Goal: Task Accomplishment & Management: Manage account settings

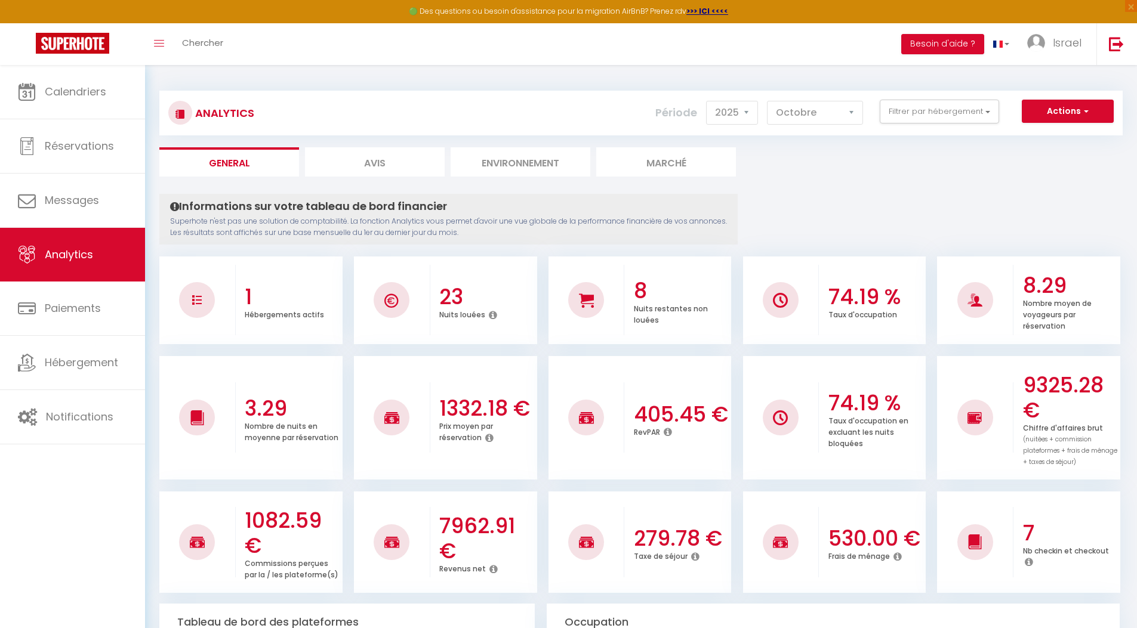
select select "2025"
select select "10"
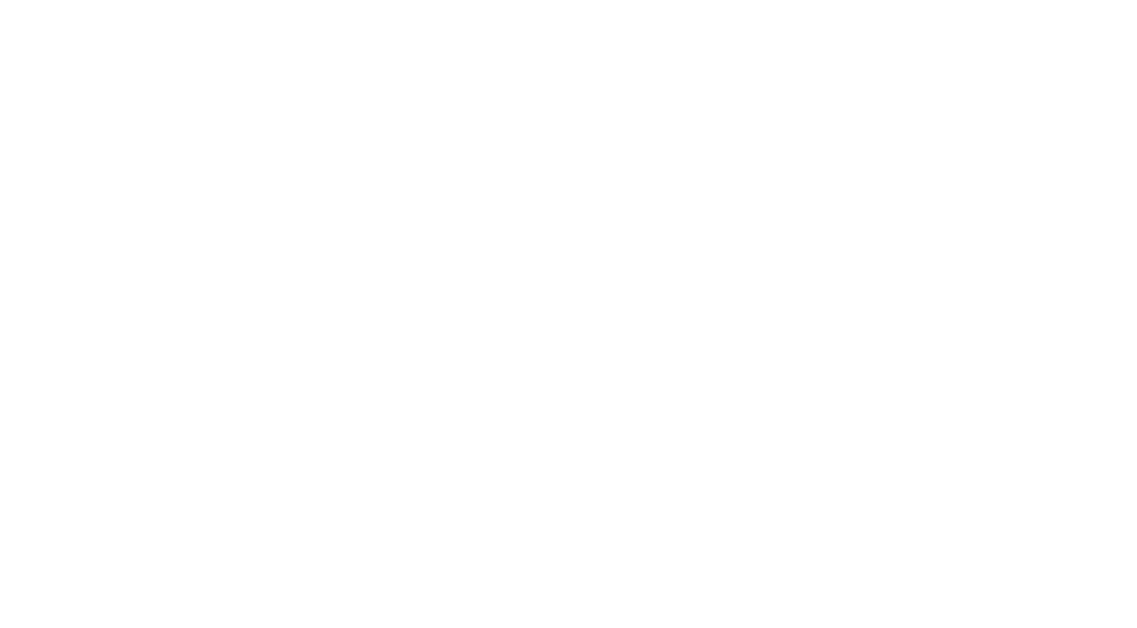
select select "2025"
select select "10"
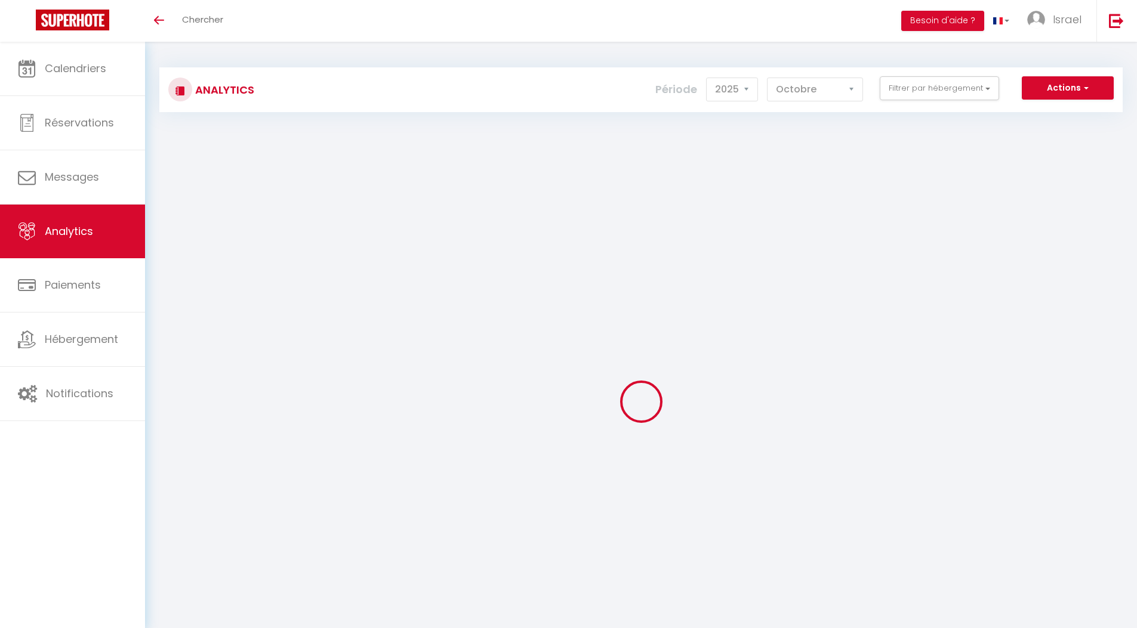
scroll to position [59, 0]
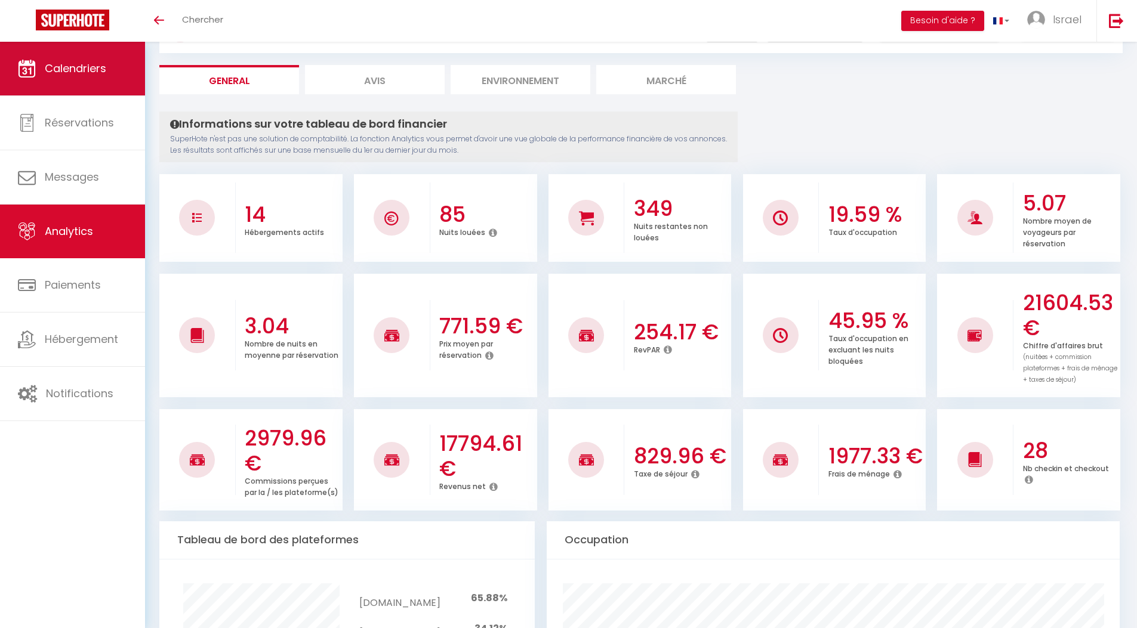
click at [83, 67] on span "Calendriers" at bounding box center [75, 68] width 61 height 15
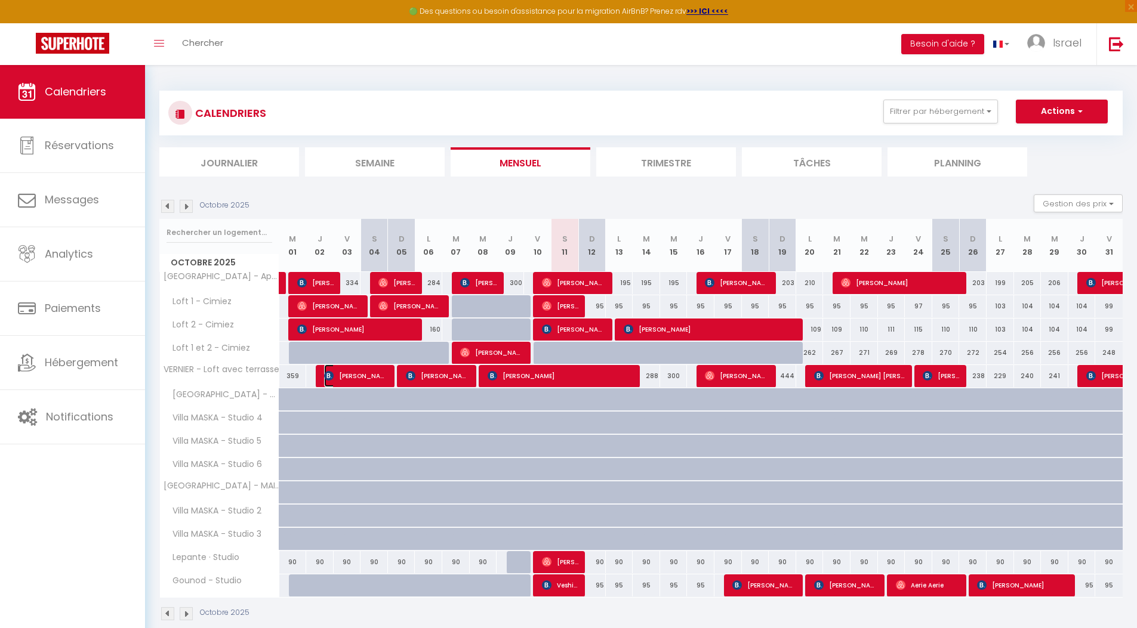
click at [326, 377] on img at bounding box center [329, 376] width 10 height 10
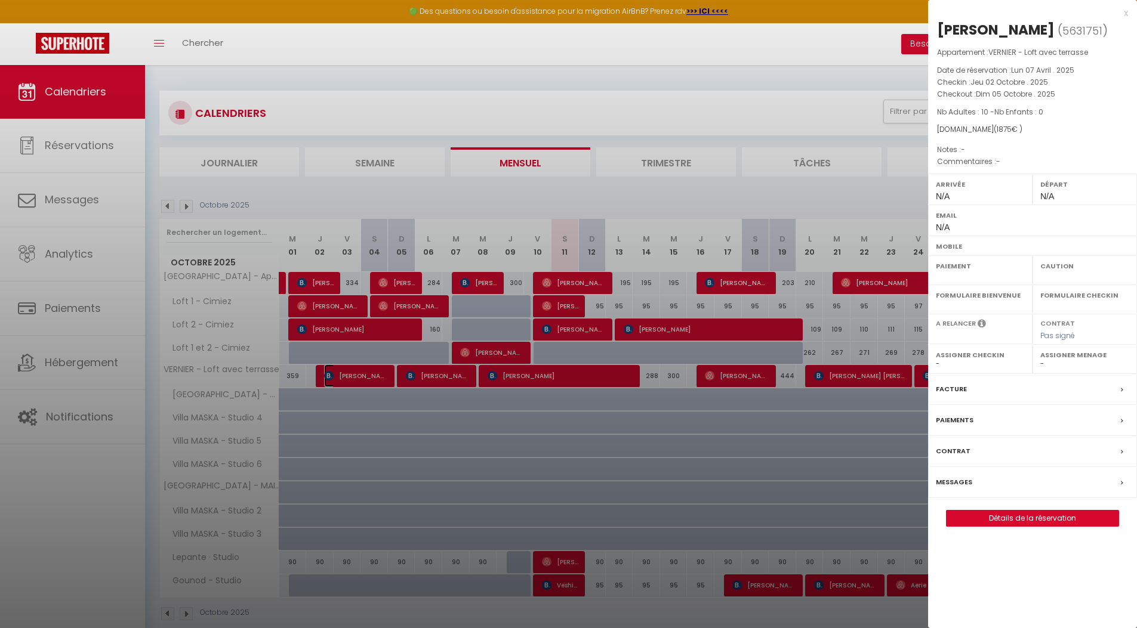
select select "OK"
select select "KO"
select select "0"
select select "1"
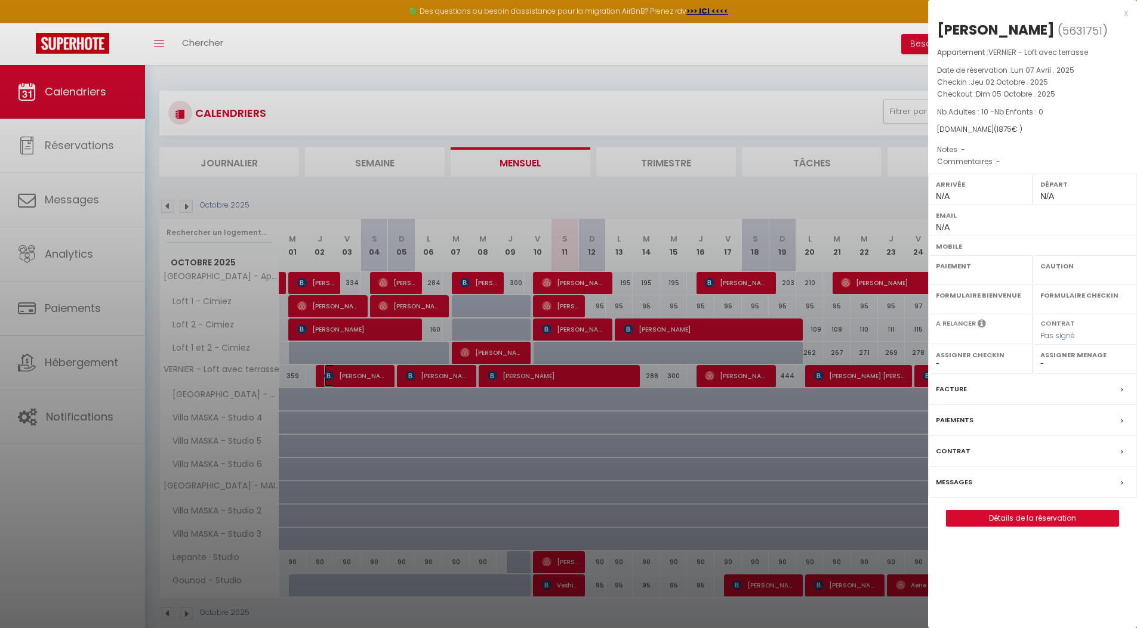
select select
click at [1017, 481] on div "Messages" at bounding box center [1032, 482] width 209 height 31
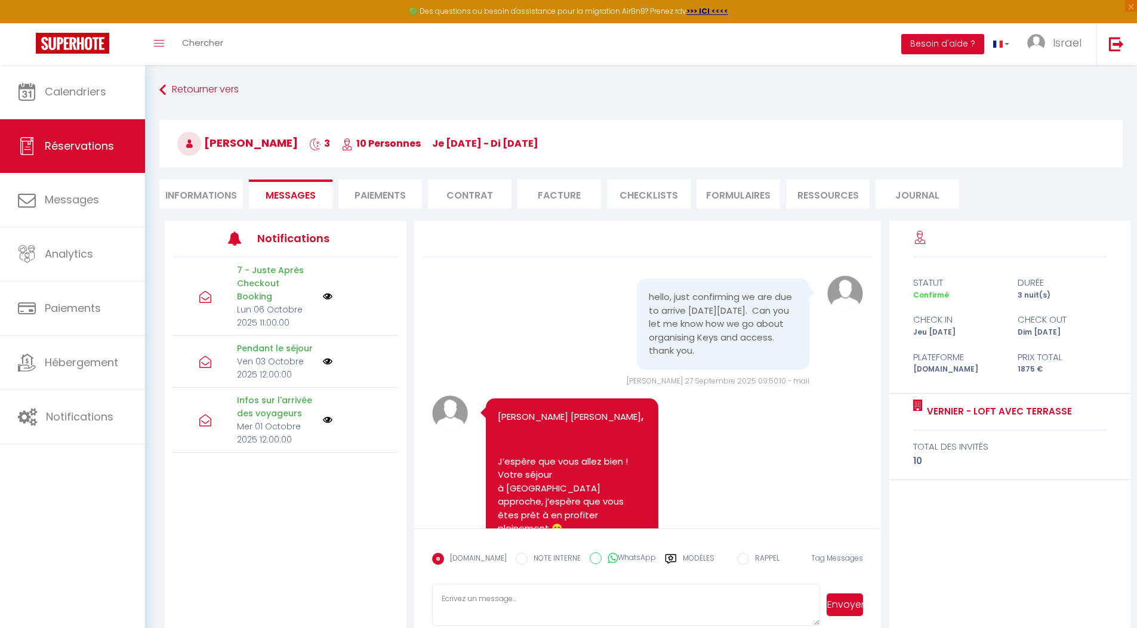
scroll to position [1990, 0]
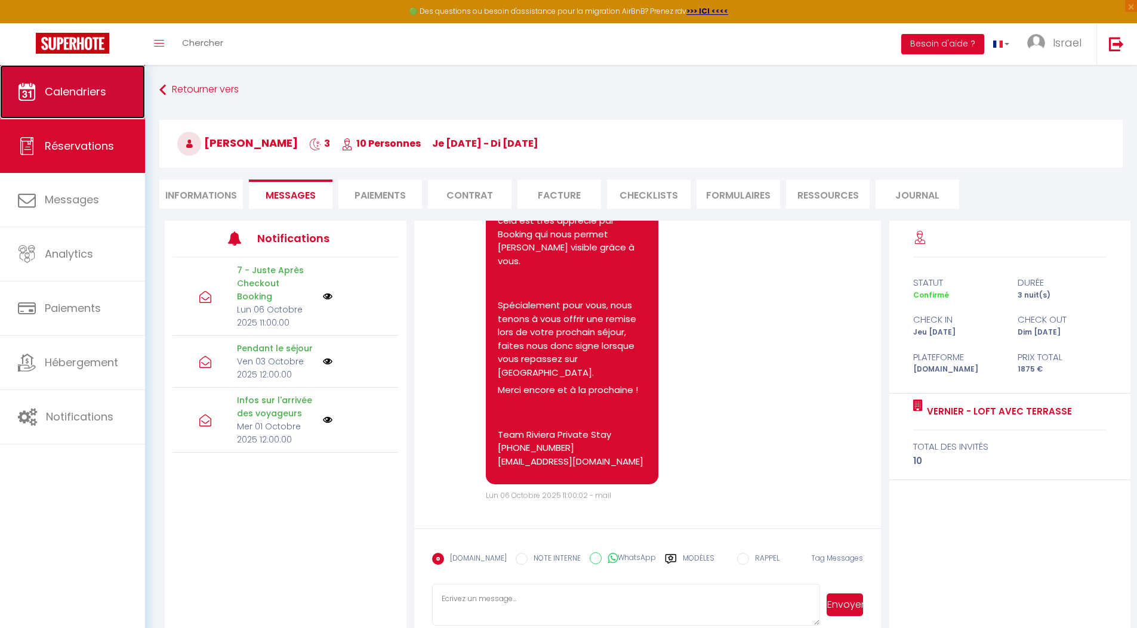
click at [76, 113] on link "Calendriers" at bounding box center [72, 92] width 145 height 54
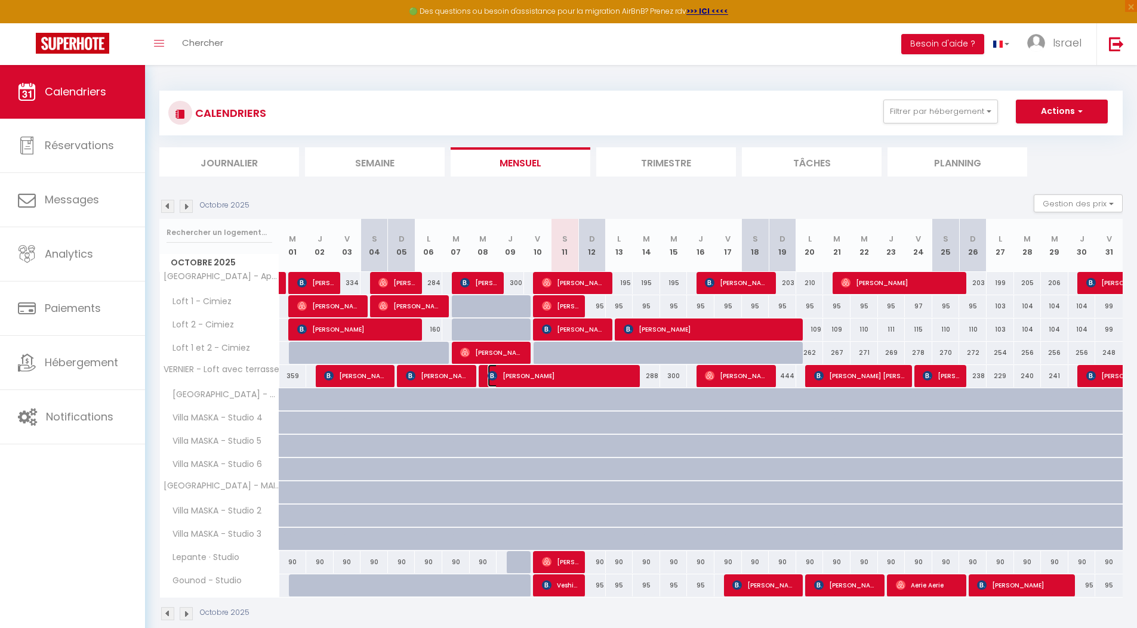
click at [492, 377] on img at bounding box center [493, 376] width 10 height 10
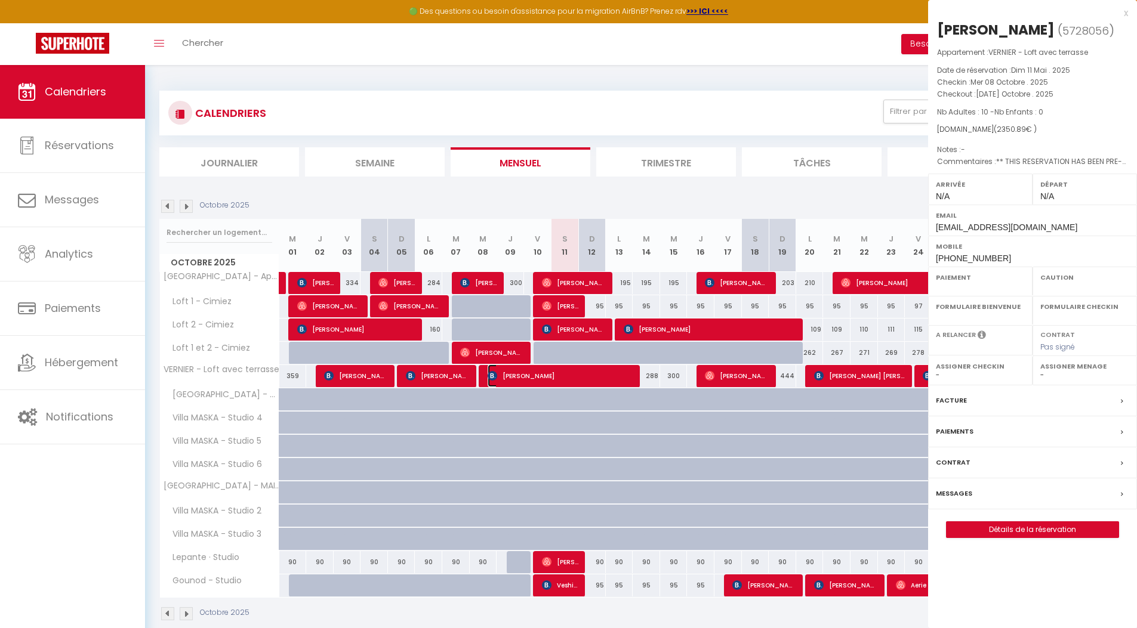
select select "OK"
select select "KO"
select select "0"
select select "1"
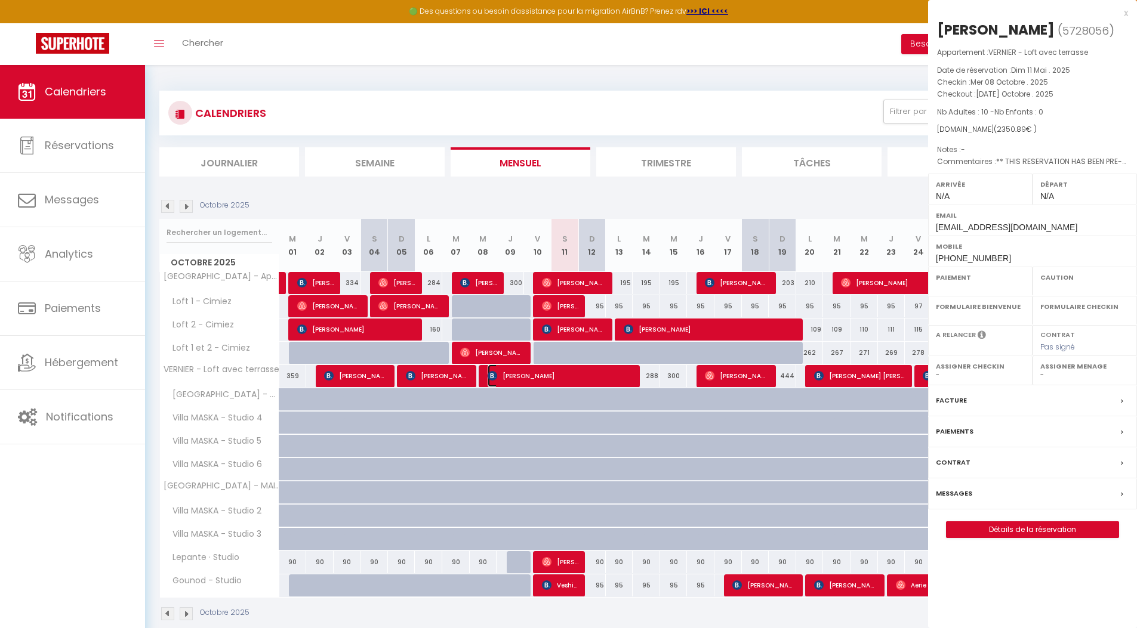
select select
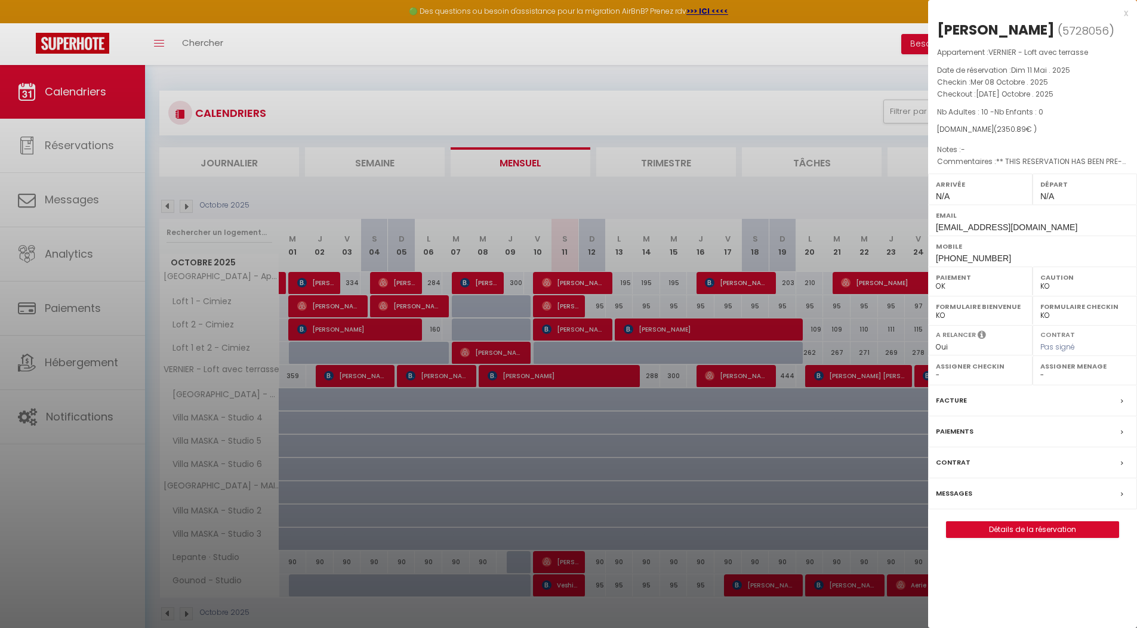
click at [1127, 10] on div "x" at bounding box center [1028, 13] width 200 height 14
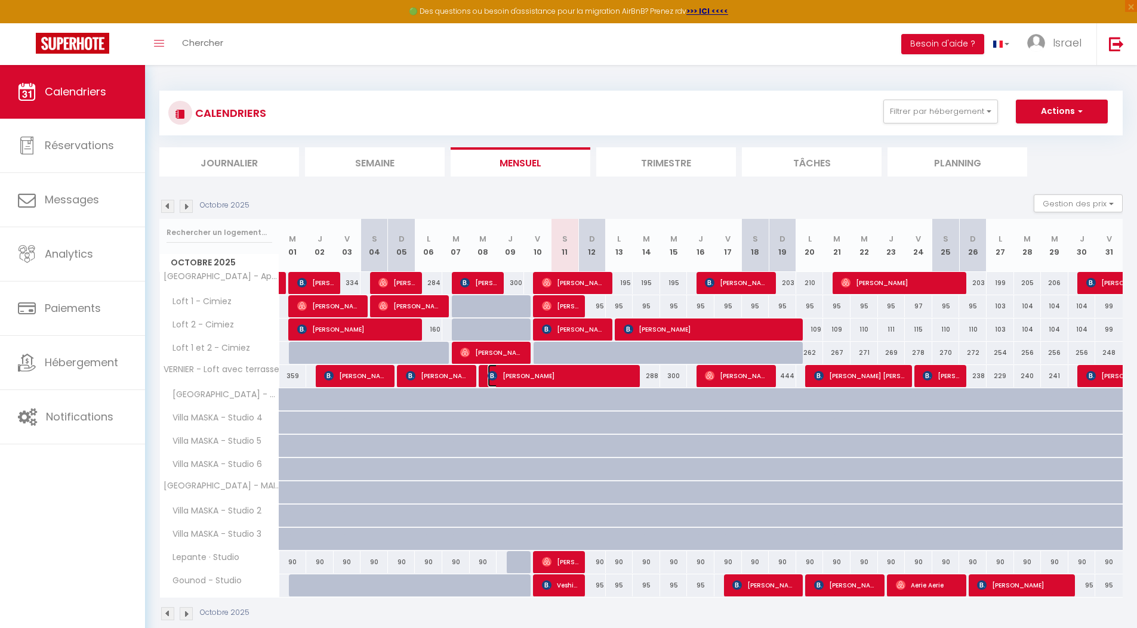
click at [519, 375] on span "[PERSON_NAME]" at bounding box center [561, 376] width 146 height 23
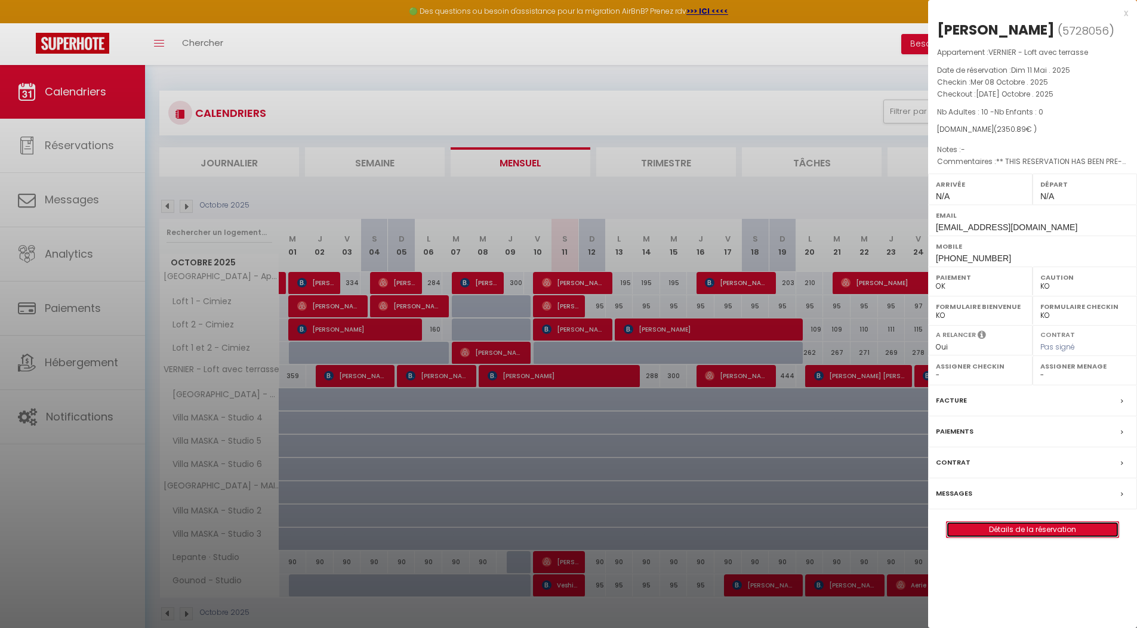
click at [1032, 527] on link "Détails de la réservation" at bounding box center [1032, 530] width 172 height 16
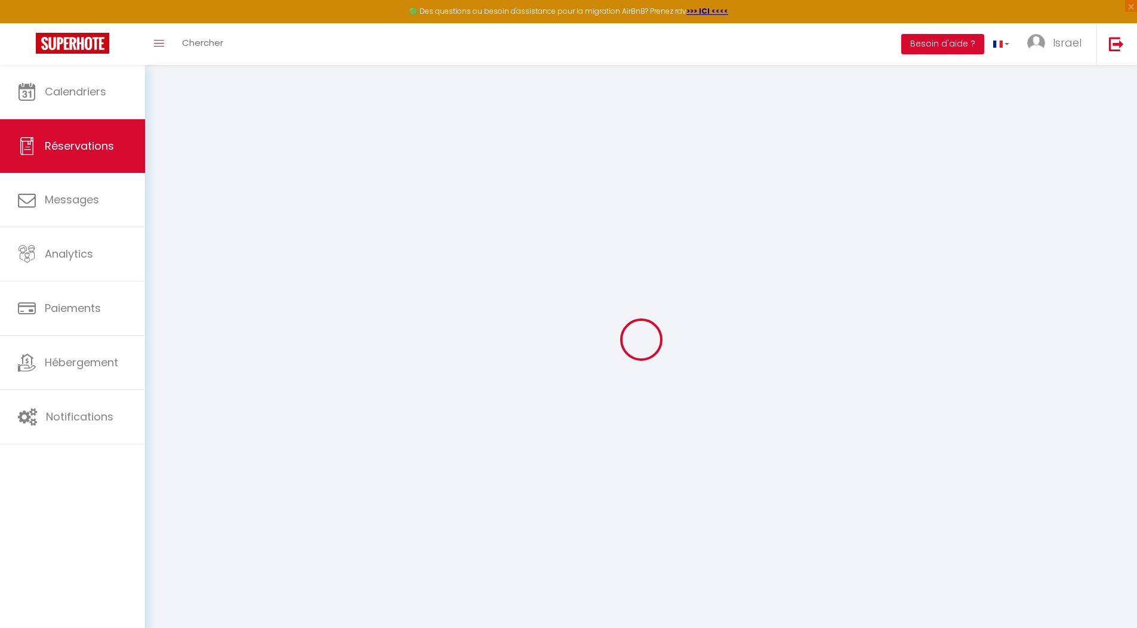
type input "[PERSON_NAME]"
type input "[EMAIL_ADDRESS][DOMAIN_NAME]"
type input "[PHONE_NUMBER]"
select select "GB"
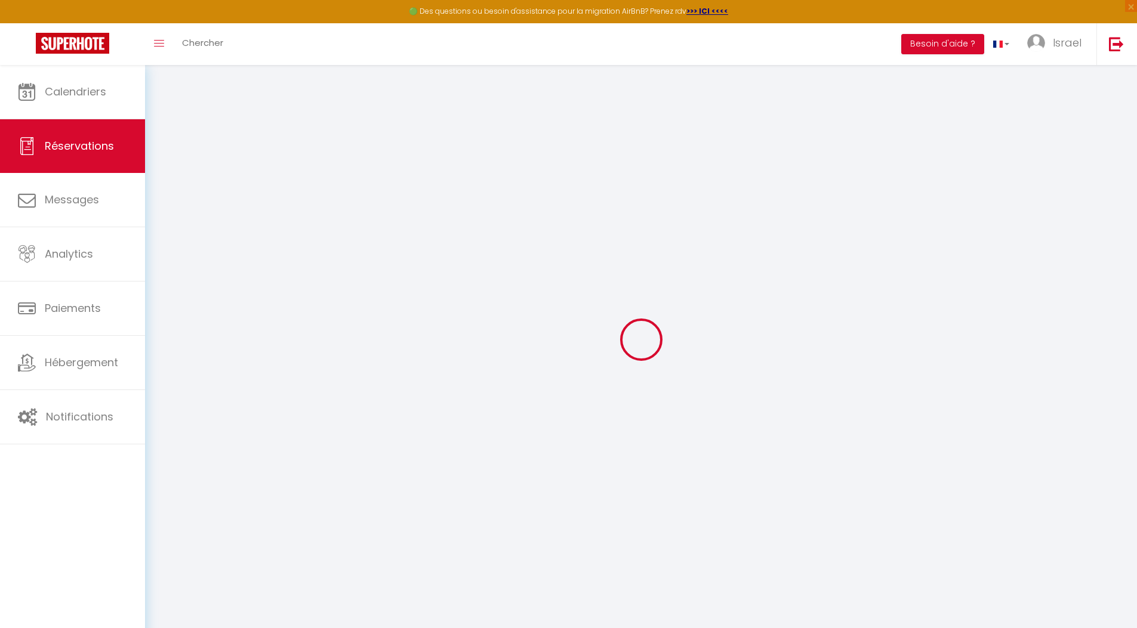
type input "385.56"
type input "32.91"
select select "66746"
select select "1"
select select
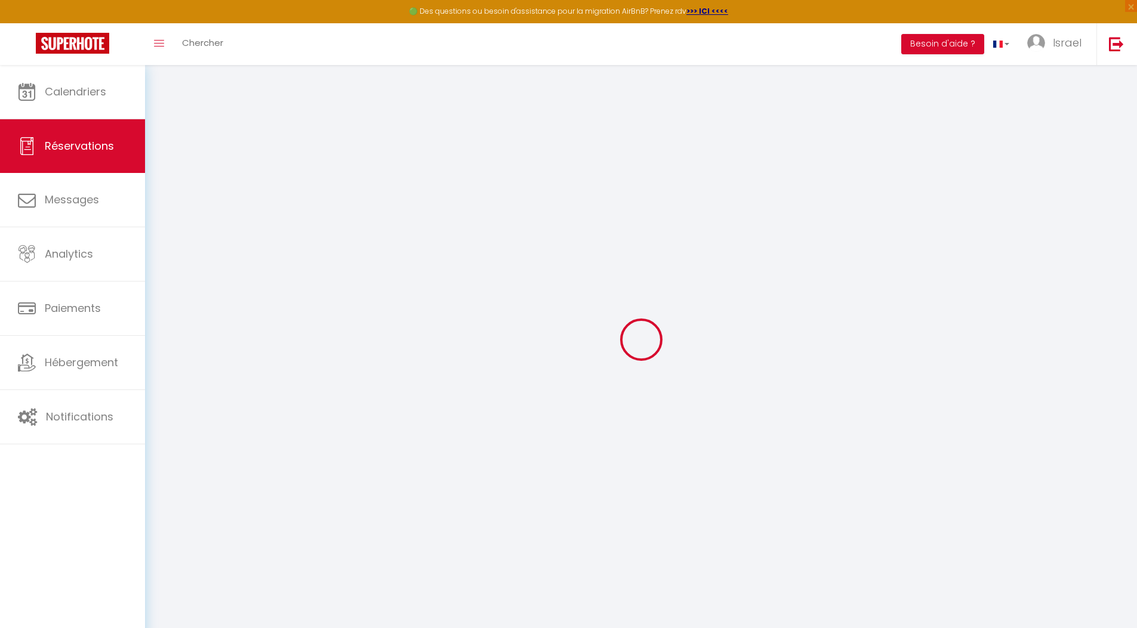
select select
type input "10"
select select "12"
select select
type input "2268"
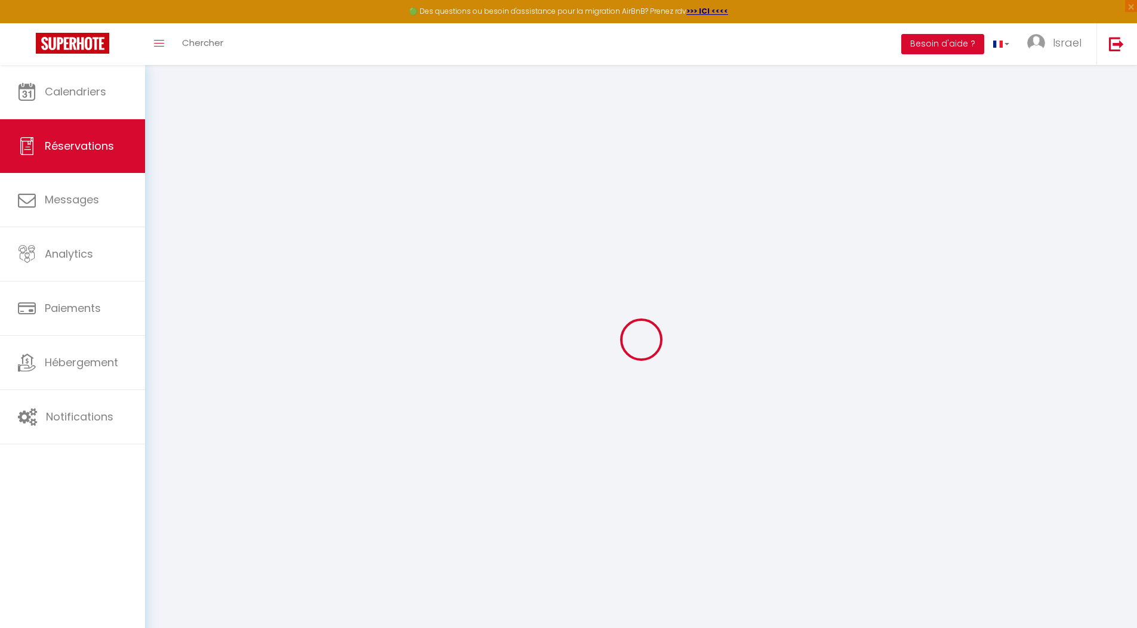
checkbox input "false"
type input "0"
select select "2"
type input "190"
type input "0"
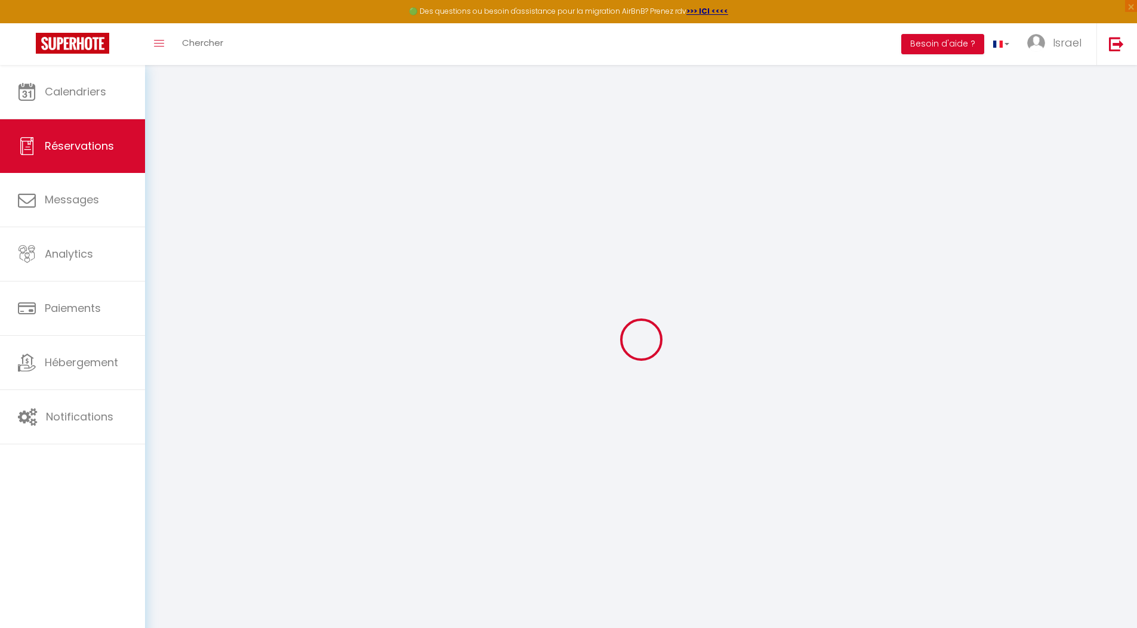
type input "20"
select select
select select "14"
checkbox input "false"
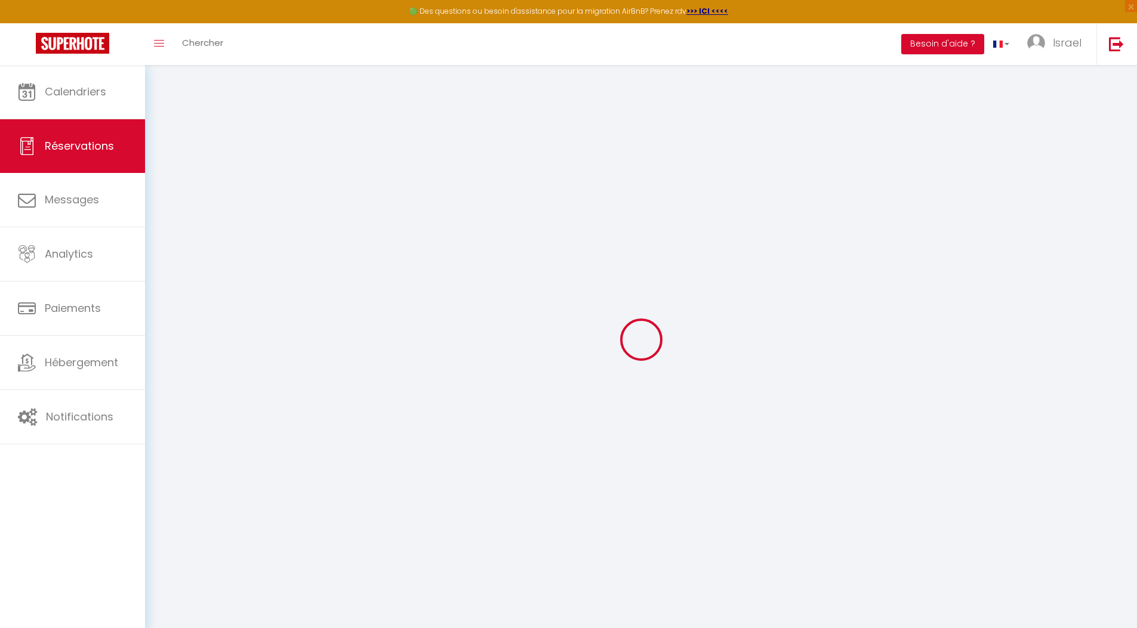
select select
checkbox input "false"
select select
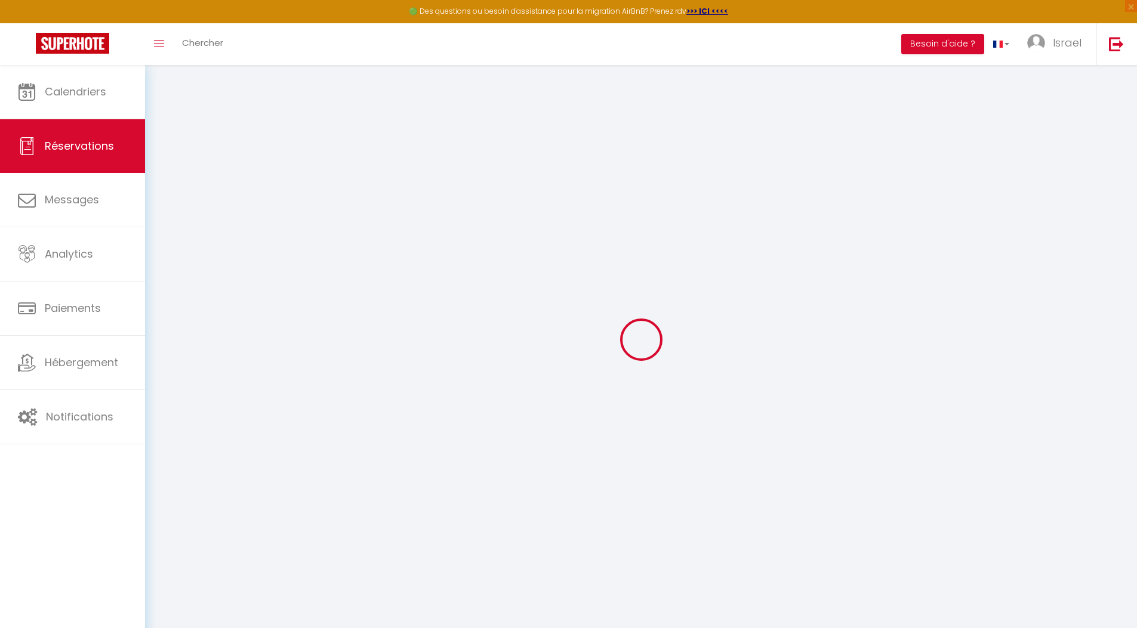
checkbox input "false"
select select
checkbox input "false"
type textarea "** THIS RESERVATION HAS BEEN PRE-PAID ** BOOKING NOTE : Payment charge is EUR 3…"
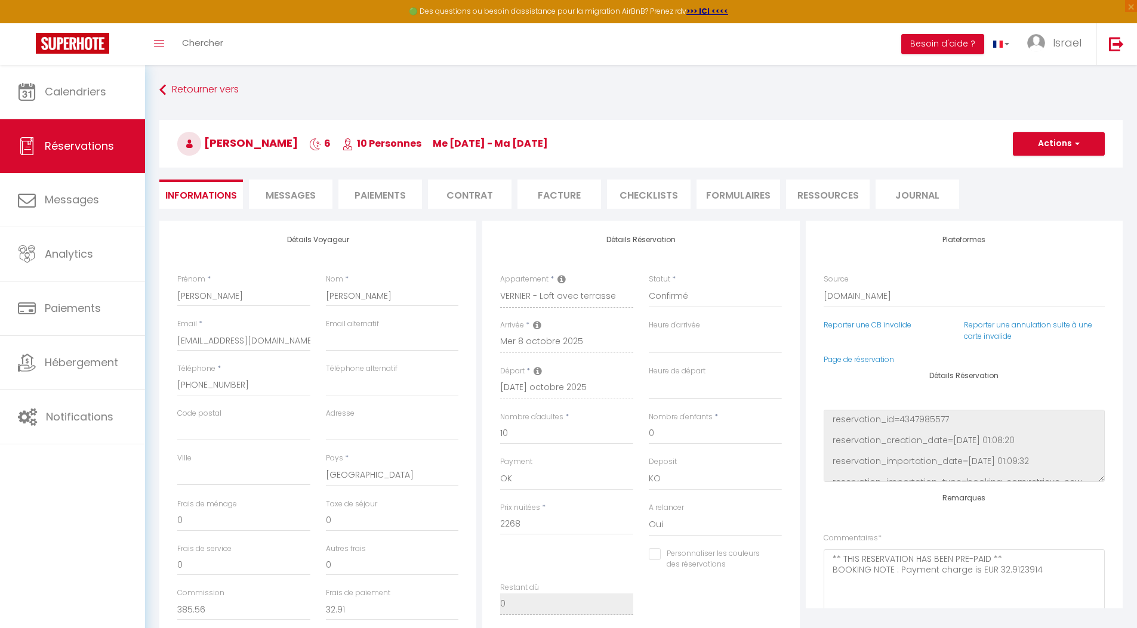
type input "82.89"
select select
checkbox input "false"
select select
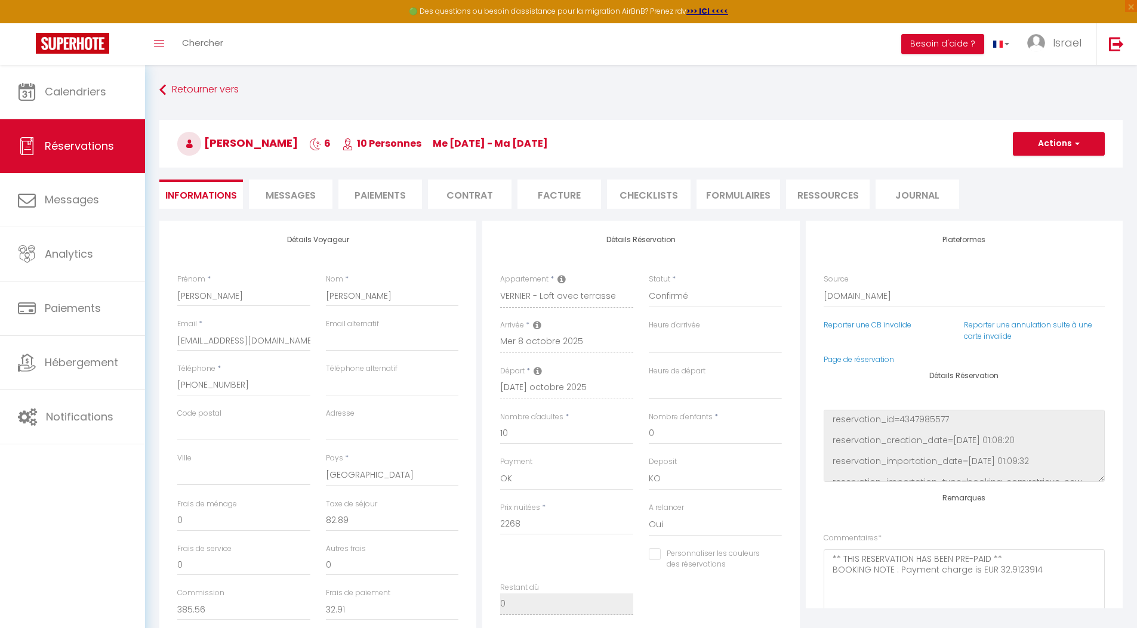
select select
checkbox input "false"
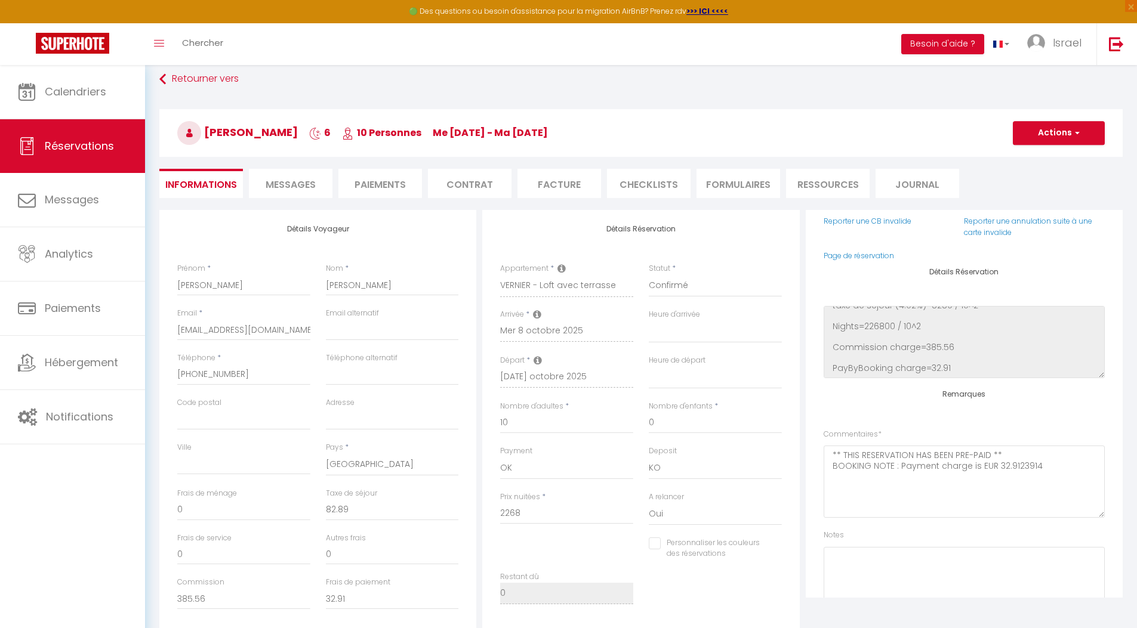
scroll to position [60, 0]
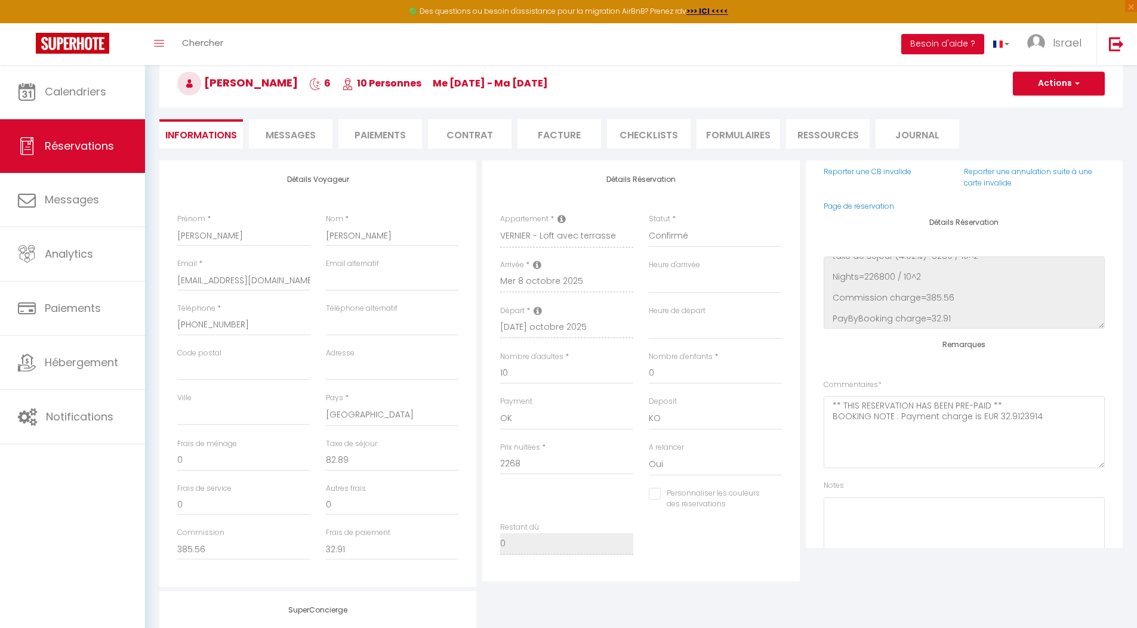
click at [400, 118] on div "Retourner vers [PERSON_NAME] 6 10 Personnes me [DATE] - ma [DATE] Actions Enreg…" at bounding box center [641, 89] width 979 height 141
click at [376, 137] on li "Paiements" at bounding box center [380, 133] width 84 height 29
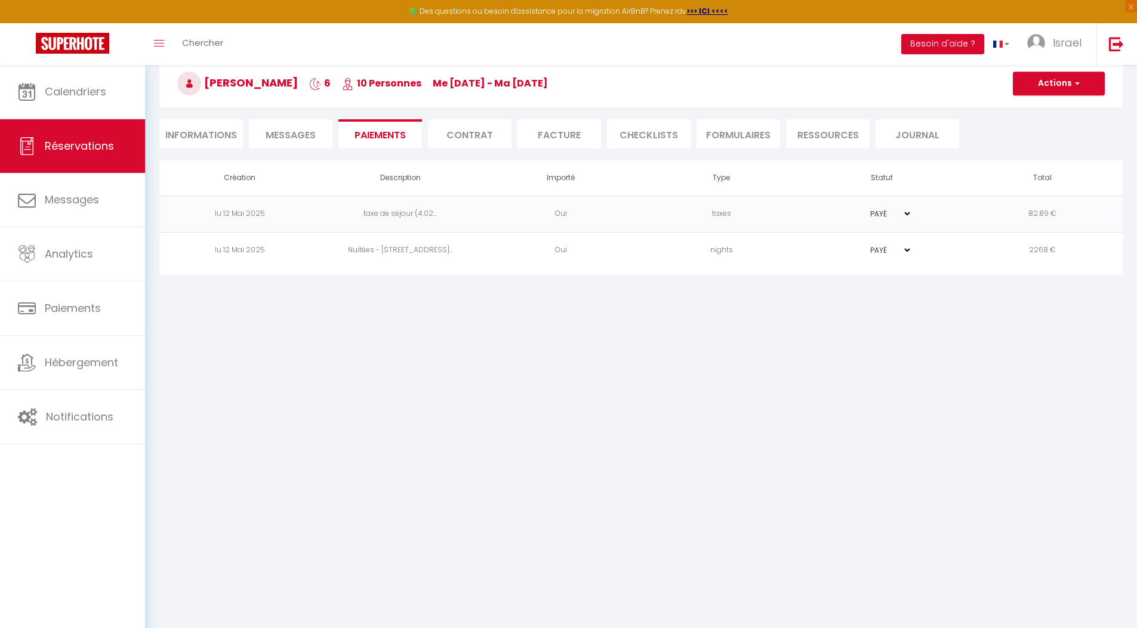
click at [206, 128] on li "Informations" at bounding box center [201, 133] width 84 height 29
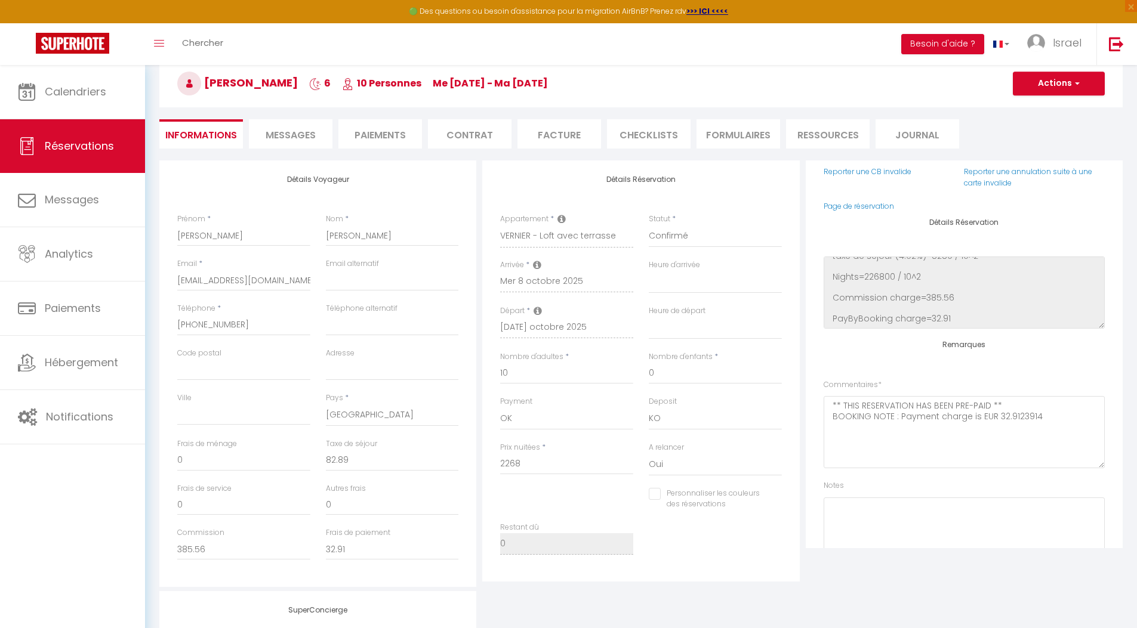
select select
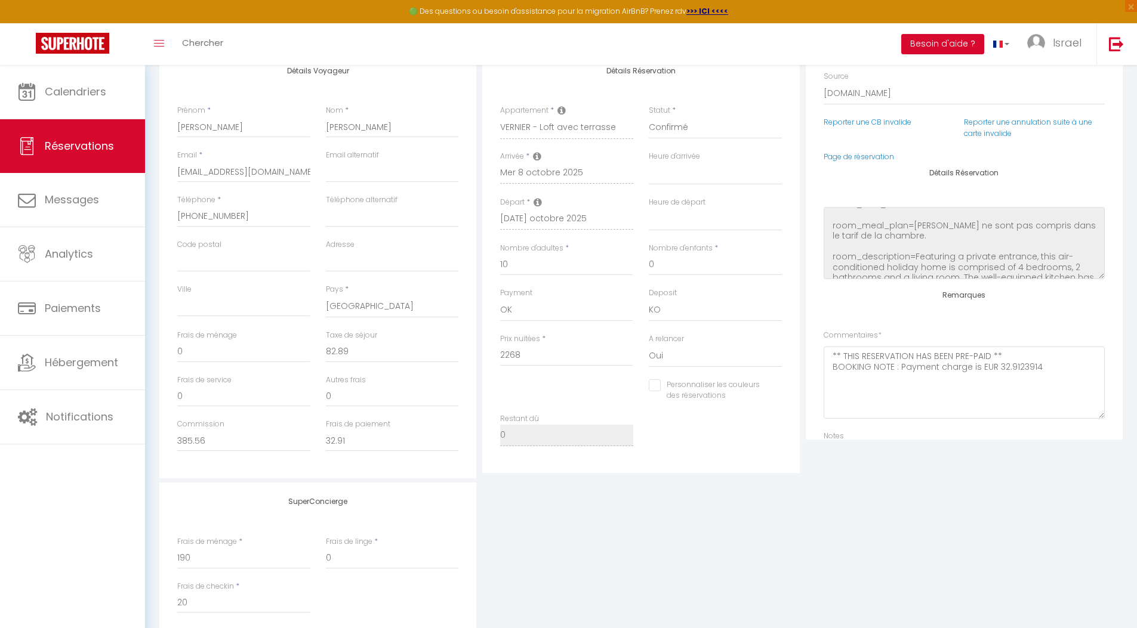
scroll to position [139, 0]
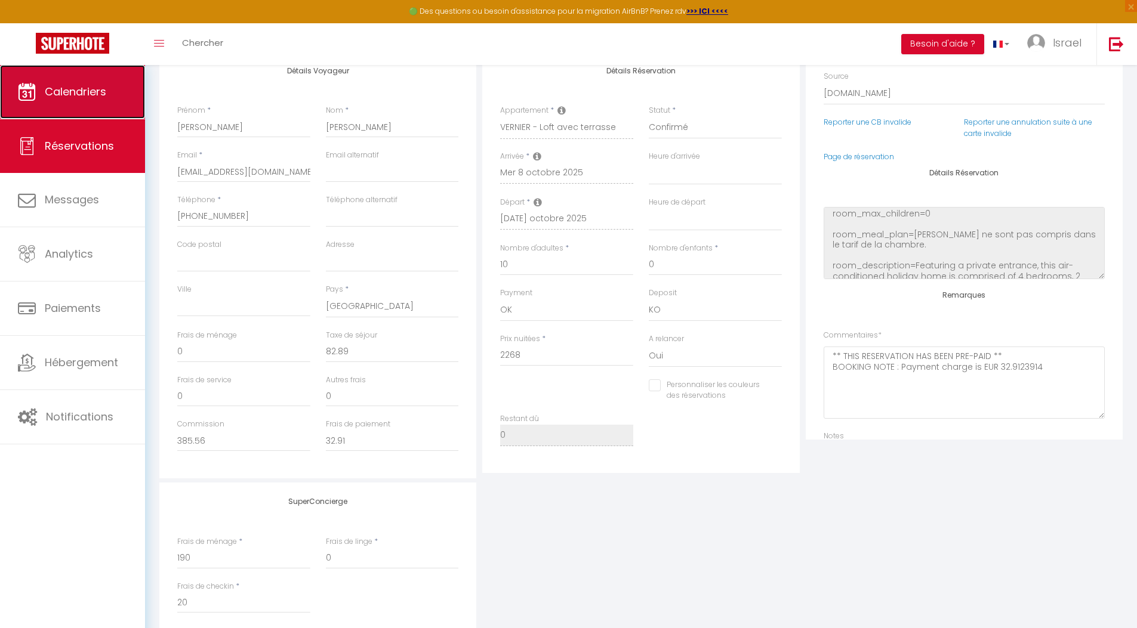
click at [92, 97] on span "Calendriers" at bounding box center [75, 91] width 61 height 15
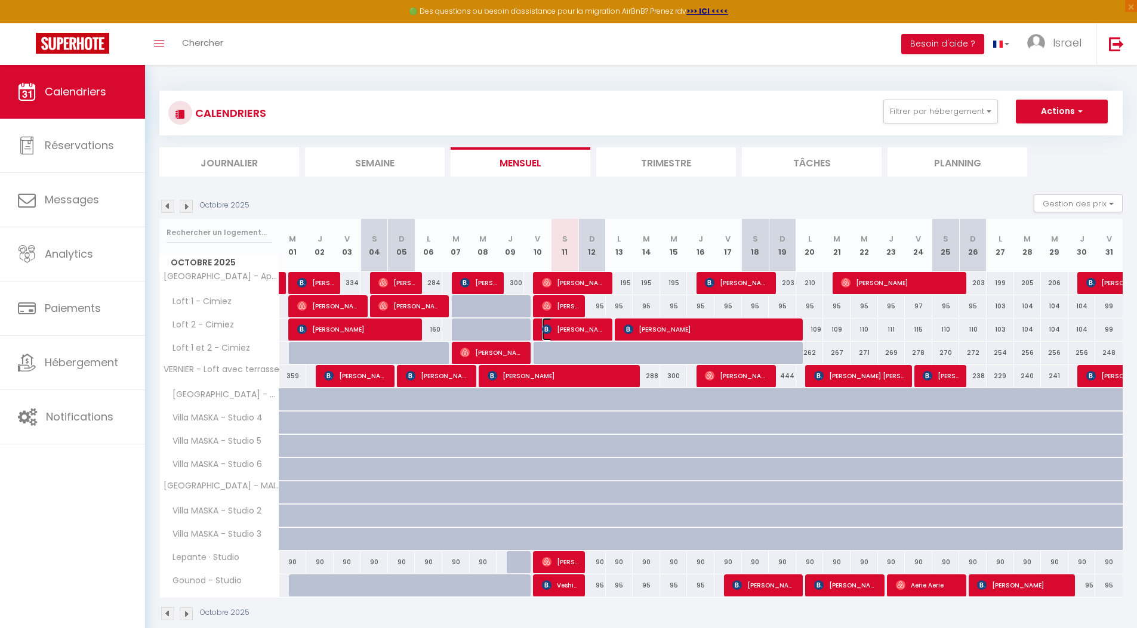
click at [549, 330] on img at bounding box center [547, 330] width 10 height 10
select select "OK"
select select "KO"
select select "0"
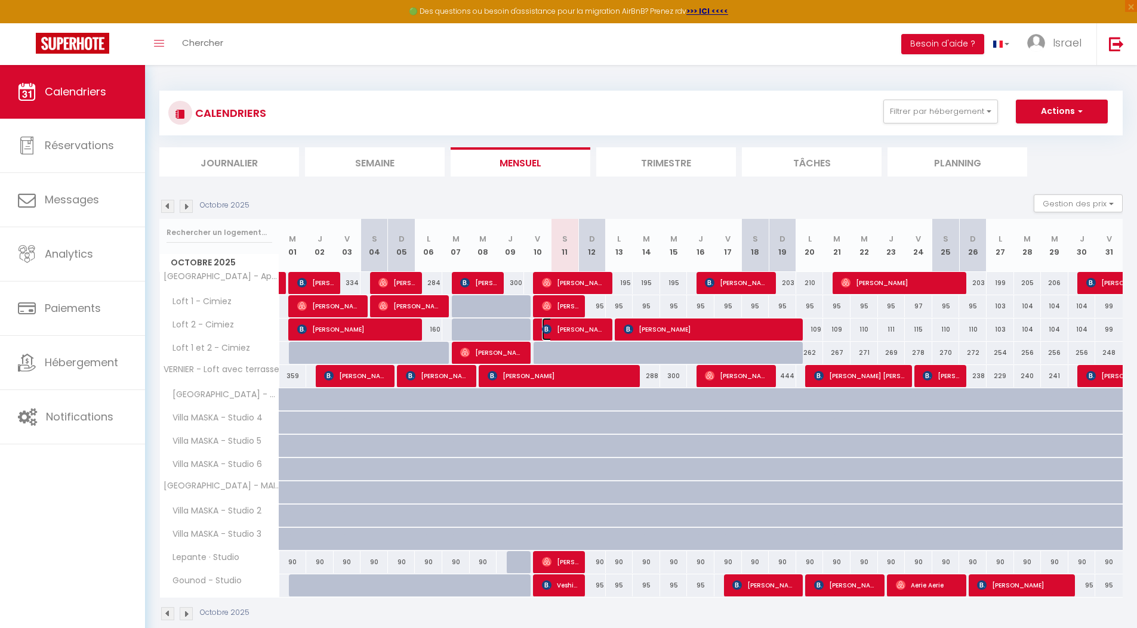
select select "1"
select select
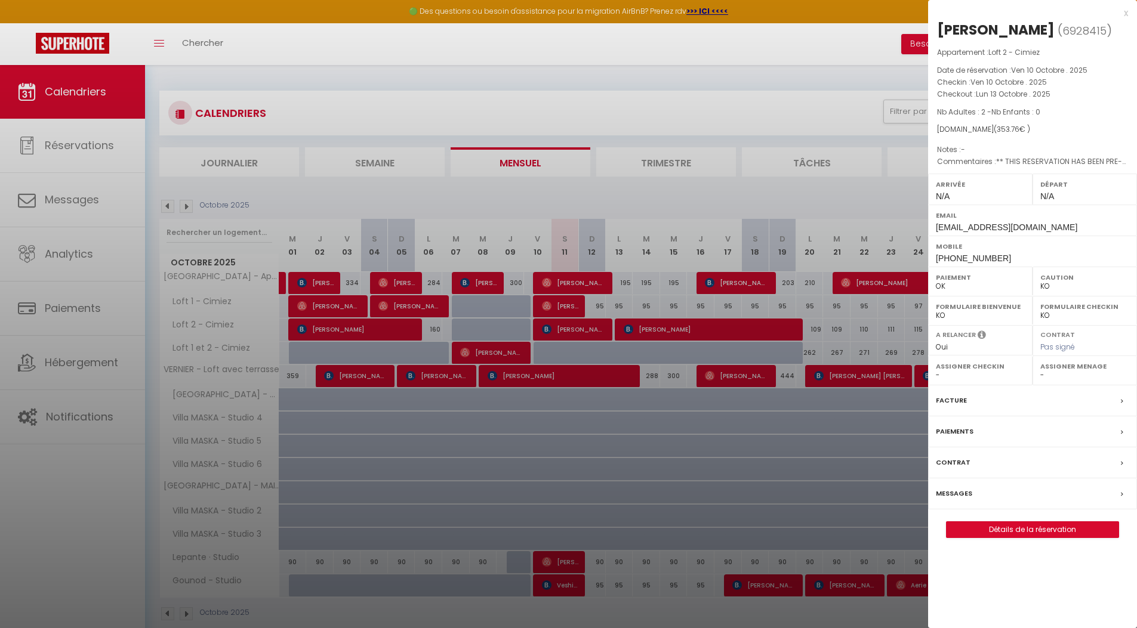
click at [640, 328] on div at bounding box center [568, 314] width 1137 height 628
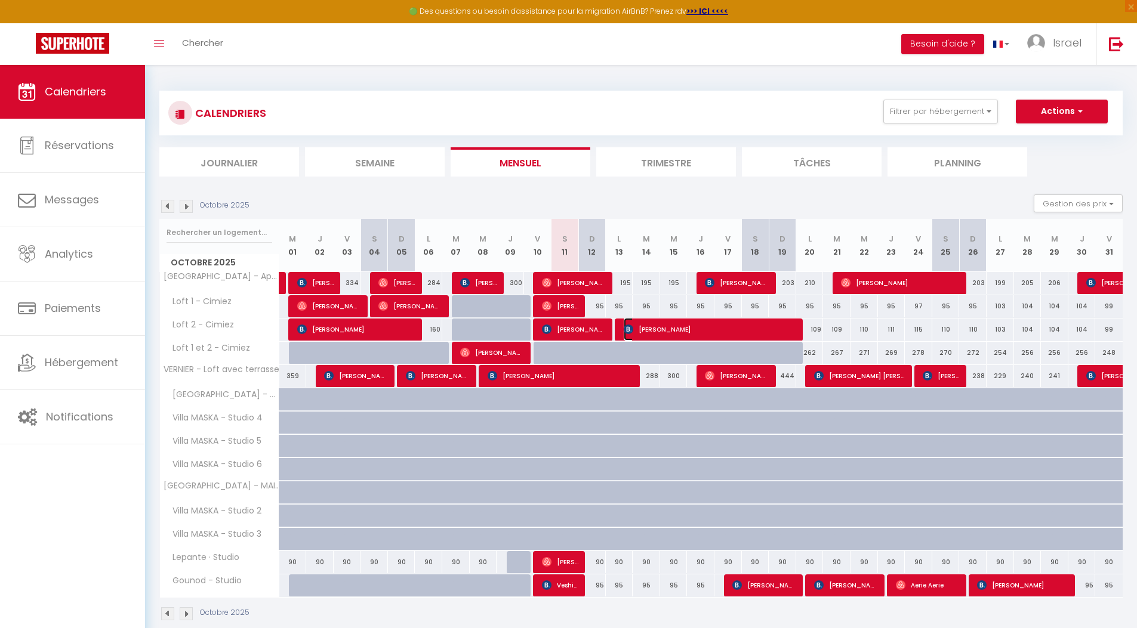
click at [628, 327] on img at bounding box center [629, 330] width 10 height 10
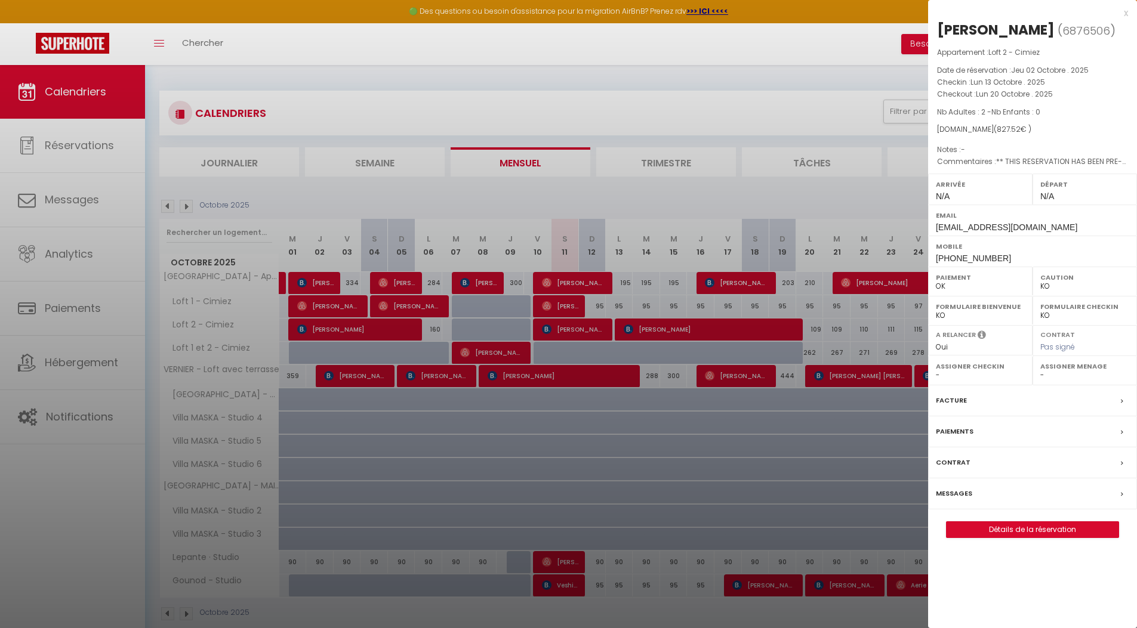
click at [593, 297] on div at bounding box center [568, 314] width 1137 height 628
click at [557, 300] on div at bounding box center [568, 314] width 1137 height 628
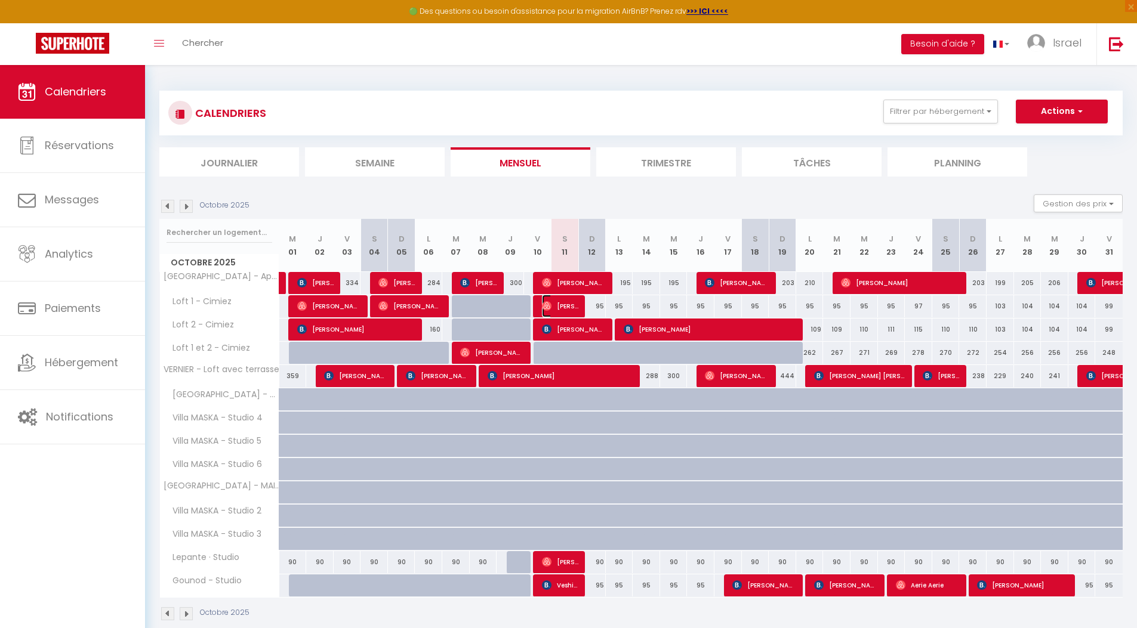
click at [547, 305] on img at bounding box center [547, 306] width 10 height 10
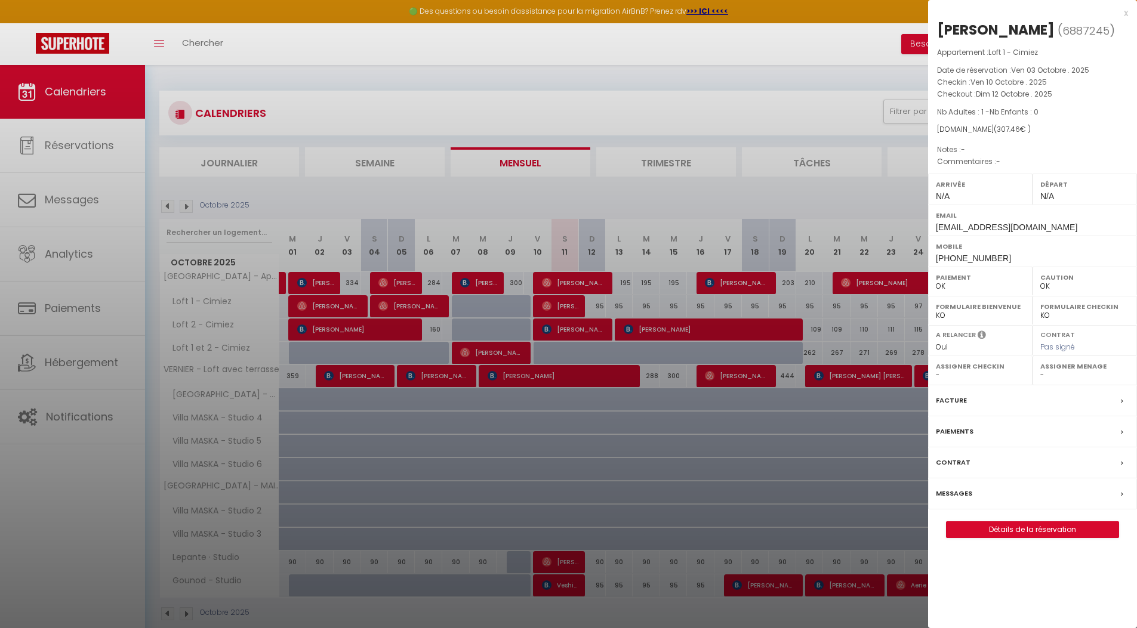
click at [656, 293] on div at bounding box center [568, 314] width 1137 height 628
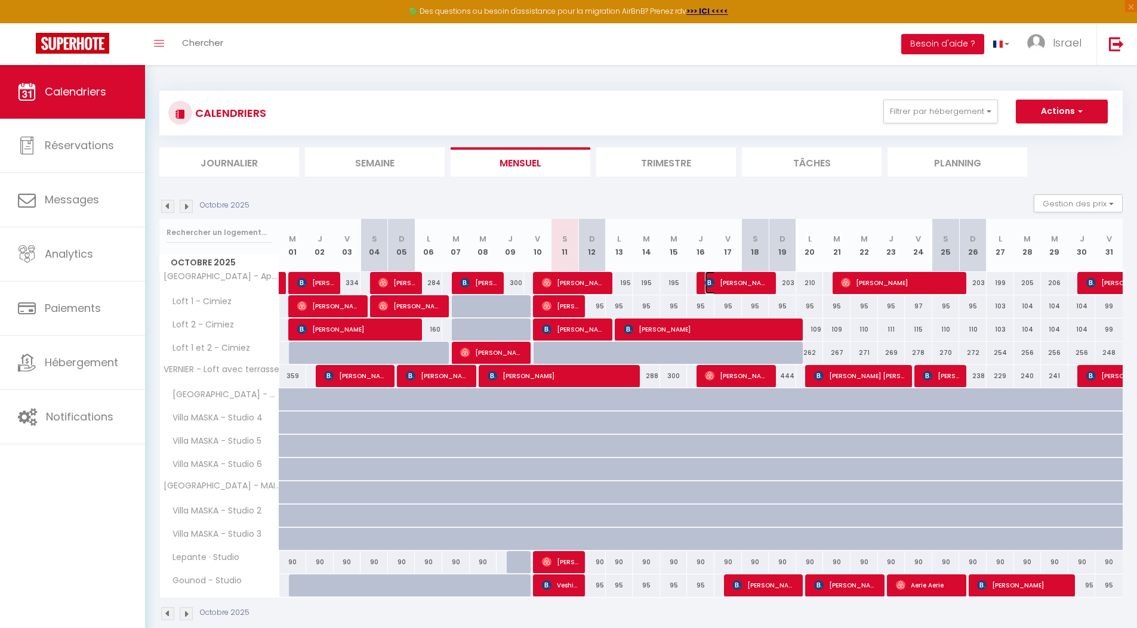
click at [711, 279] on img at bounding box center [710, 283] width 10 height 10
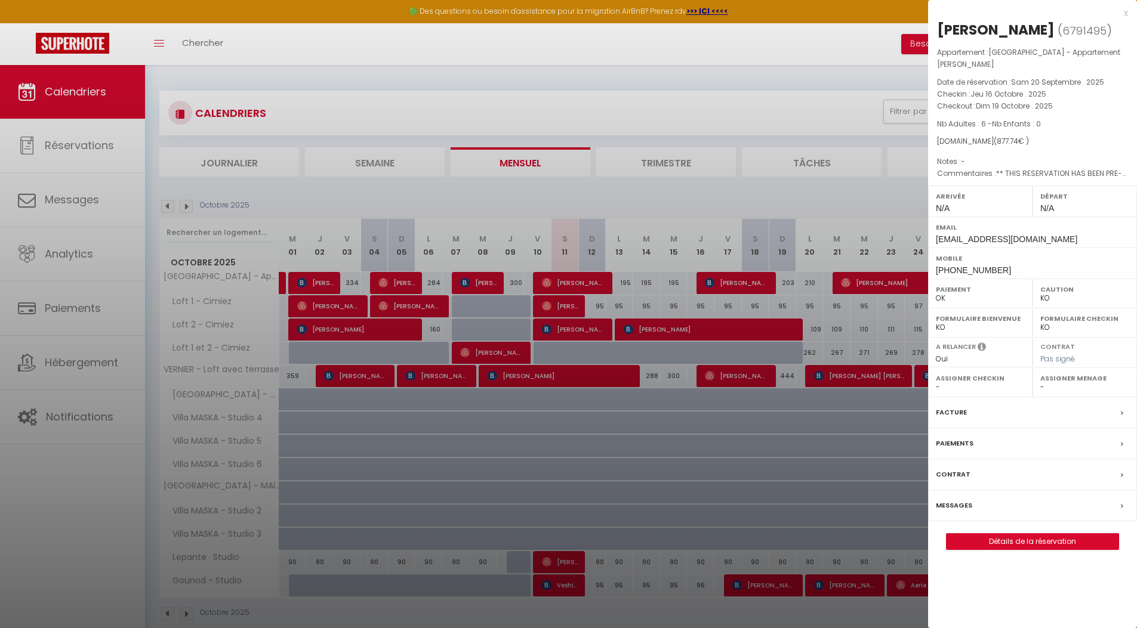
click at [849, 277] on div at bounding box center [568, 314] width 1137 height 628
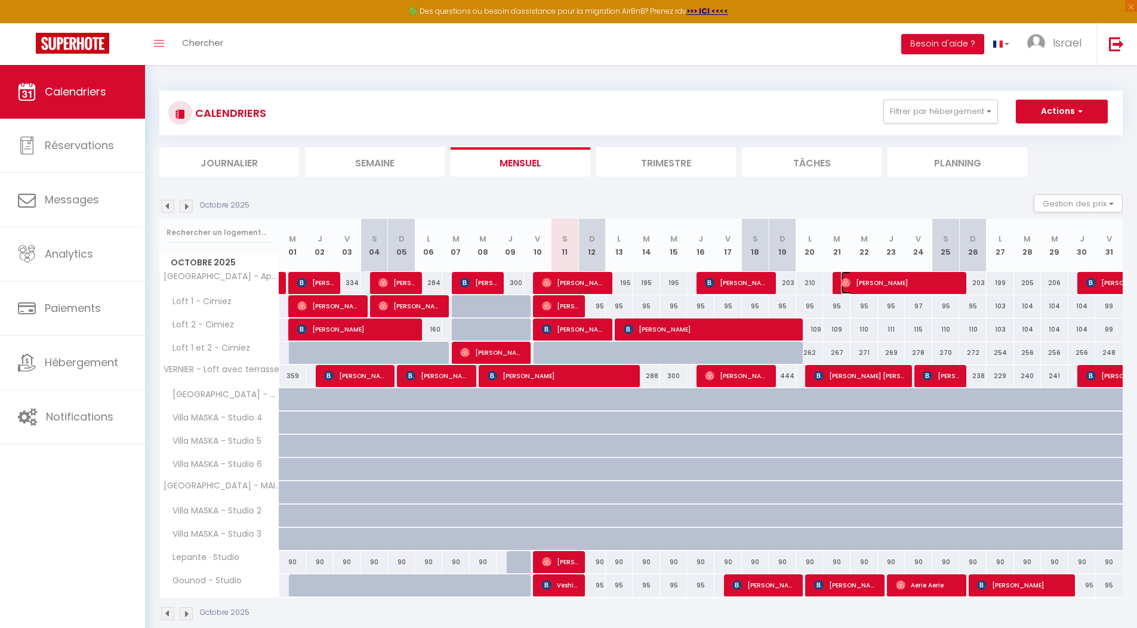
click at [843, 279] on img at bounding box center [846, 283] width 10 height 10
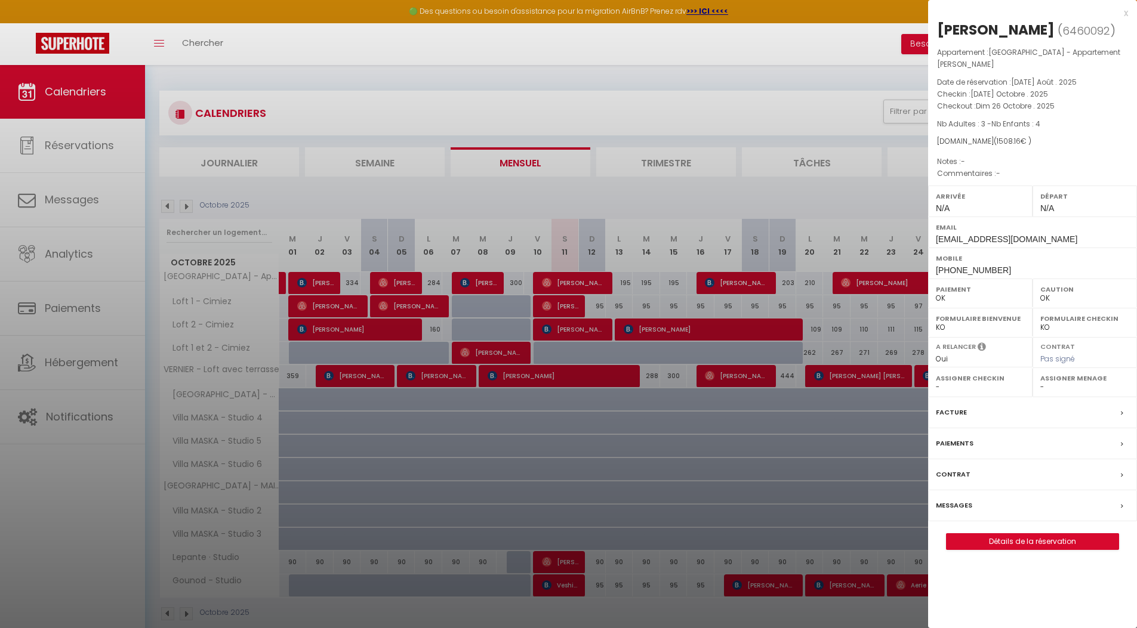
click at [800, 181] on div at bounding box center [568, 314] width 1137 height 628
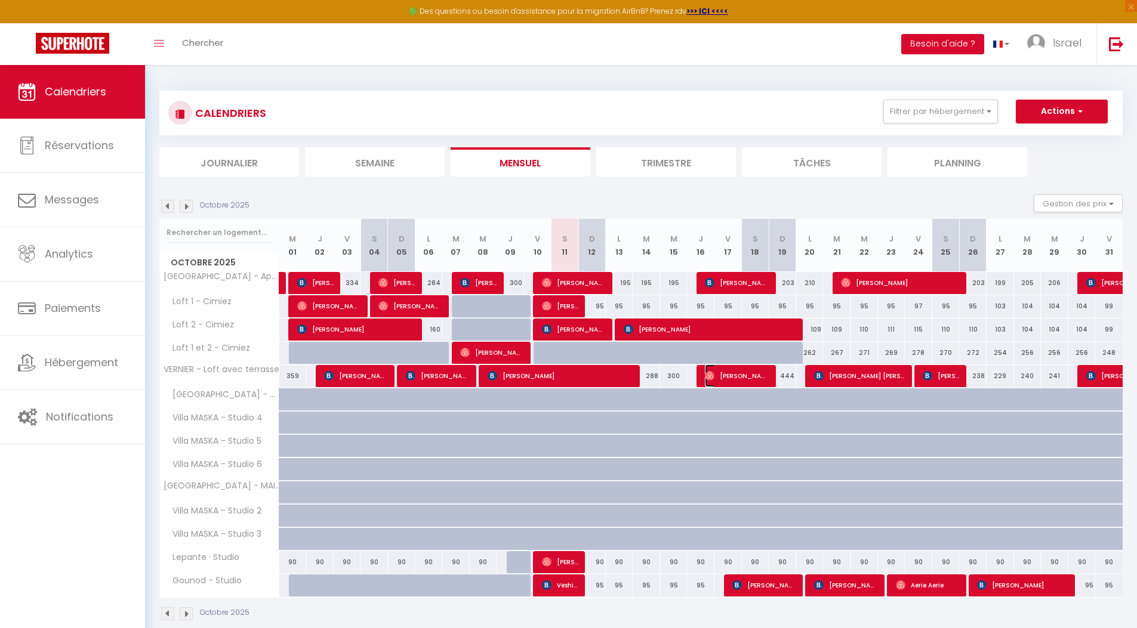
click at [706, 375] on img at bounding box center [710, 376] width 10 height 10
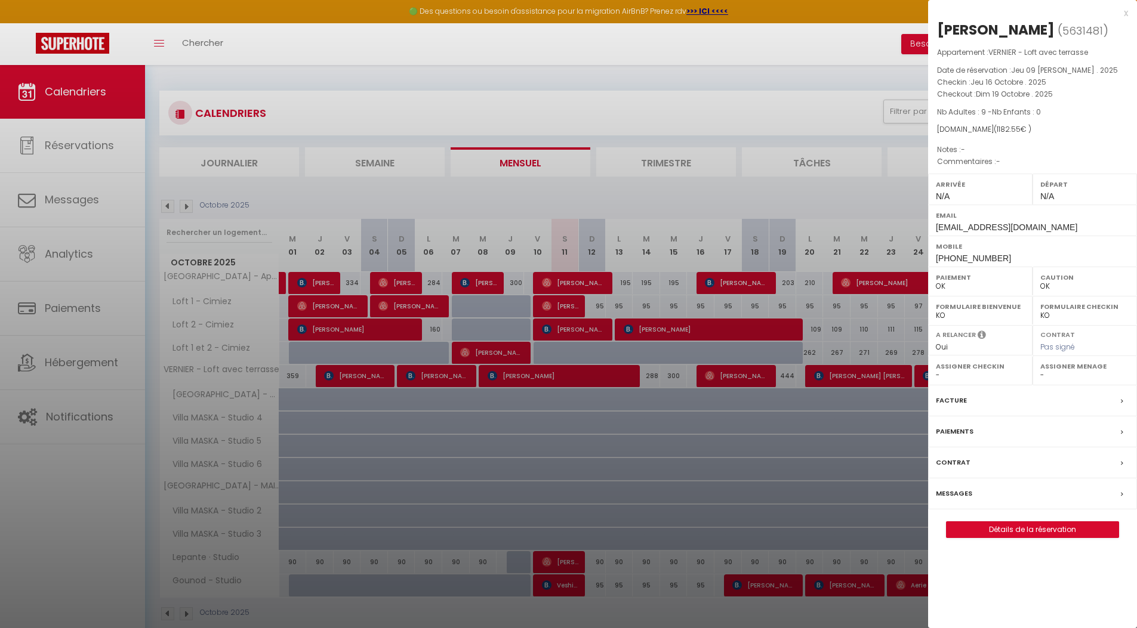
click at [819, 366] on div at bounding box center [568, 314] width 1137 height 628
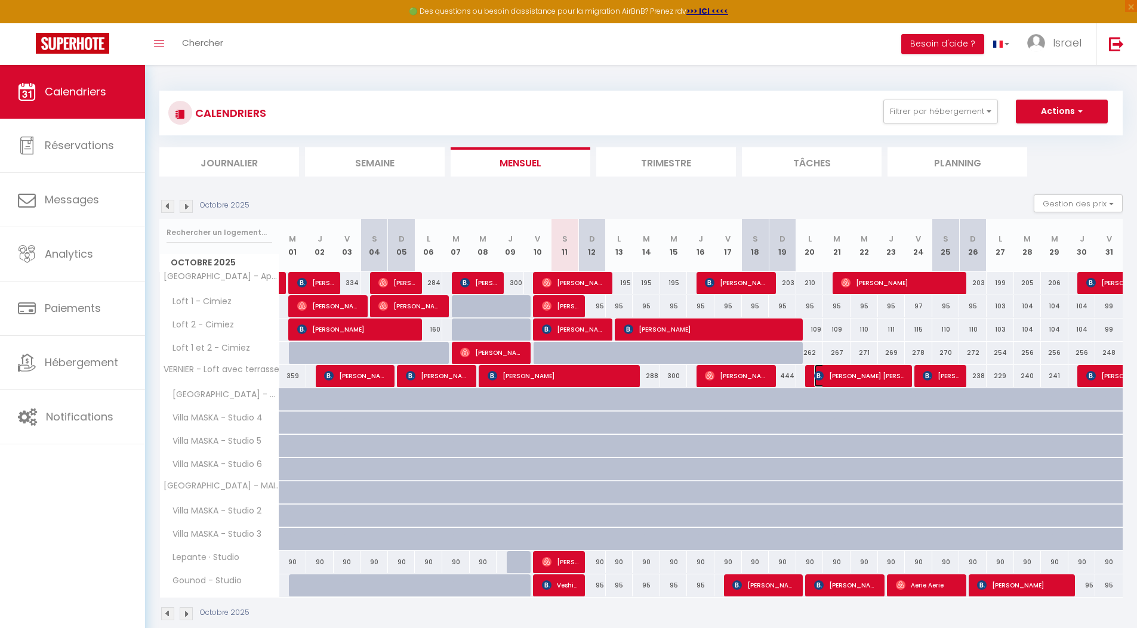
click at [817, 375] on img at bounding box center [819, 376] width 10 height 10
select select "KO"
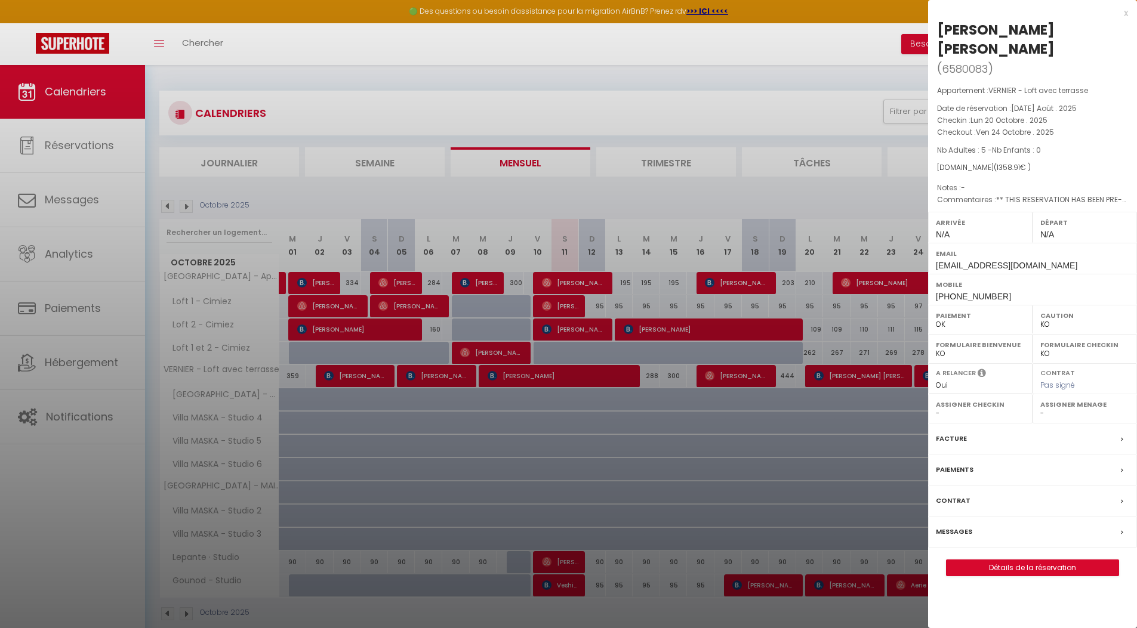
click at [798, 100] on div at bounding box center [568, 314] width 1137 height 628
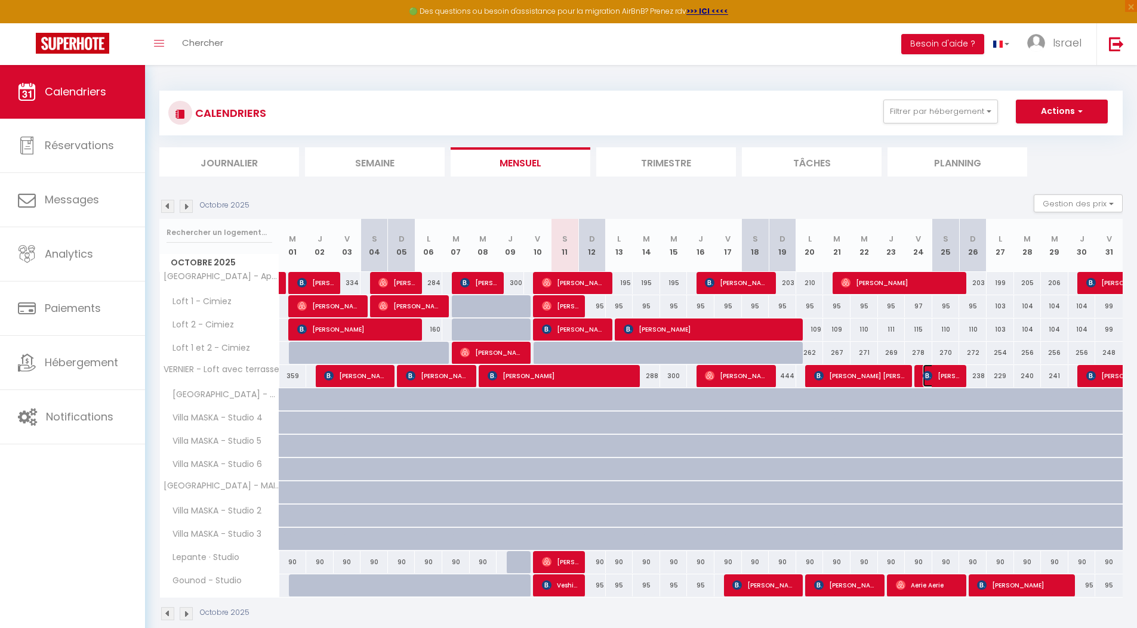
click at [924, 372] on img at bounding box center [928, 376] width 10 height 10
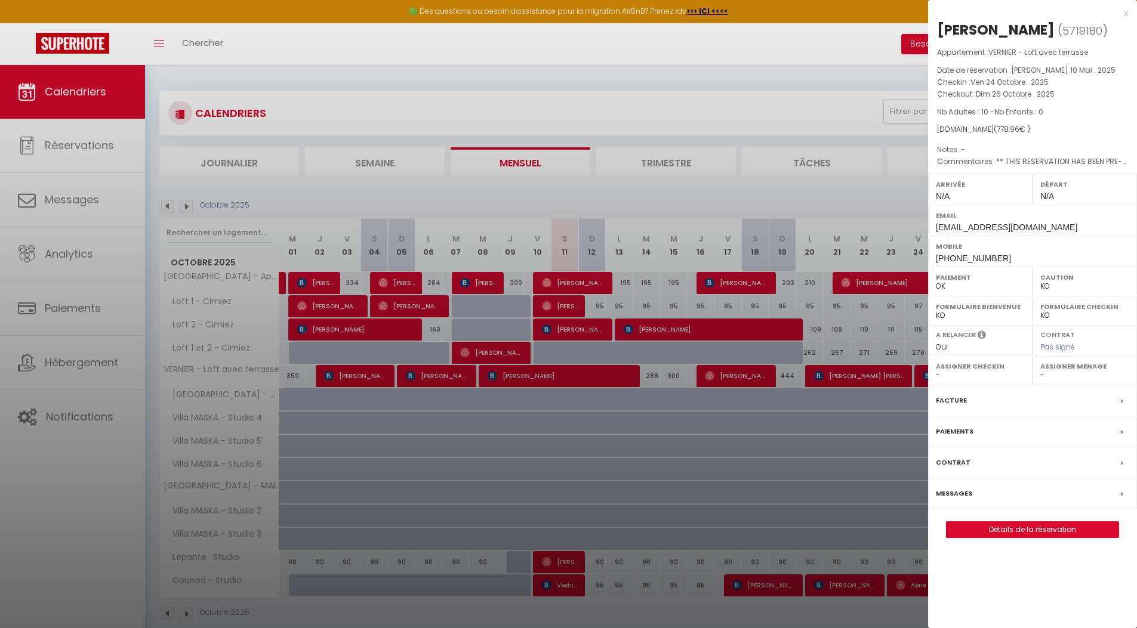
click at [810, 60] on div at bounding box center [568, 314] width 1137 height 628
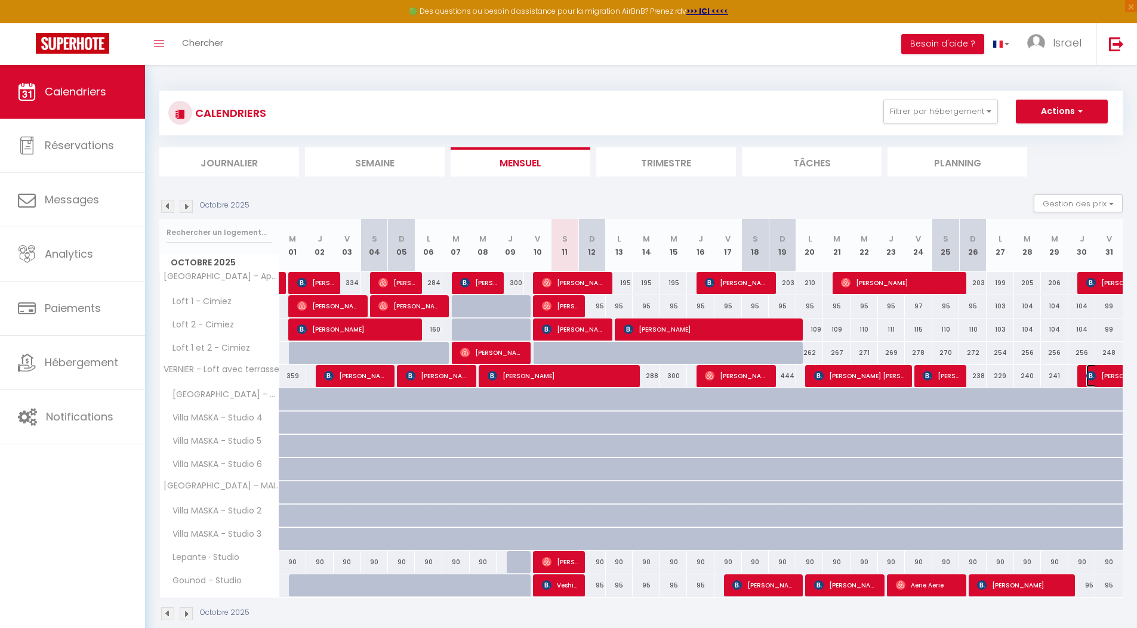
click at [1088, 372] on img at bounding box center [1091, 376] width 10 height 10
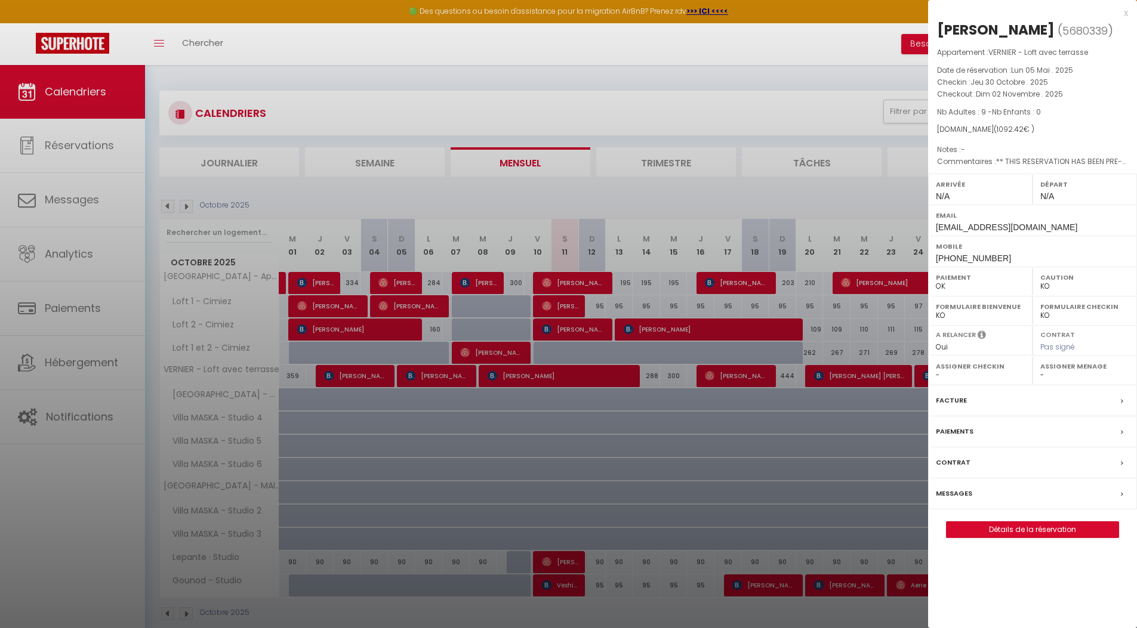
click at [874, 196] on div at bounding box center [568, 314] width 1137 height 628
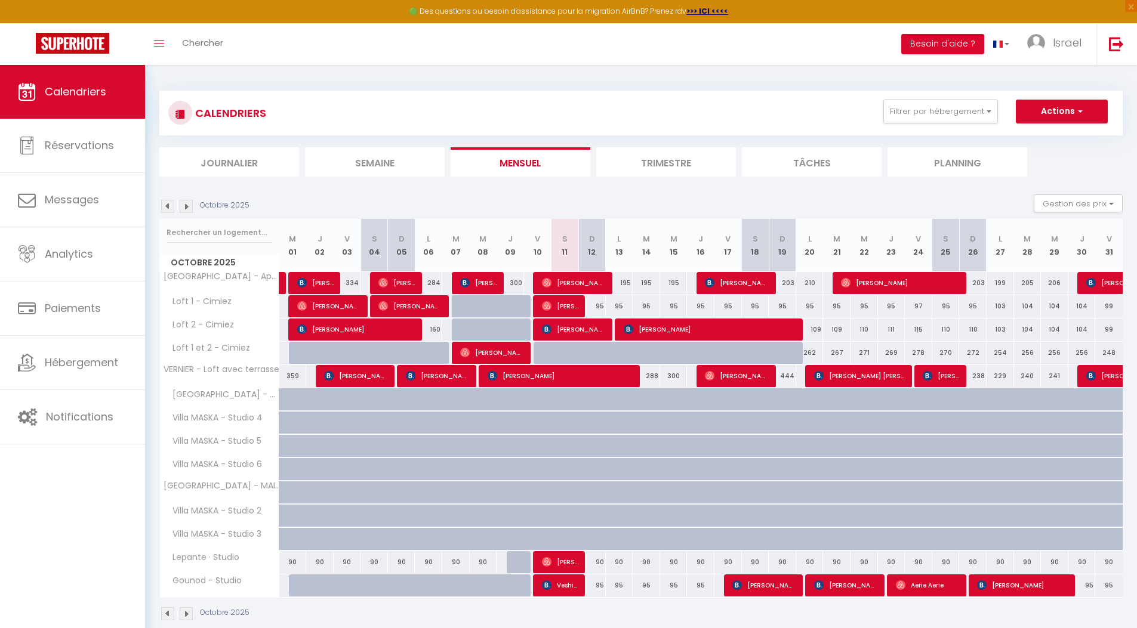
scroll to position [64, 0]
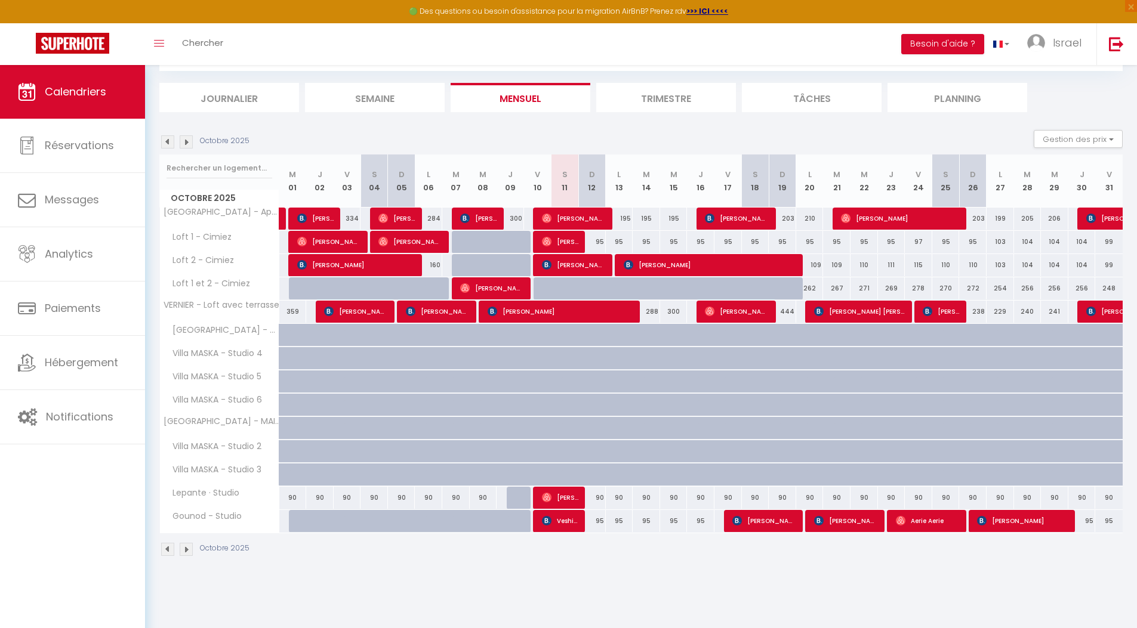
click at [388, 127] on section "Octobre 2025 Gestion des prix Nb Nuits minimum Règles Disponibilité Octobre 202…" at bounding box center [640, 343] width 963 height 451
click at [181, 139] on img at bounding box center [186, 141] width 13 height 13
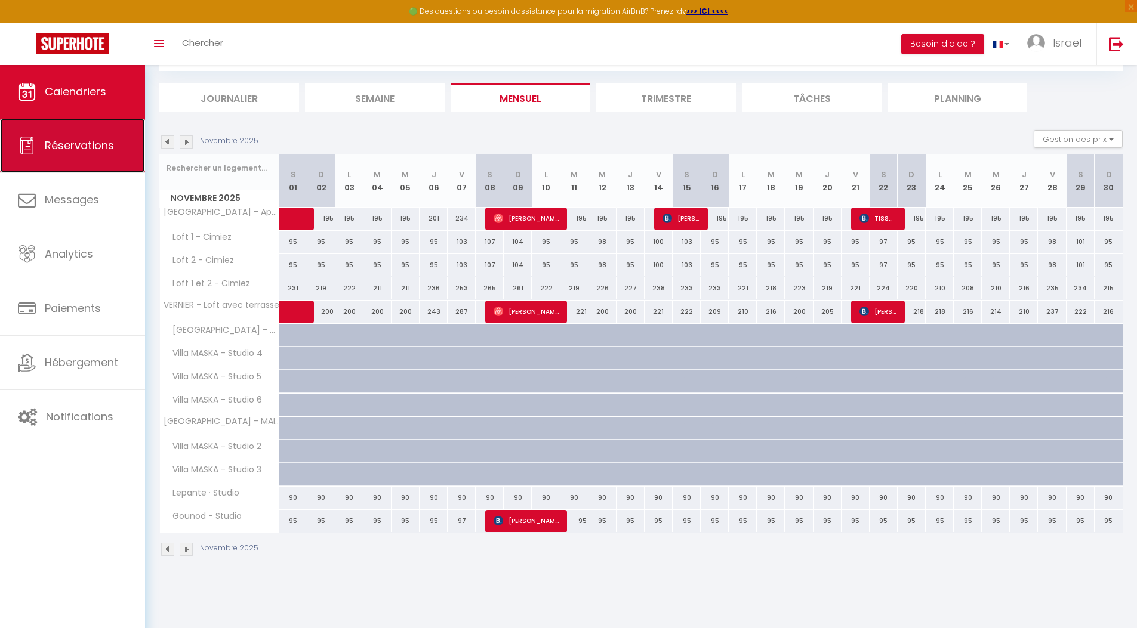
click at [88, 140] on span "Réservations" at bounding box center [79, 145] width 69 height 15
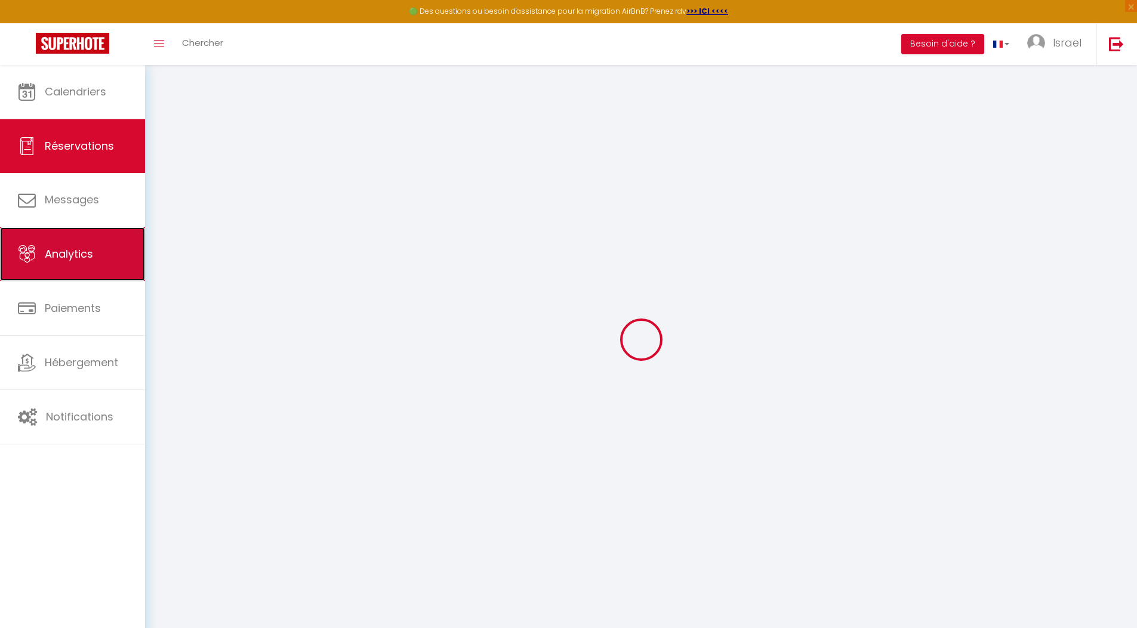
click at [68, 250] on span "Analytics" at bounding box center [69, 253] width 48 height 15
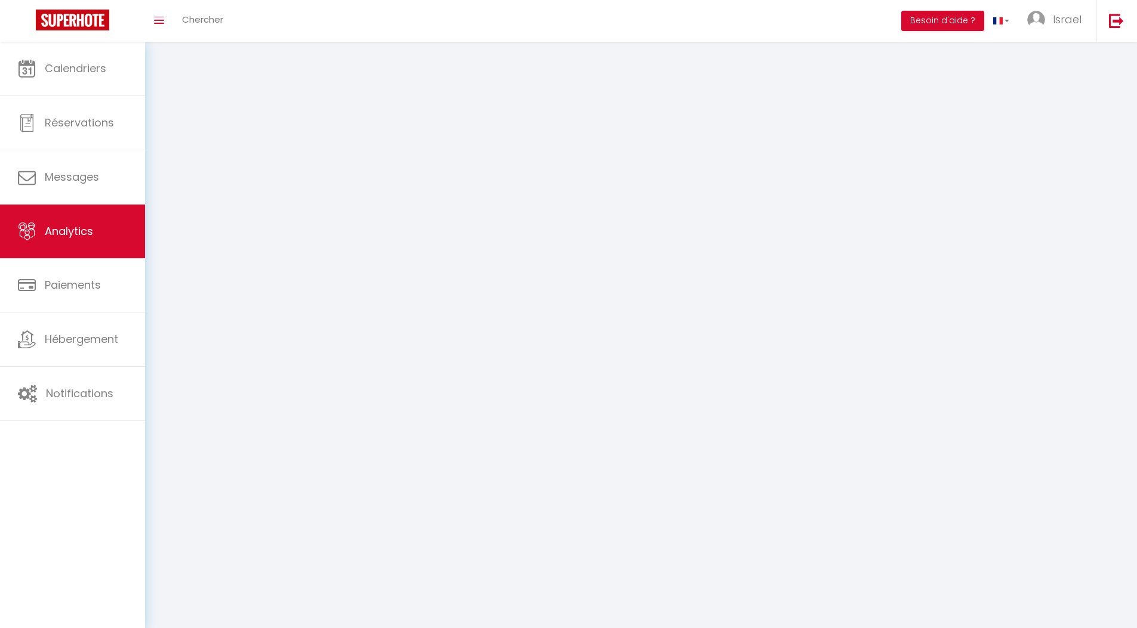
select select "2025"
select select "10"
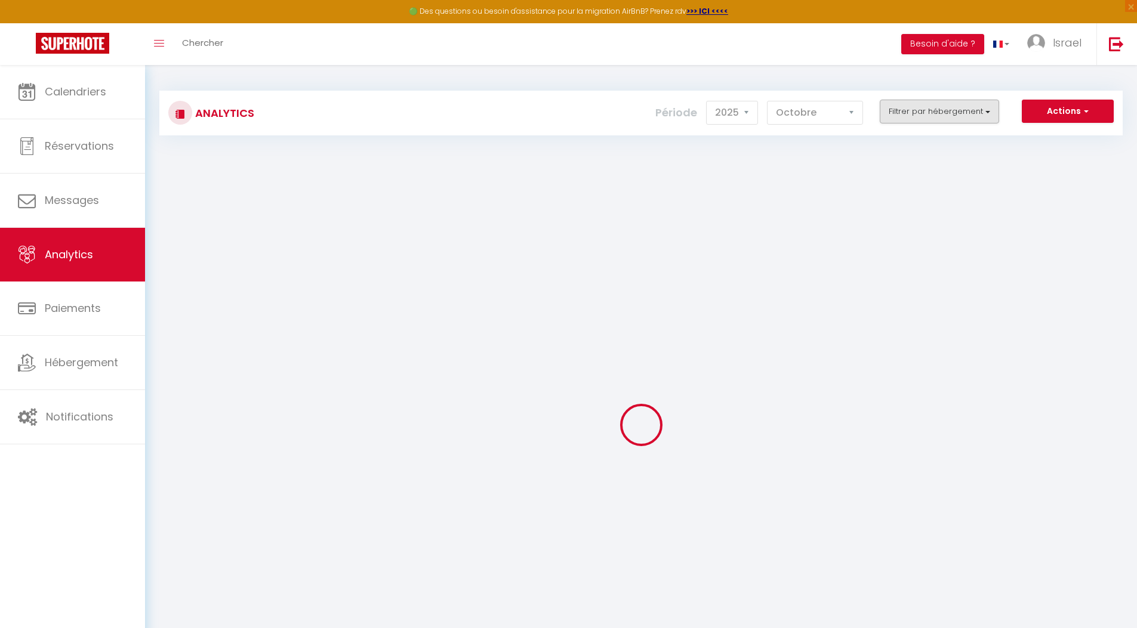
checkbox MASKA "false"
checkbox 1 "false"
checkbox 4 "false"
checkbox 5 "false"
checkbox 6 "false"
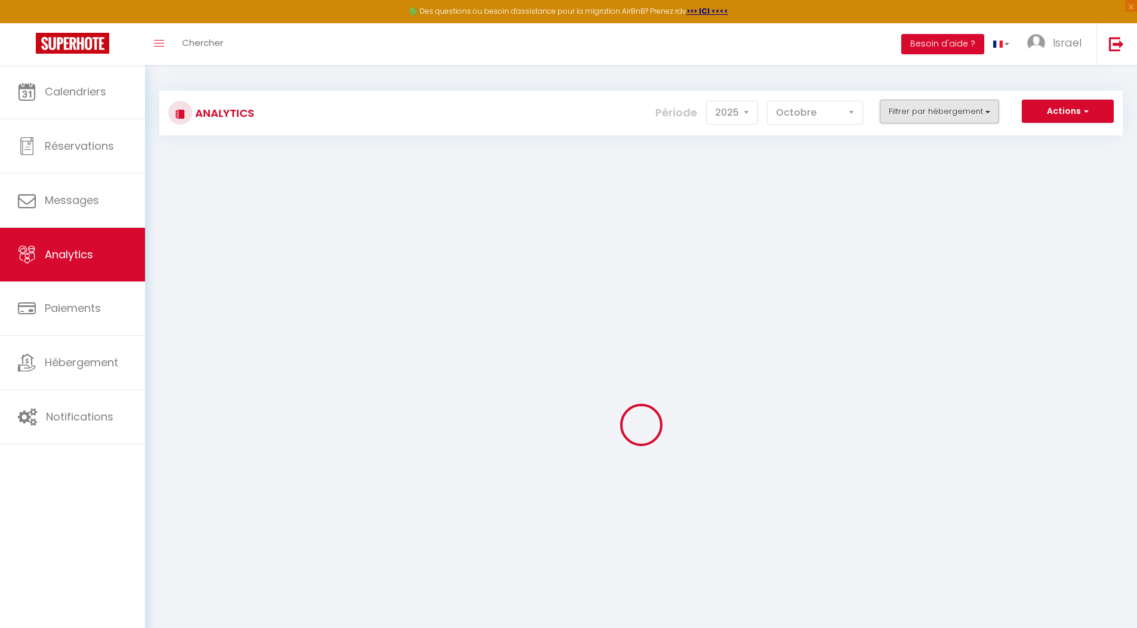
checkbox COMPLETE "false"
checkbox Cavell "false"
checkbox Cimiez "false"
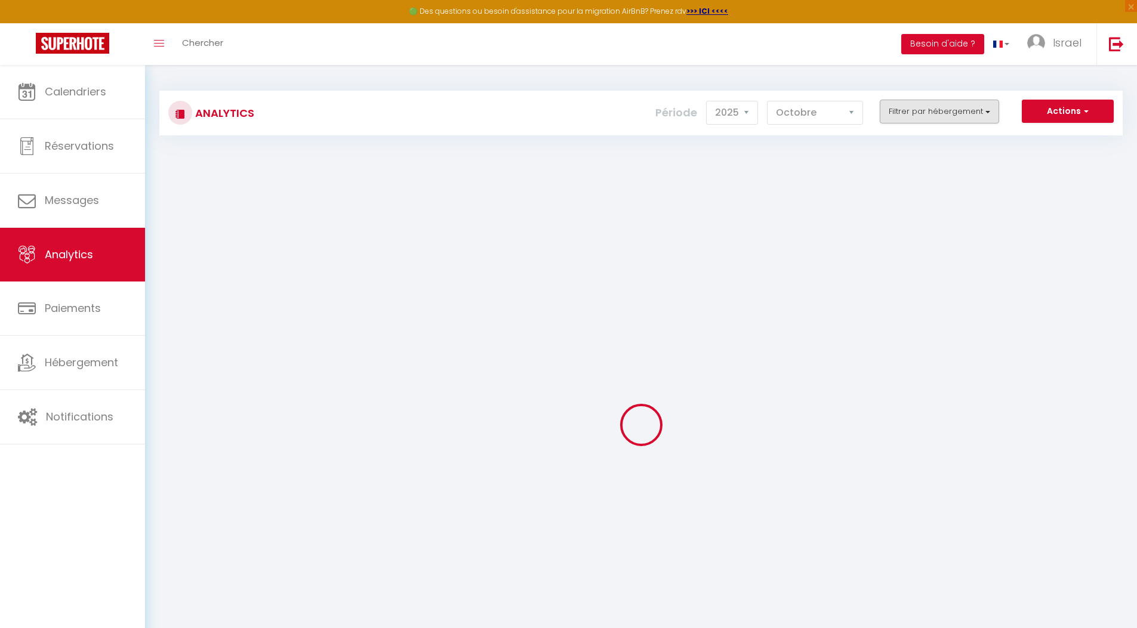
checkbox input "false"
checkbox bourgeois "false"
checkbox terrasse "false"
checkbox input "false"
checkbox 2 "false"
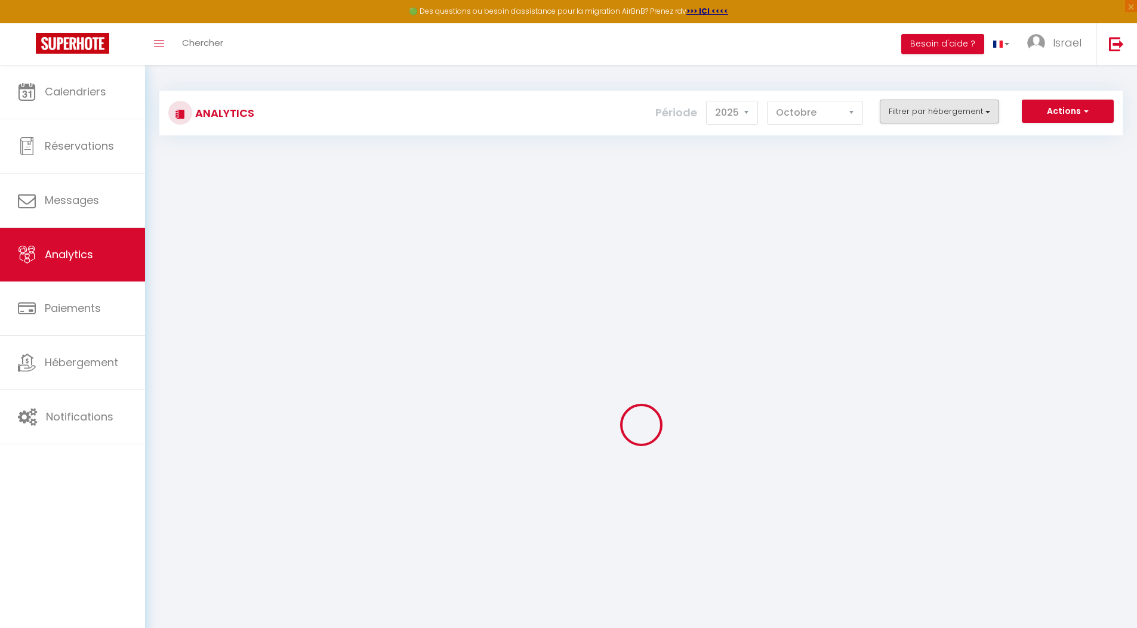
checkbox 3 "false"
checkbox Studio "false"
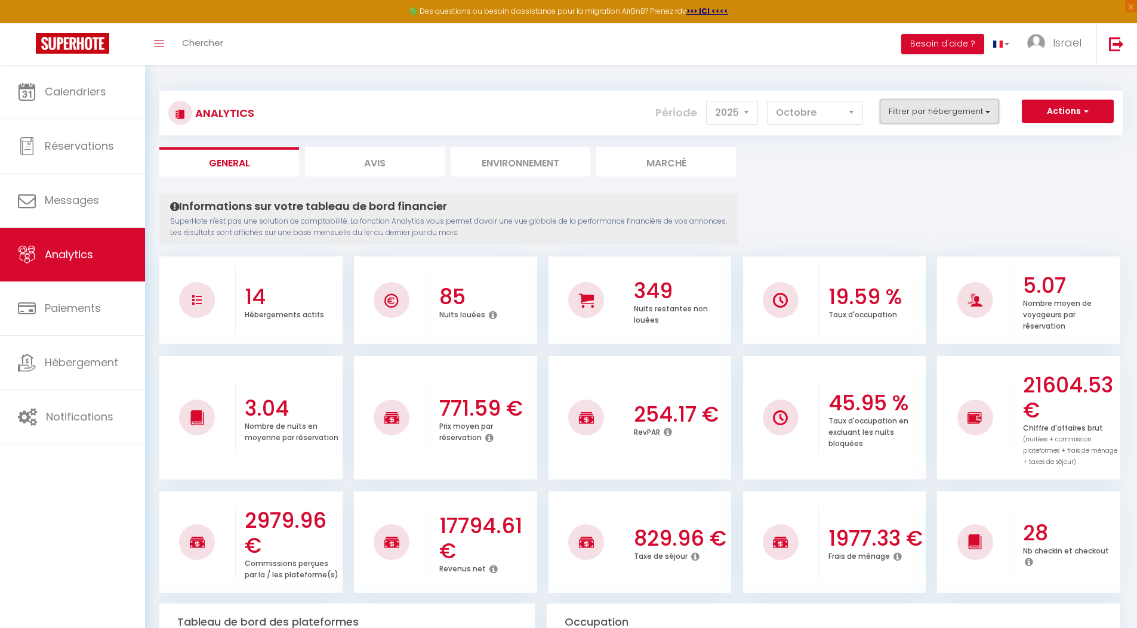
click at [954, 112] on button "Filtrer par hébergement" at bounding box center [939, 112] width 119 height 24
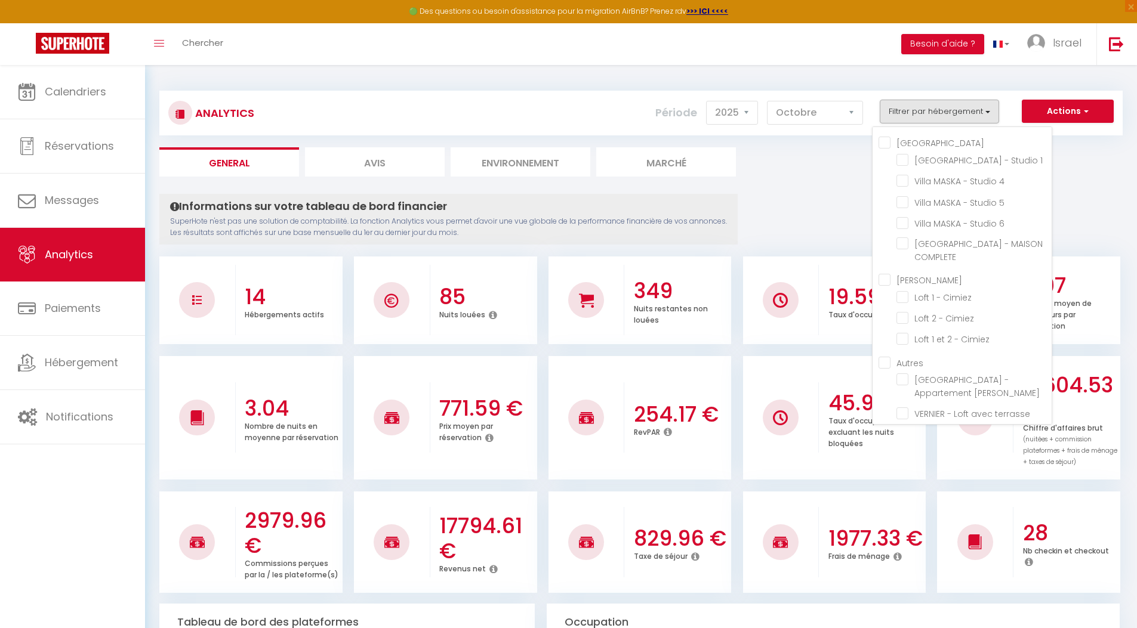
click at [885, 276] on Cavell "[PERSON_NAME]" at bounding box center [964, 279] width 173 height 12
checkbox Cavell "true"
checkbox 1 "false"
checkbox 4 "false"
checkbox 5 "false"
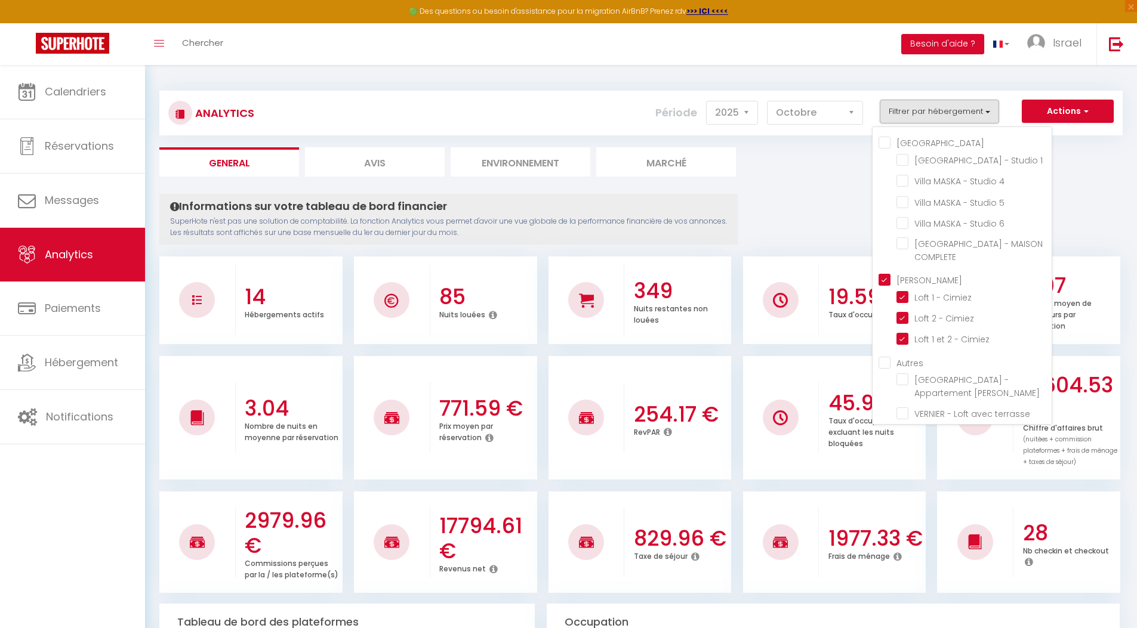
checkbox 6 "false"
checkbox COMPLETE "false"
checkbox Cimiez "true"
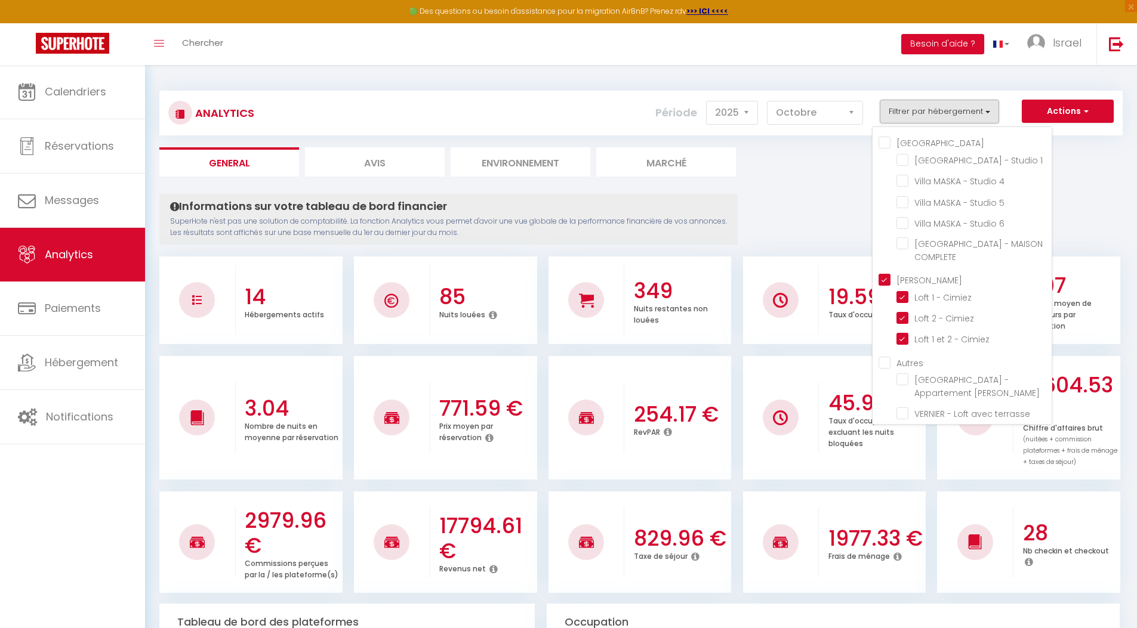
checkbox bourgeois "false"
checkbox terrasse "false"
checkbox 2 "false"
checkbox 3 "false"
checkbox Studio "false"
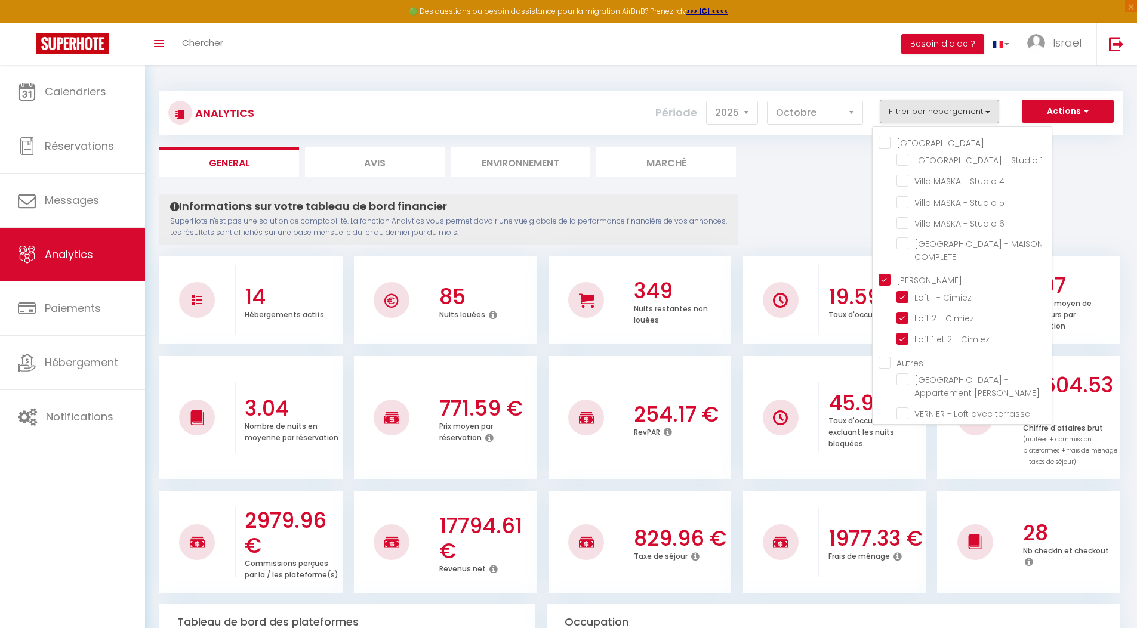
checkbox Studio "false"
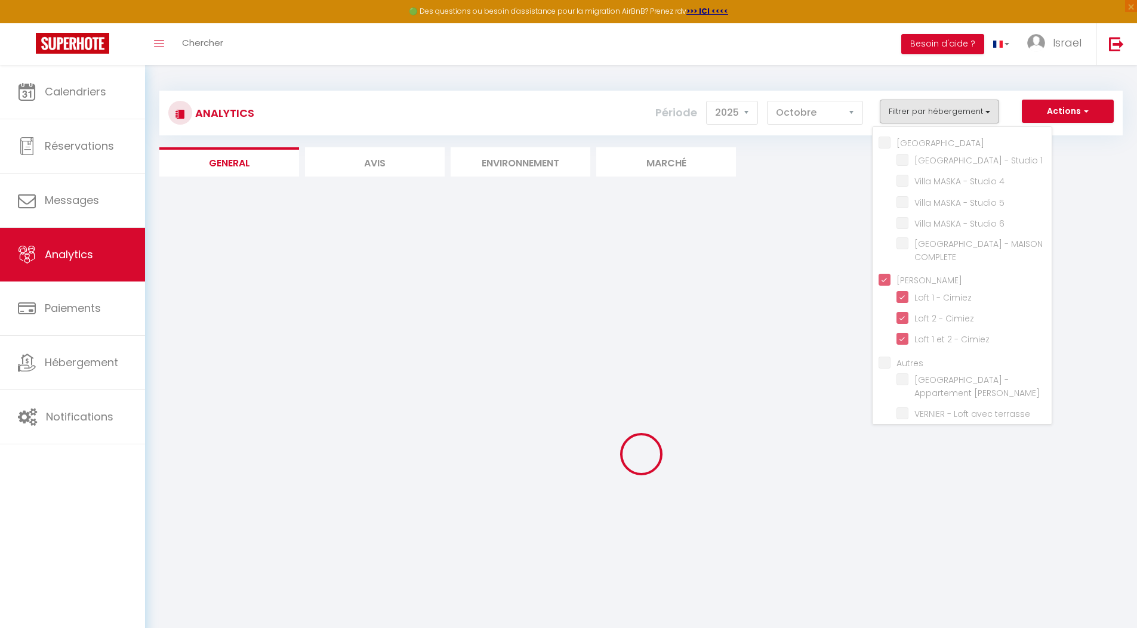
checkbox 1 "false"
checkbox 4 "false"
checkbox 5 "false"
checkbox 6 "false"
checkbox COMPLETE "false"
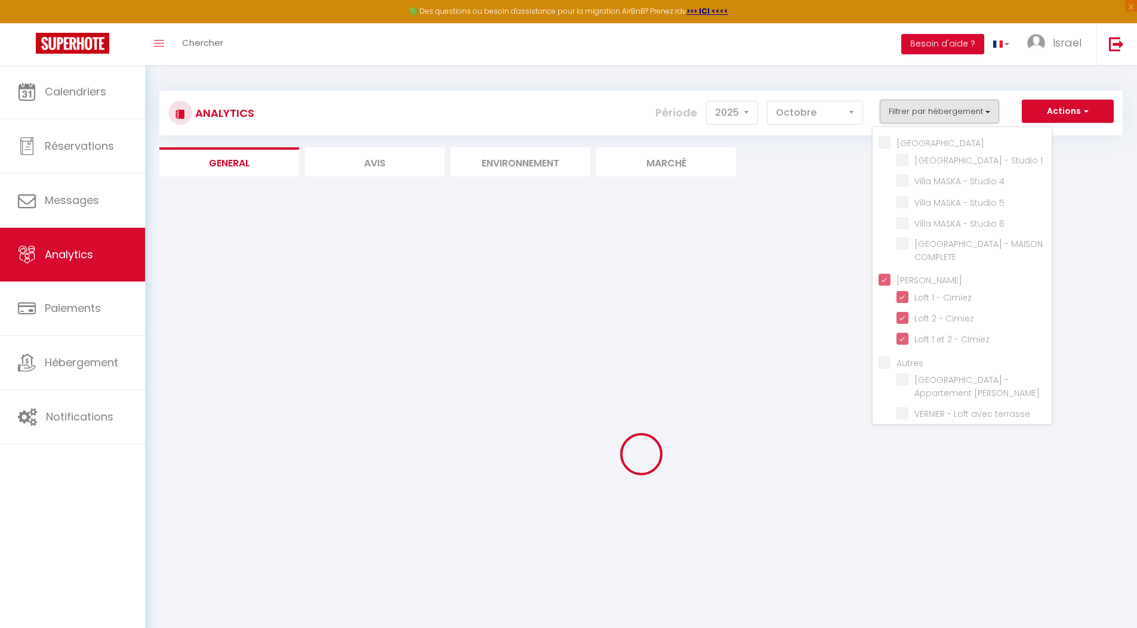
checkbox bourgeois "false"
checkbox terrasse "false"
checkbox 2 "false"
checkbox 3 "false"
checkbox Studio "false"
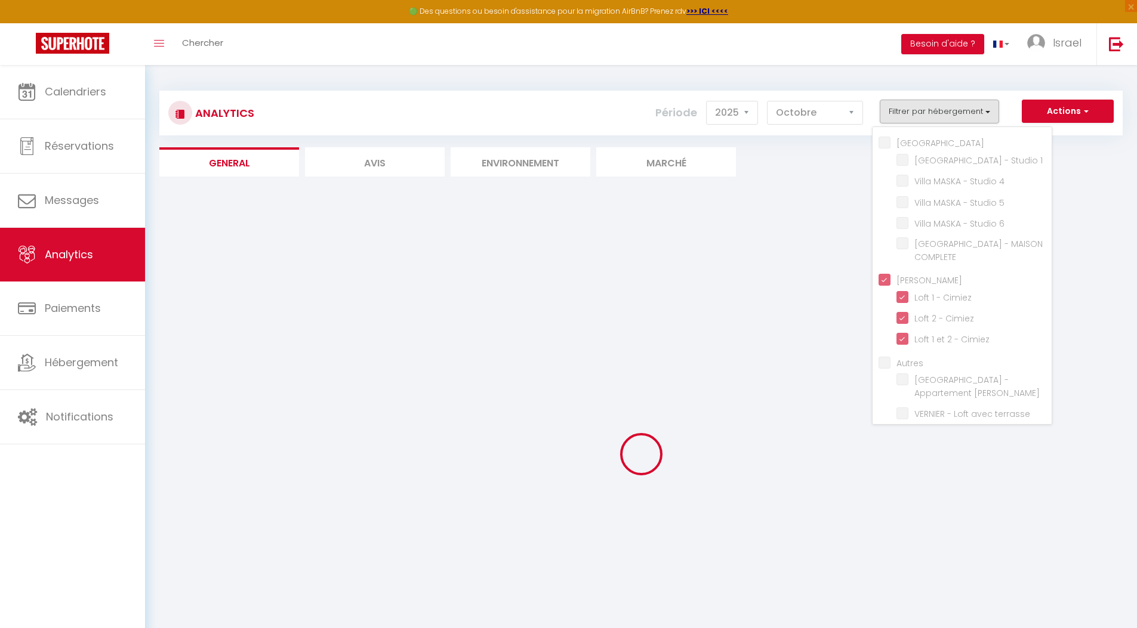
checkbox Studio "false"
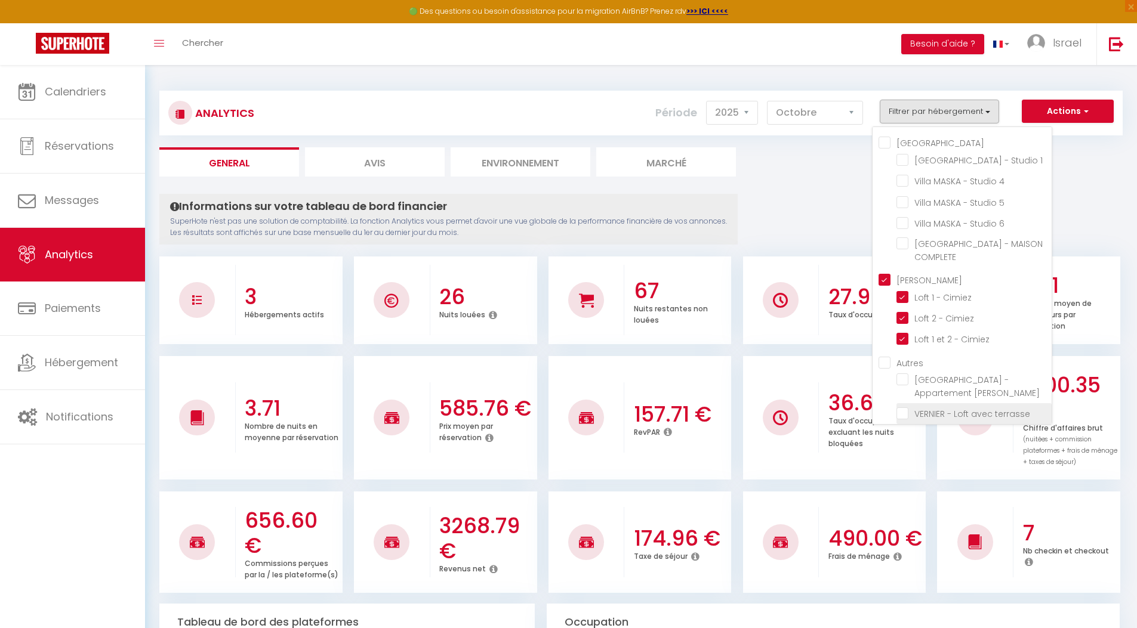
click at [899, 408] on terrasse "checkbox" at bounding box center [973, 413] width 155 height 12
checkbox terrasse "true"
checkbox 1 "false"
checkbox 4 "false"
checkbox 5 "false"
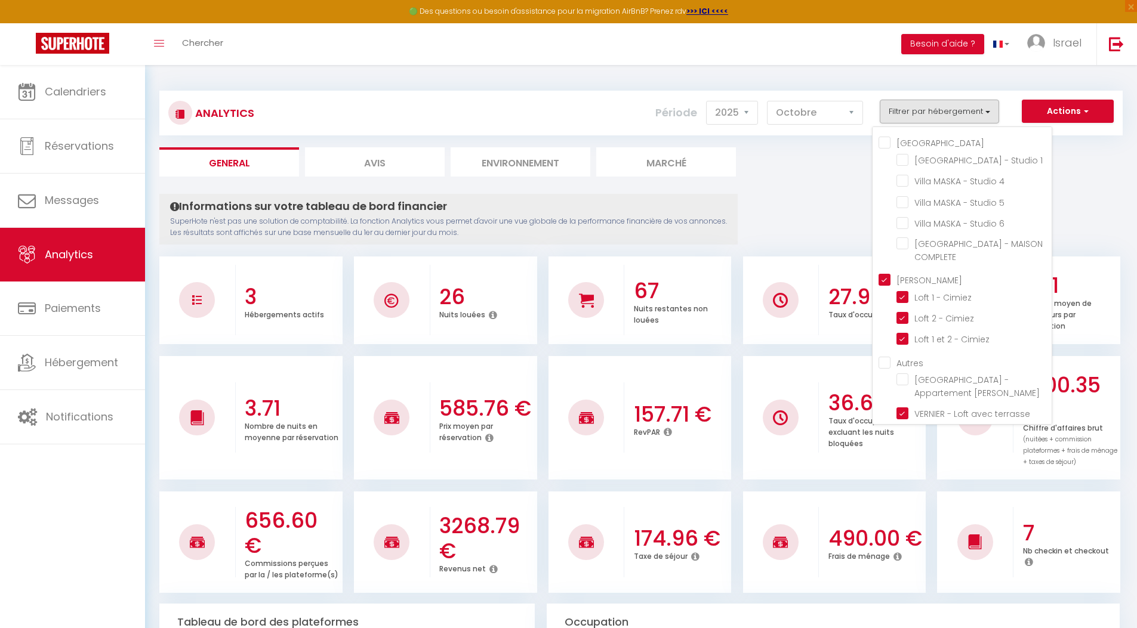
checkbox 6 "false"
checkbox COMPLETE "false"
checkbox bourgeois "false"
checkbox 2 "false"
checkbox 3 "false"
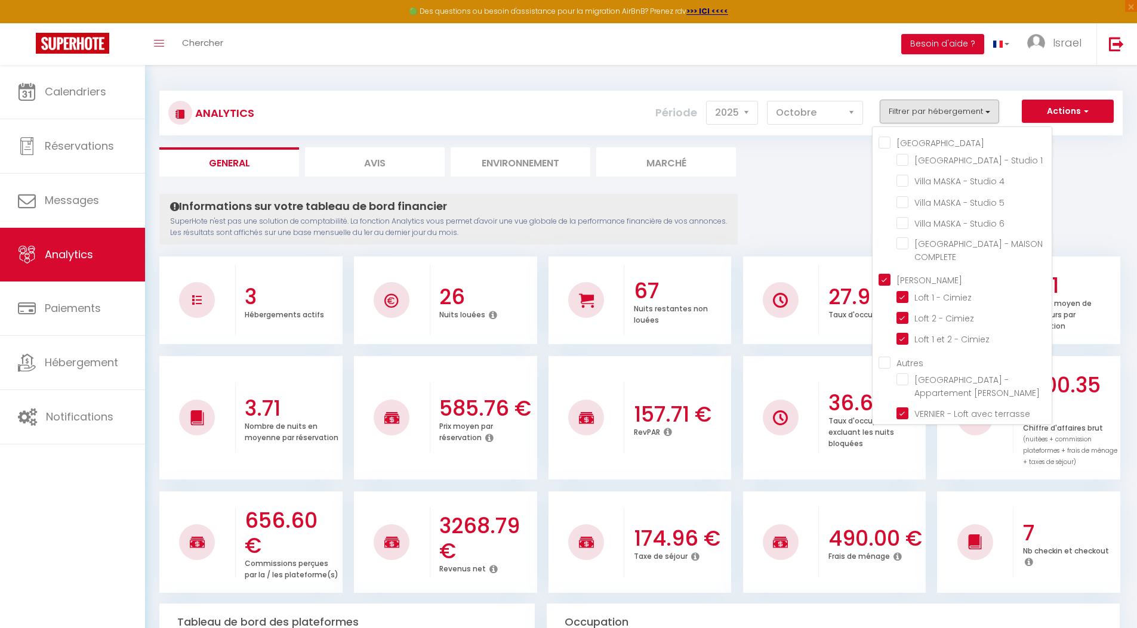
checkbox Studio "false"
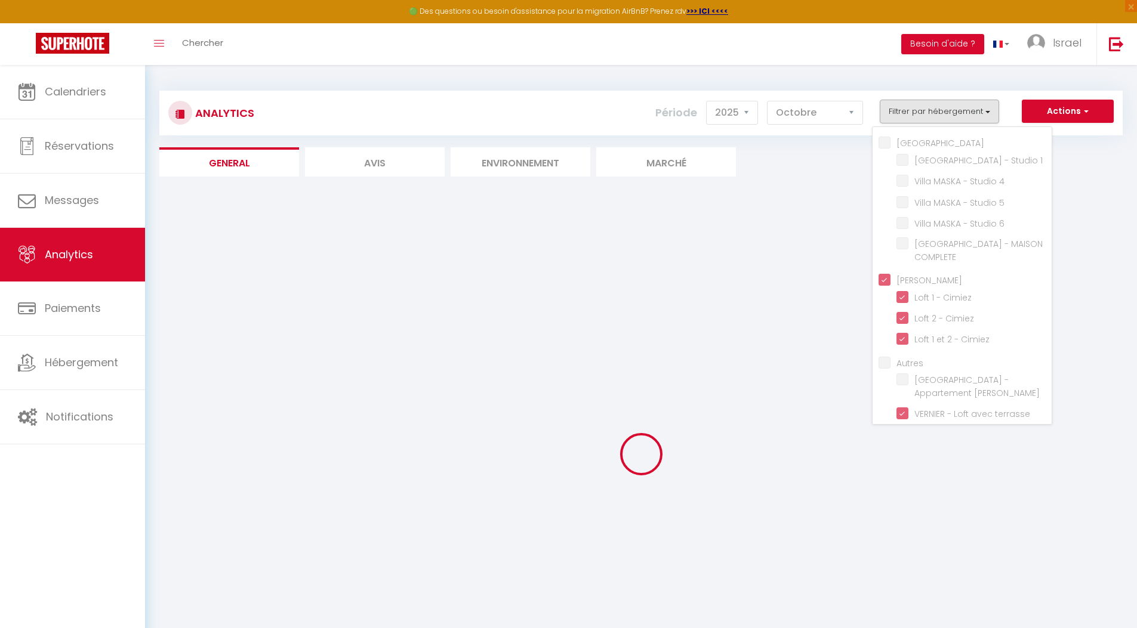
checkbox 1 "false"
checkbox 4 "false"
checkbox 5 "false"
checkbox 6 "false"
checkbox COMPLETE "false"
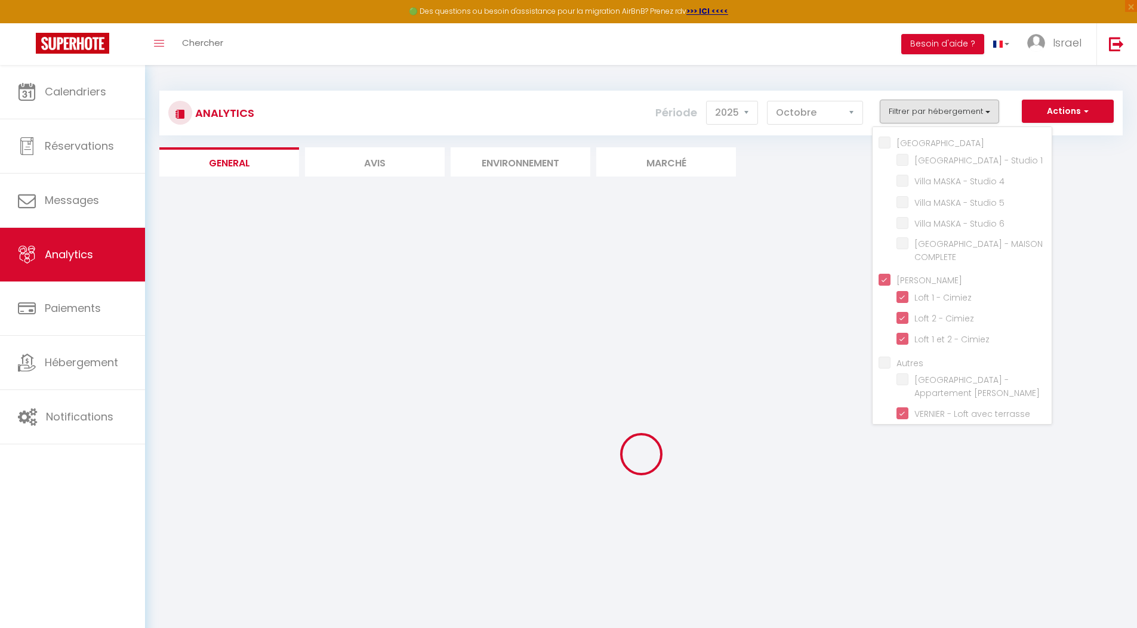
checkbox bourgeois "false"
checkbox 2 "false"
checkbox 3 "false"
checkbox Studio "false"
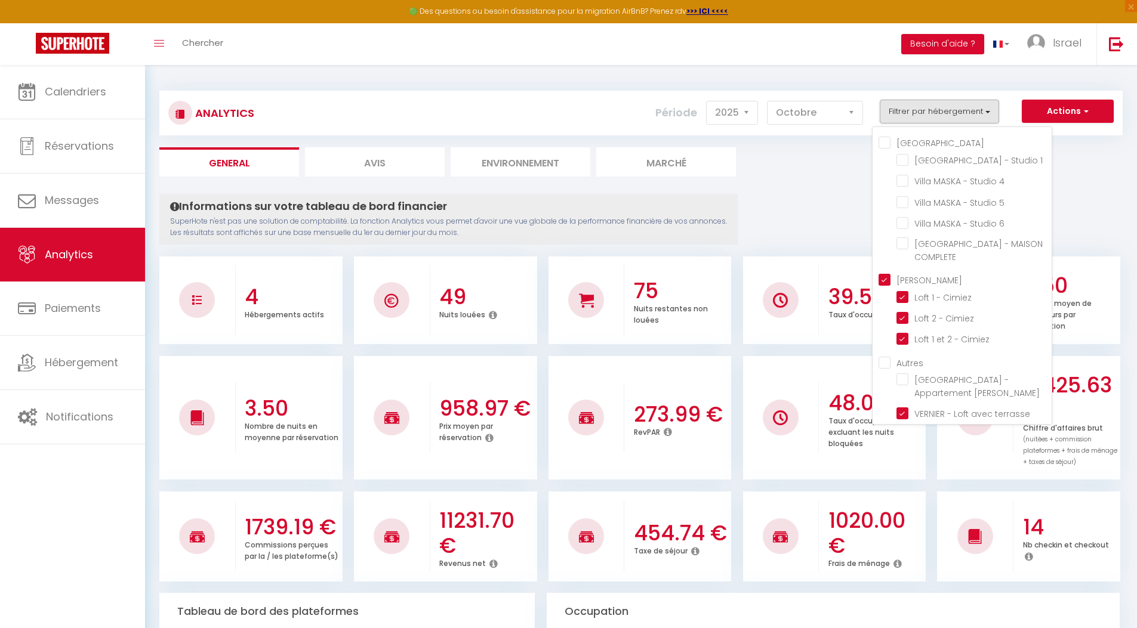
click at [802, 163] on ul "General Avis Environnement Marché" at bounding box center [640, 161] width 963 height 29
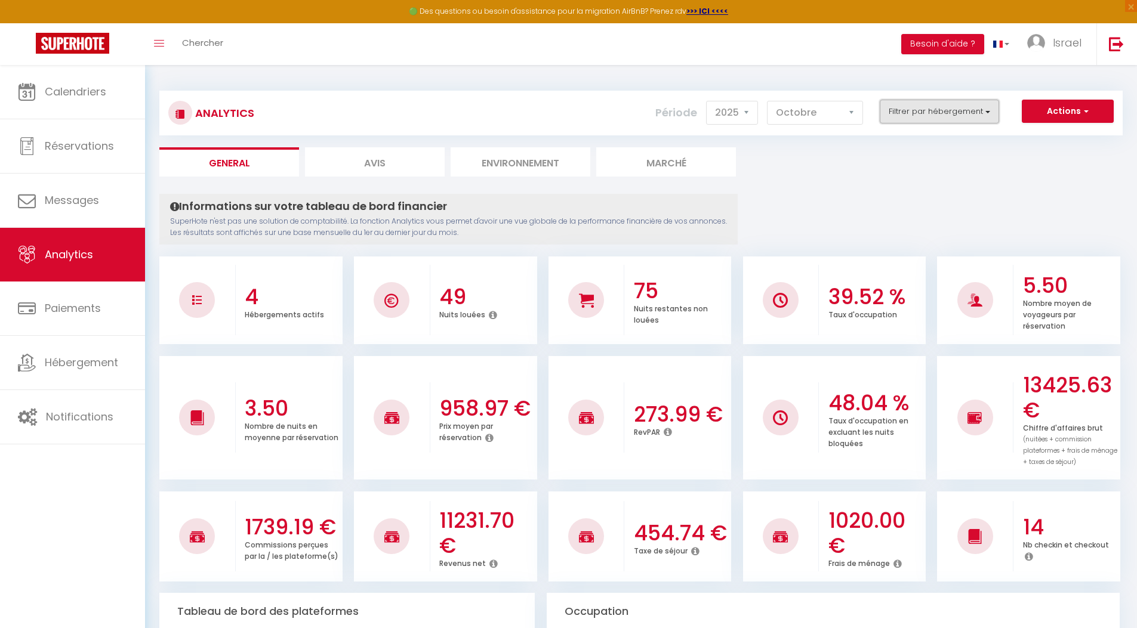
click at [905, 109] on button "Filtrer par hébergement" at bounding box center [939, 112] width 119 height 24
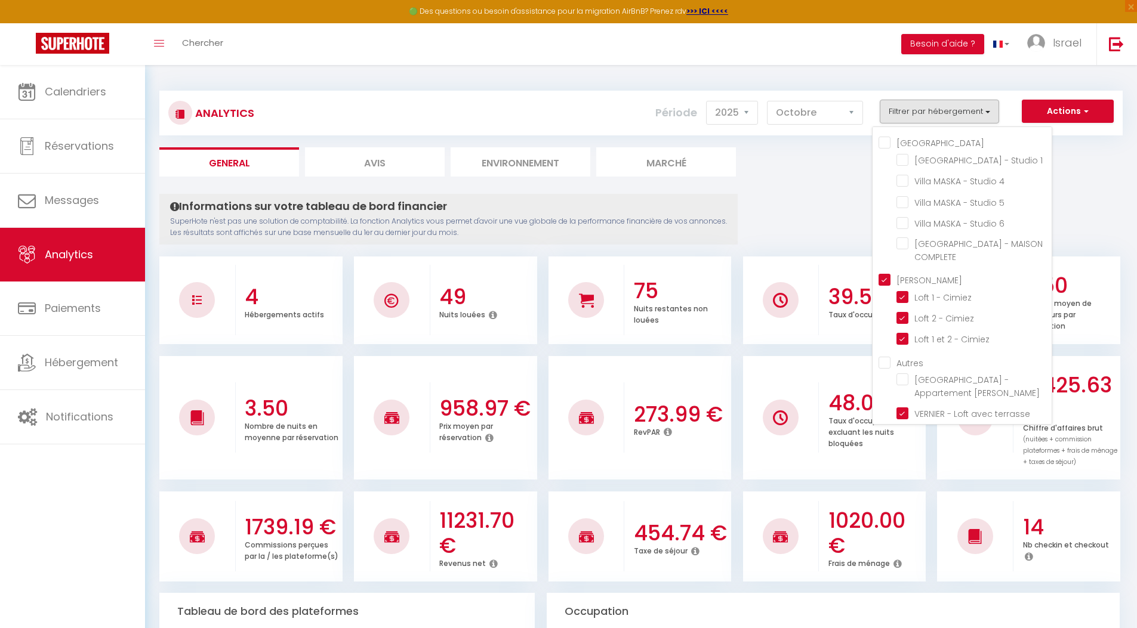
click at [889, 279] on Cavell "[PERSON_NAME]" at bounding box center [964, 279] width 173 height 12
checkbox Cavell "false"
checkbox 1 "false"
checkbox 4 "false"
checkbox 5 "false"
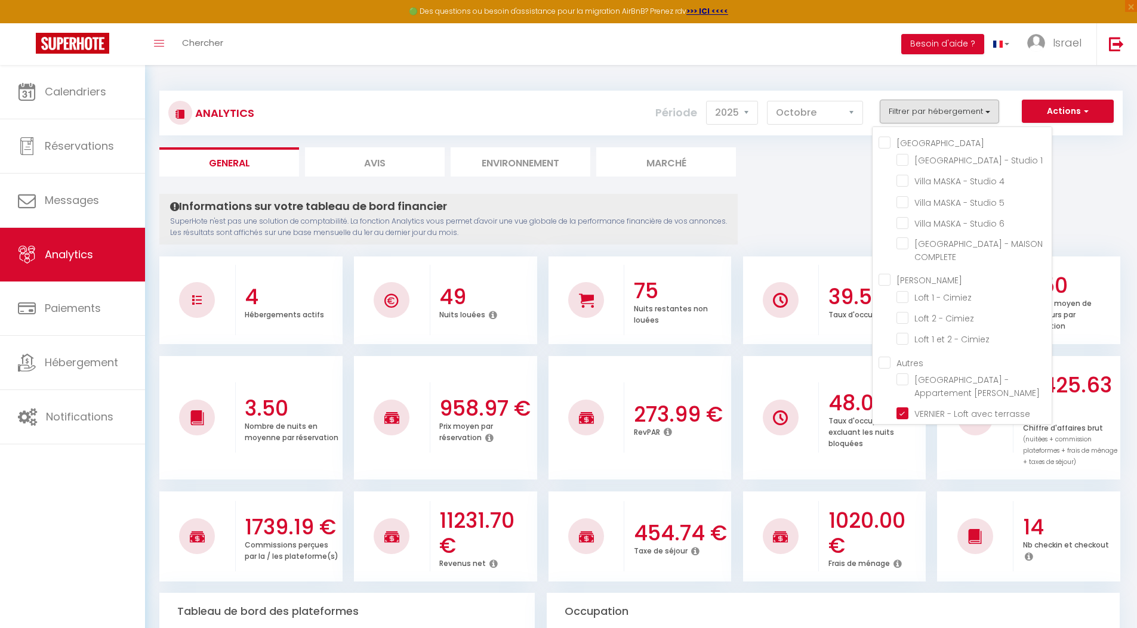
checkbox 6 "false"
checkbox COMPLETE "false"
checkbox Cimiez "false"
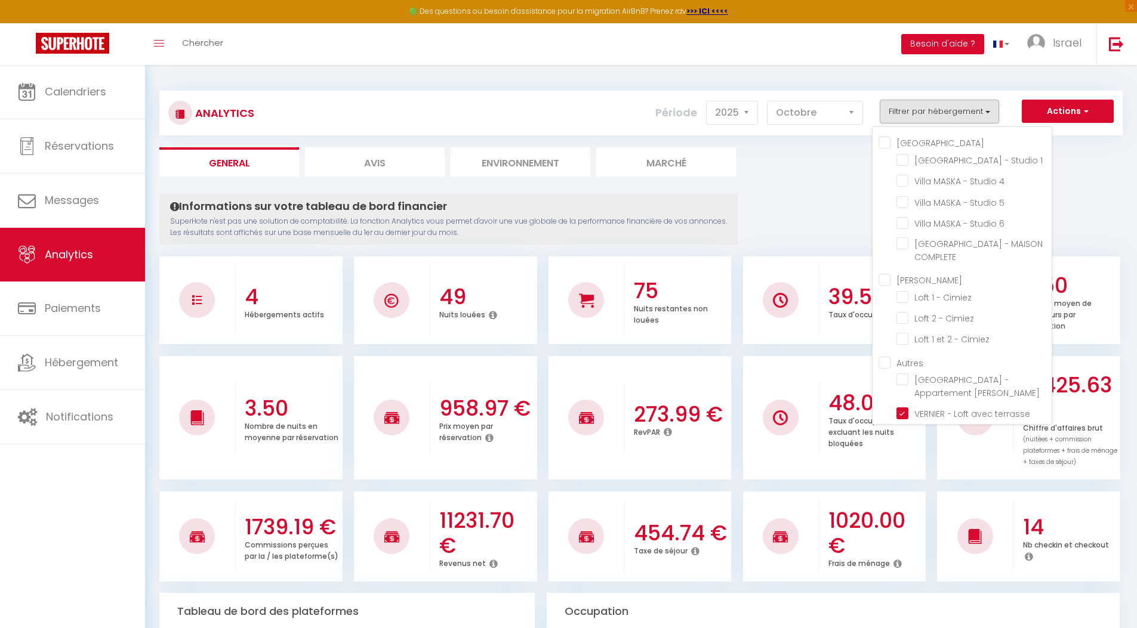
checkbox bourgeois "false"
checkbox 2 "false"
checkbox 3 "false"
checkbox Studio "false"
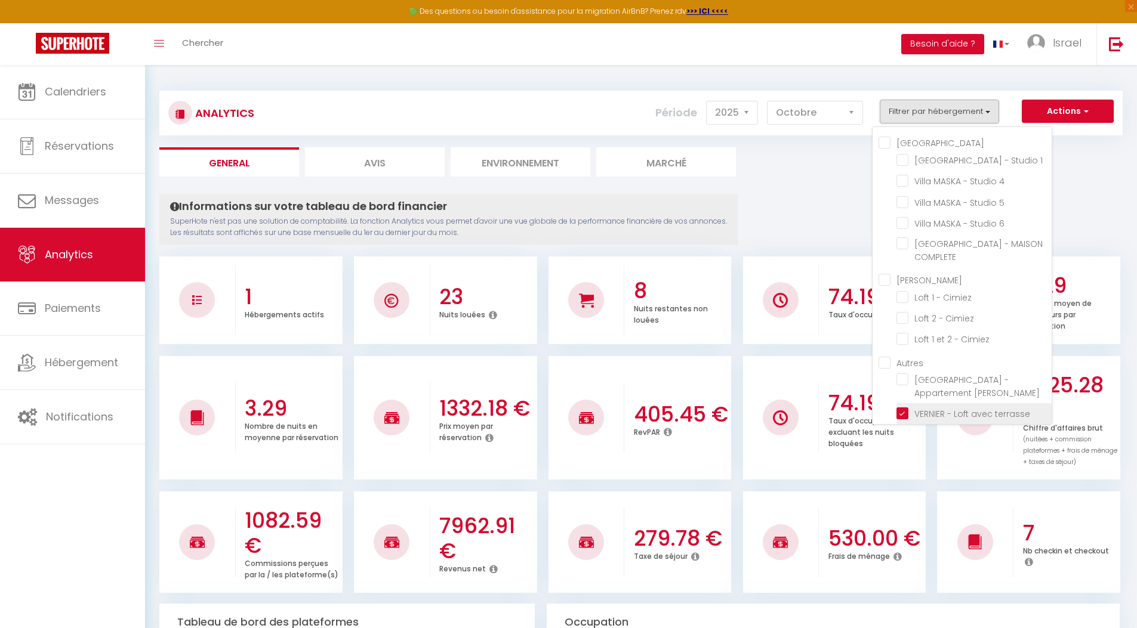
checkbox 1 "false"
checkbox 4 "false"
checkbox 5 "false"
checkbox 6 "false"
checkbox COMPLETE "false"
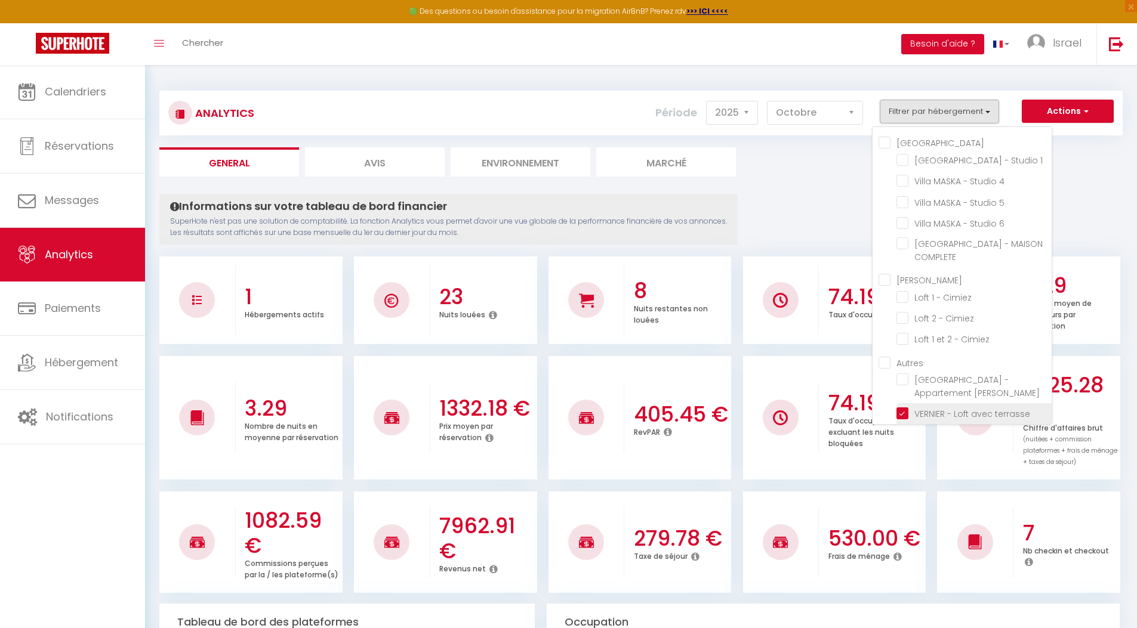
checkbox bourgeois "false"
checkbox 2 "false"
checkbox 3 "false"
checkbox Studio "false"
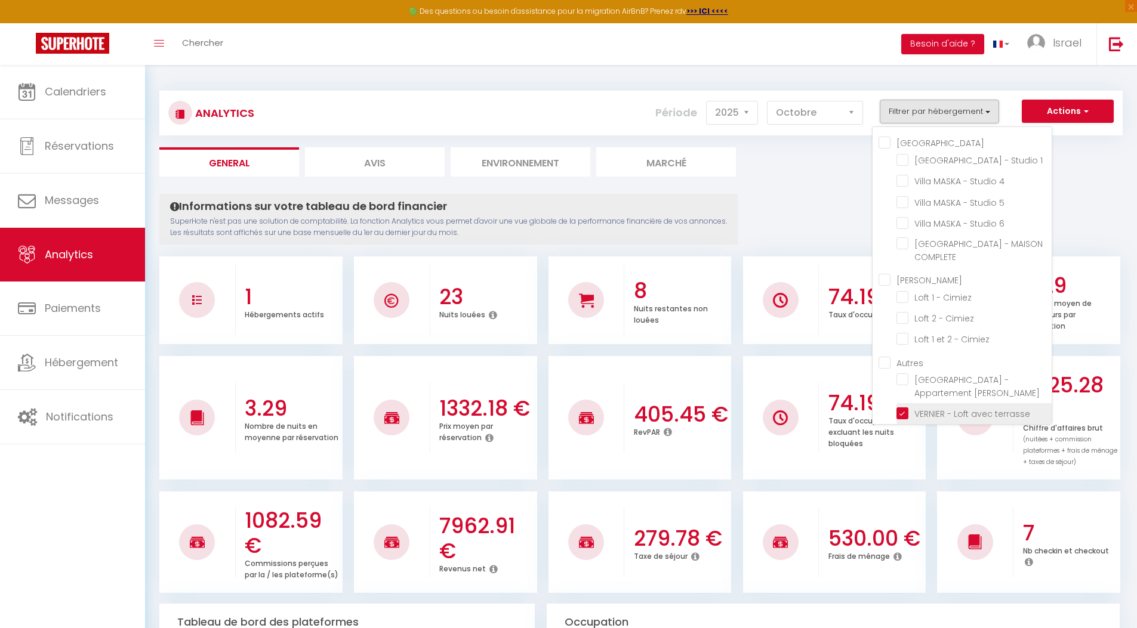
click at [901, 407] on terrasse "checkbox" at bounding box center [973, 413] width 155 height 12
checkbox terrasse "false"
checkbox 1 "false"
checkbox 4 "false"
checkbox 5 "false"
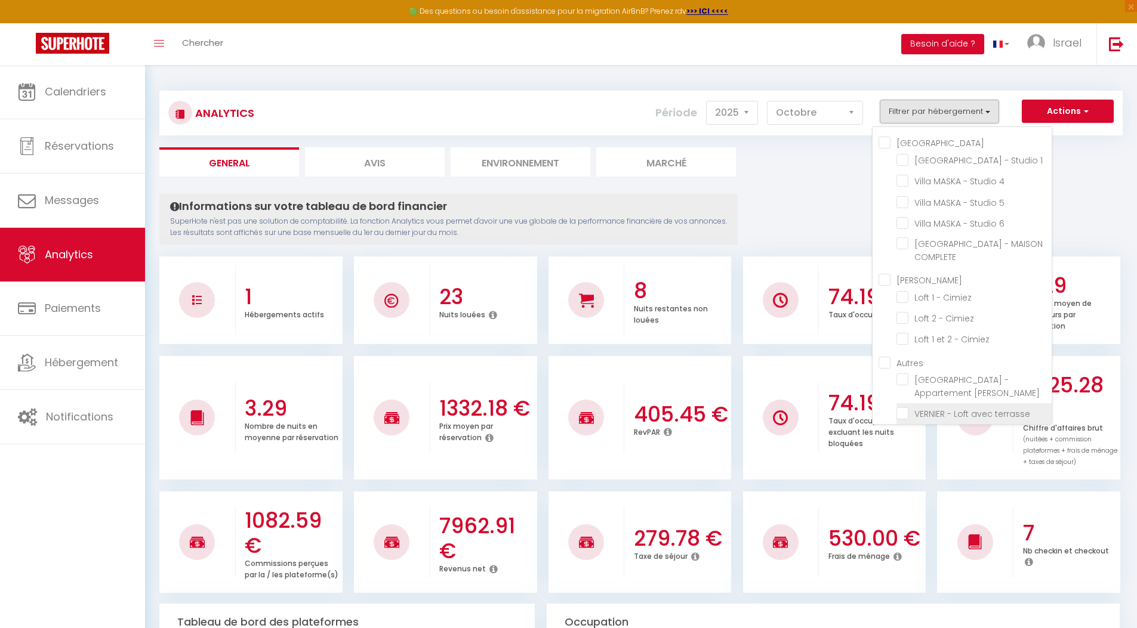
checkbox 6 "false"
checkbox COMPLETE "false"
checkbox bourgeois "false"
checkbox 2 "false"
checkbox 3 "false"
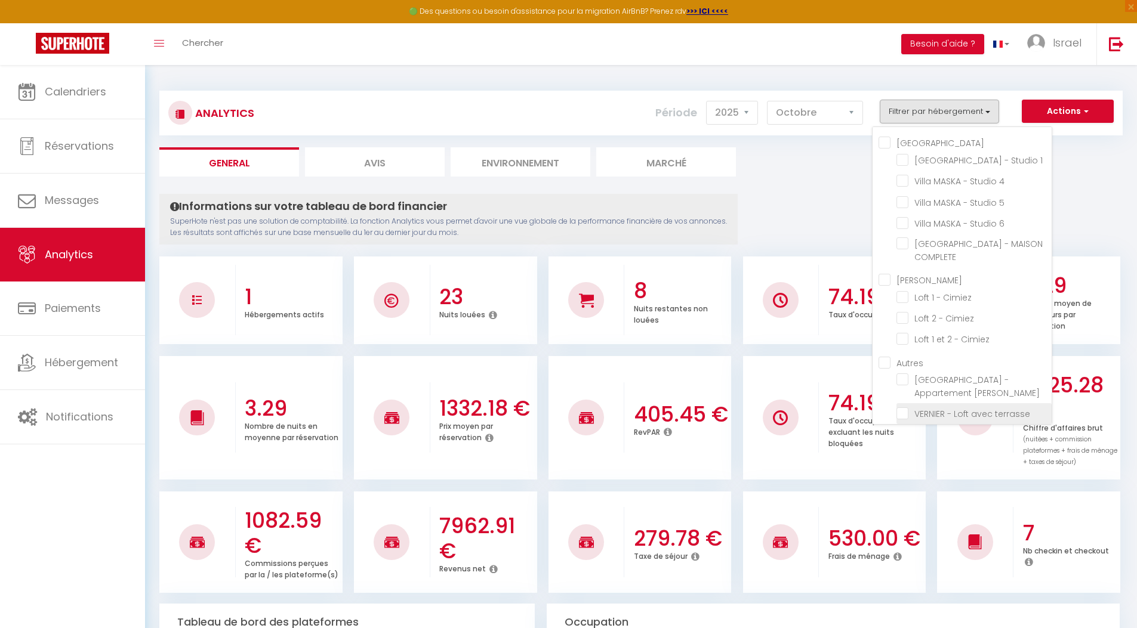
checkbox Studio "false"
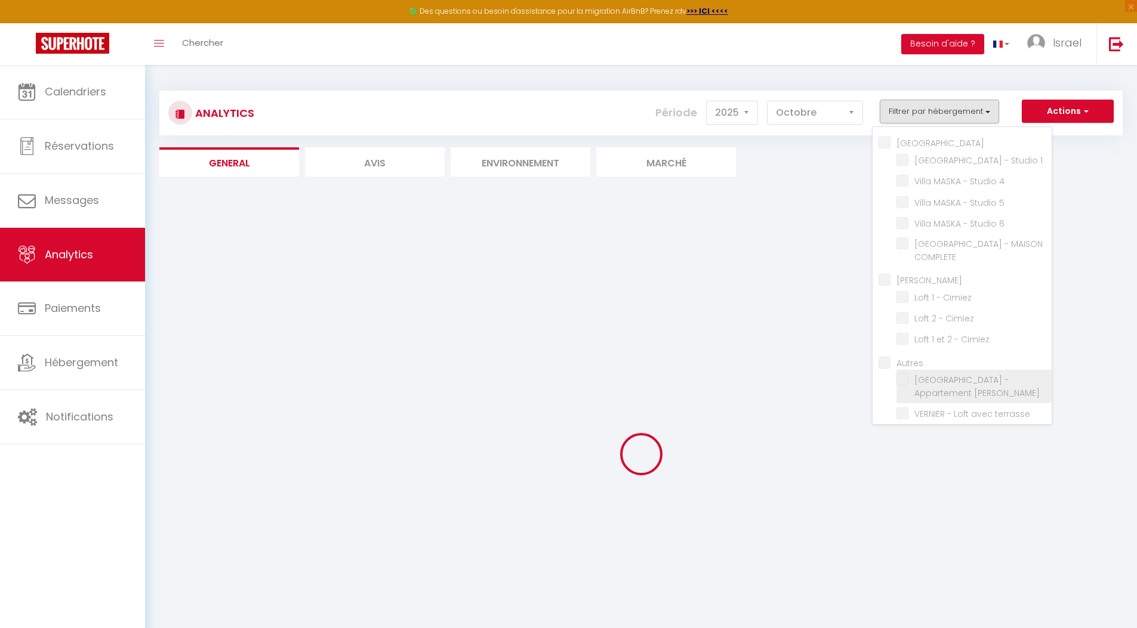
checkbox 1 "false"
checkbox 4 "false"
checkbox 5 "false"
checkbox 6 "false"
checkbox COMPLETE "false"
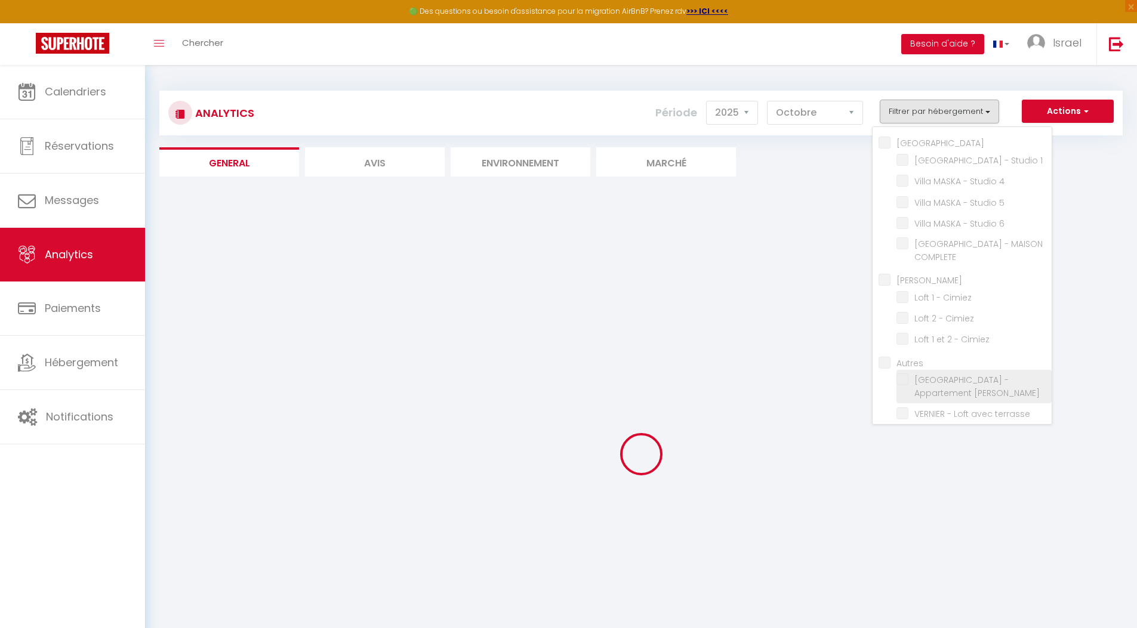
checkbox bourgeois "false"
checkbox 2 "false"
checkbox 3 "false"
checkbox Studio "false"
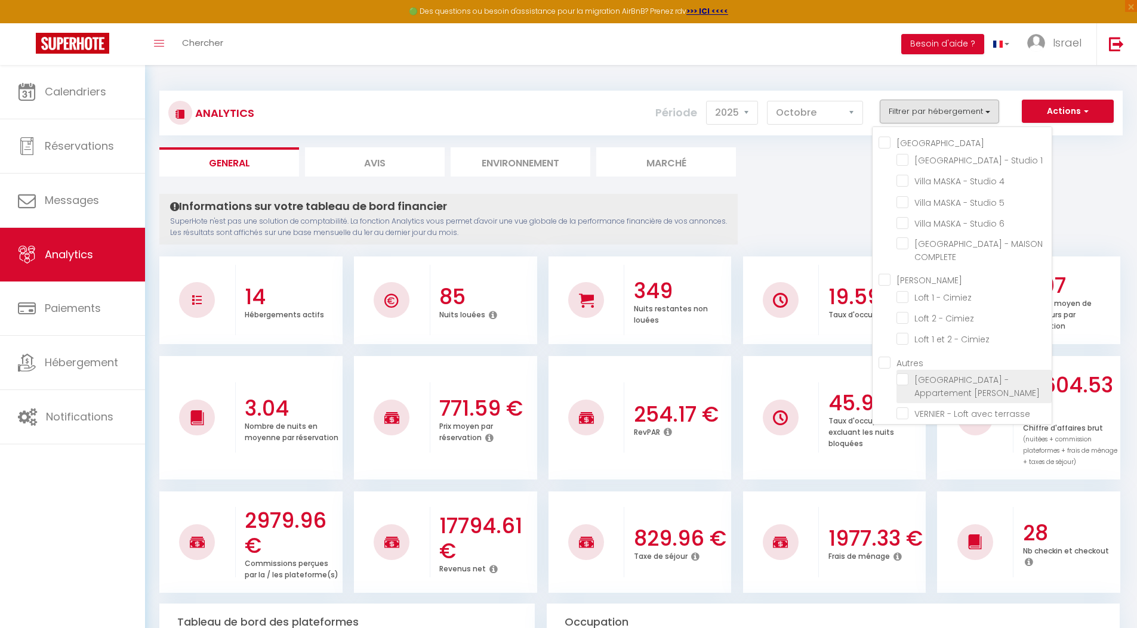
click at [903, 378] on bourgeois "checkbox" at bounding box center [973, 380] width 155 height 12
checkbox bourgeois "true"
checkbox 1 "false"
checkbox 4 "false"
checkbox 5 "false"
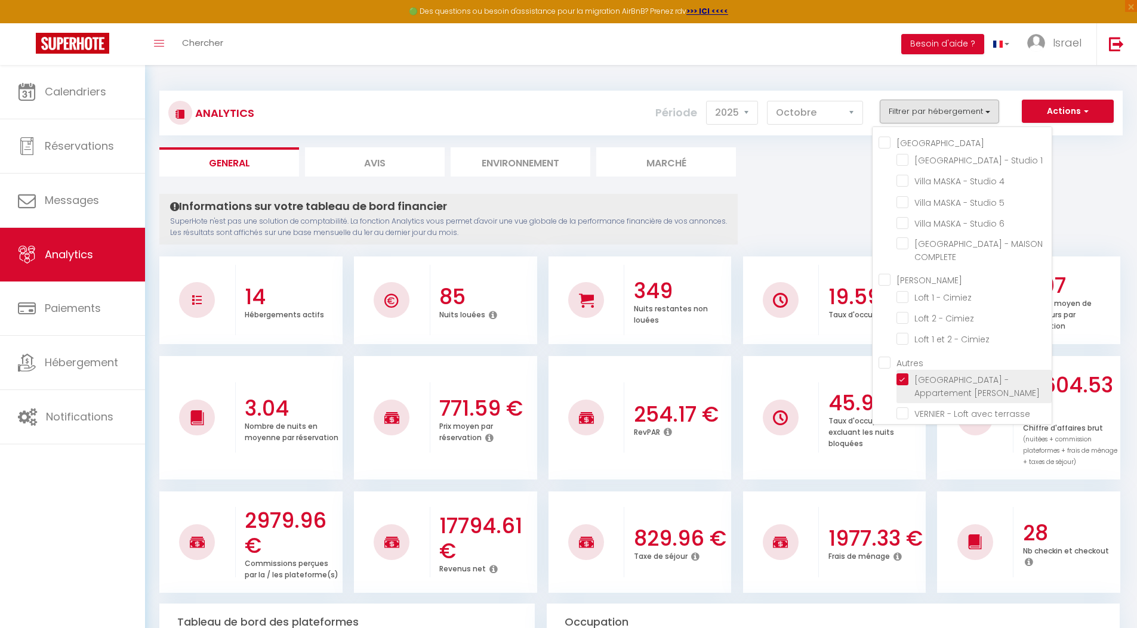
checkbox 6 "false"
checkbox COMPLETE "false"
checkbox 2 "false"
checkbox 3 "false"
checkbox Studio "false"
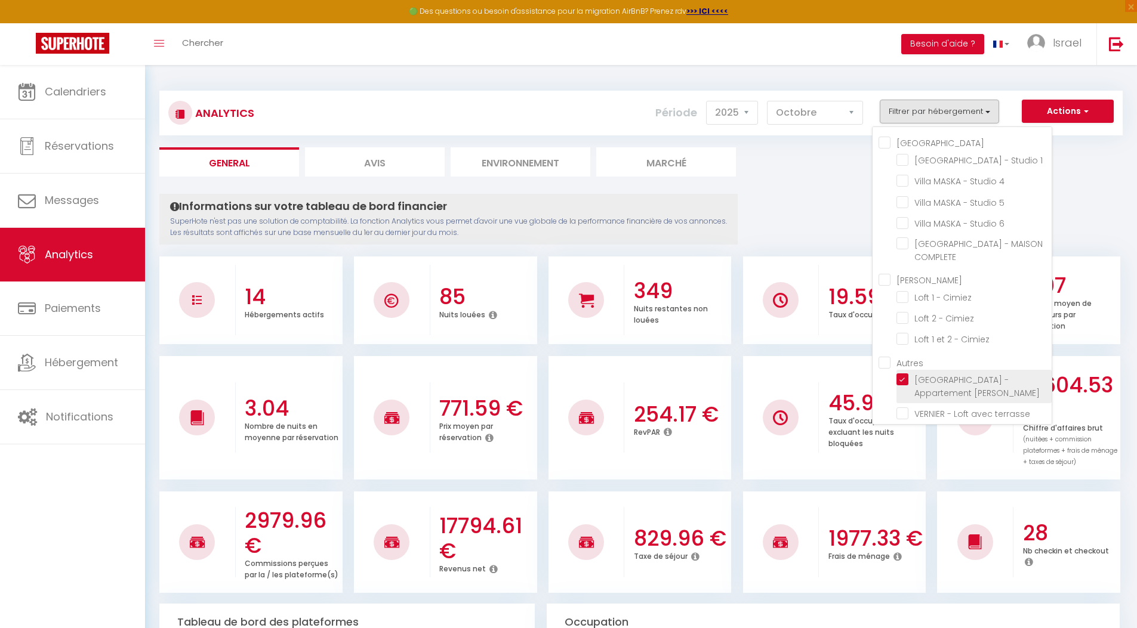
checkbox Studio "false"
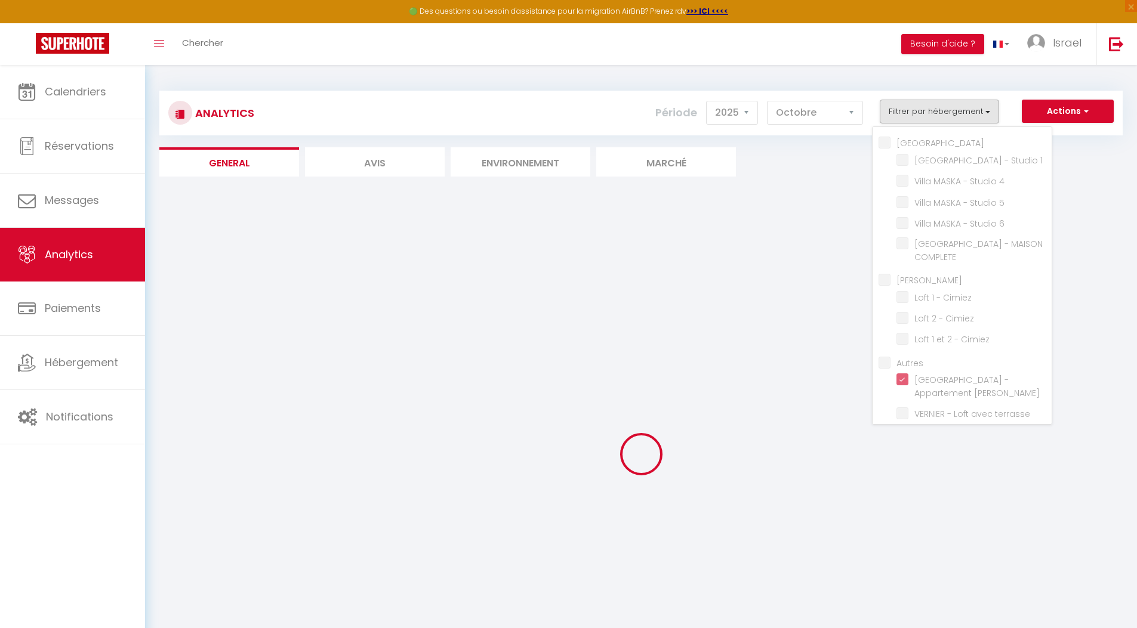
checkbox 1 "false"
checkbox 4 "false"
checkbox 5 "false"
checkbox 6 "false"
checkbox COMPLETE "false"
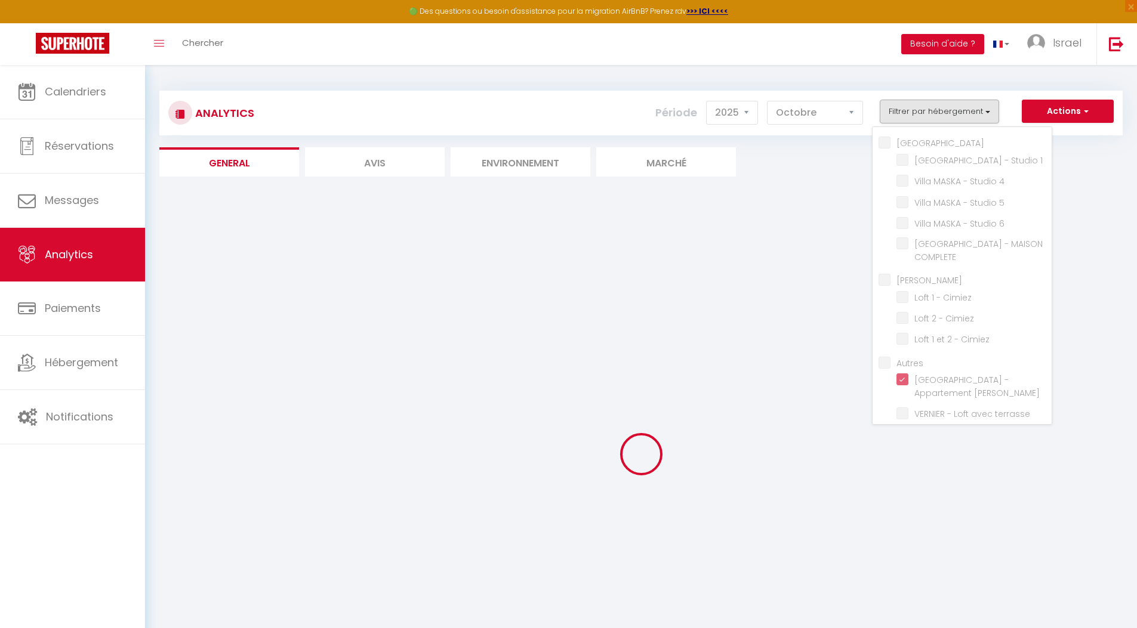
checkbox 2 "false"
checkbox 3 "false"
checkbox Studio "false"
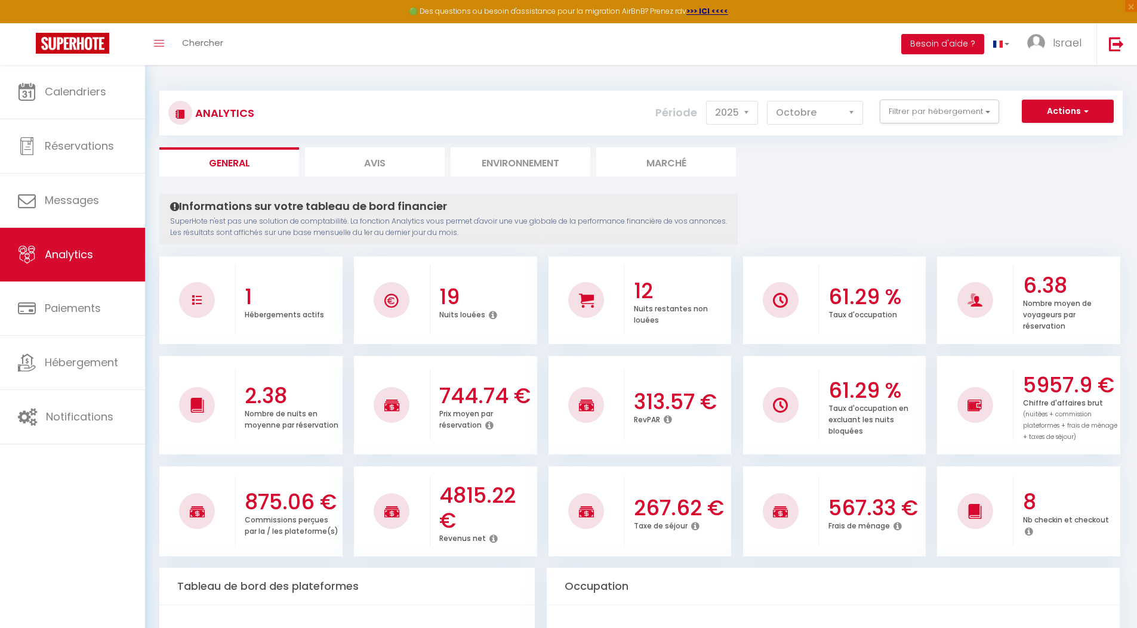
scroll to position [847, 0]
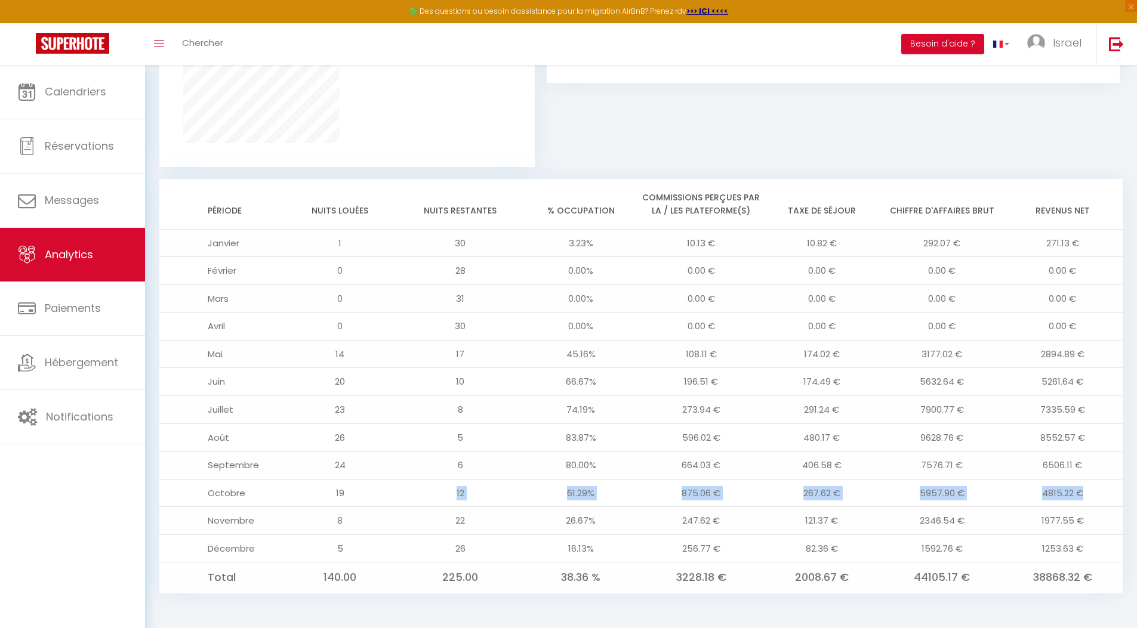
drag, startPoint x: 1094, startPoint y: 495, endPoint x: 441, endPoint y: 489, distance: 652.9
click at [441, 489] on tr "Octobre 19 12 61.29% 875.06 € 267.62 € 5957.90 € 4815.22 €" at bounding box center [640, 493] width 963 height 28
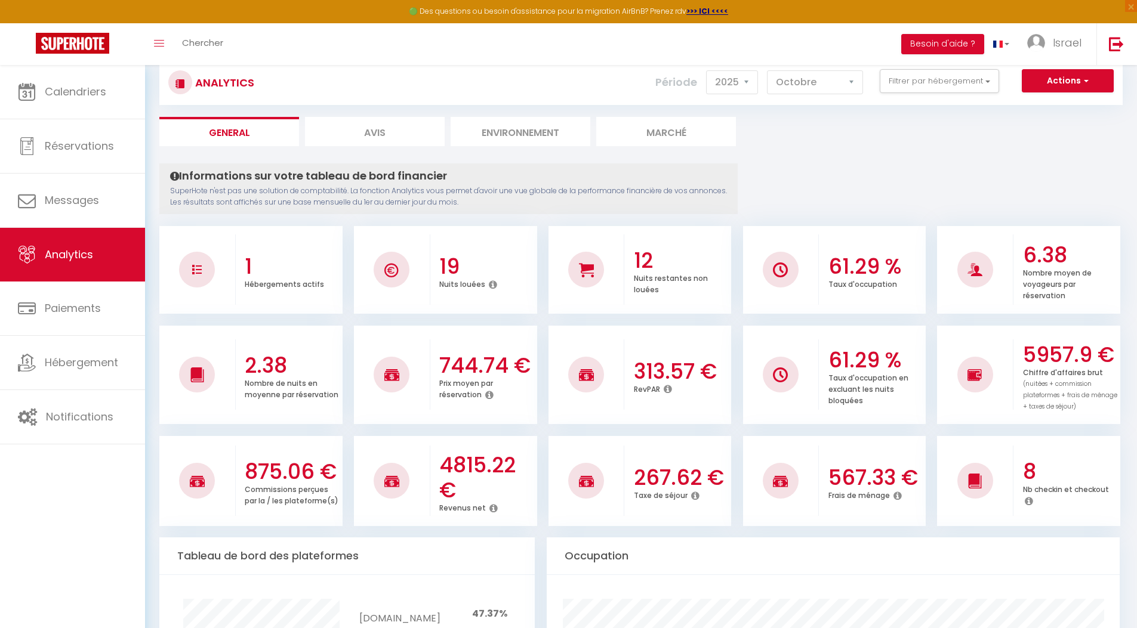
scroll to position [0, 0]
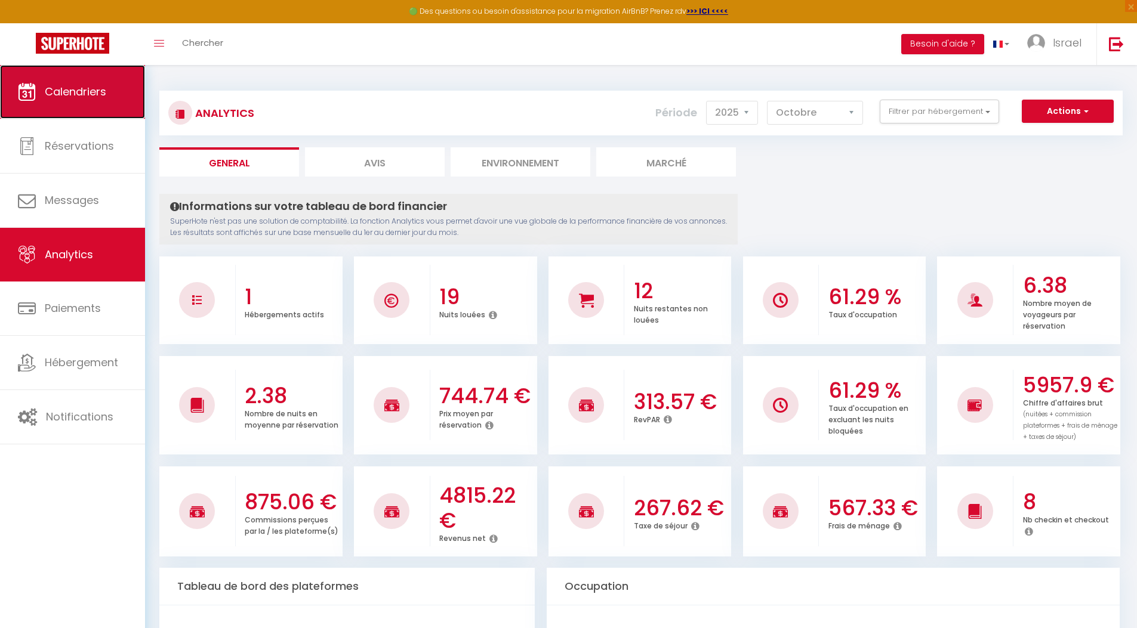
click at [96, 87] on span "Calendriers" at bounding box center [75, 91] width 61 height 15
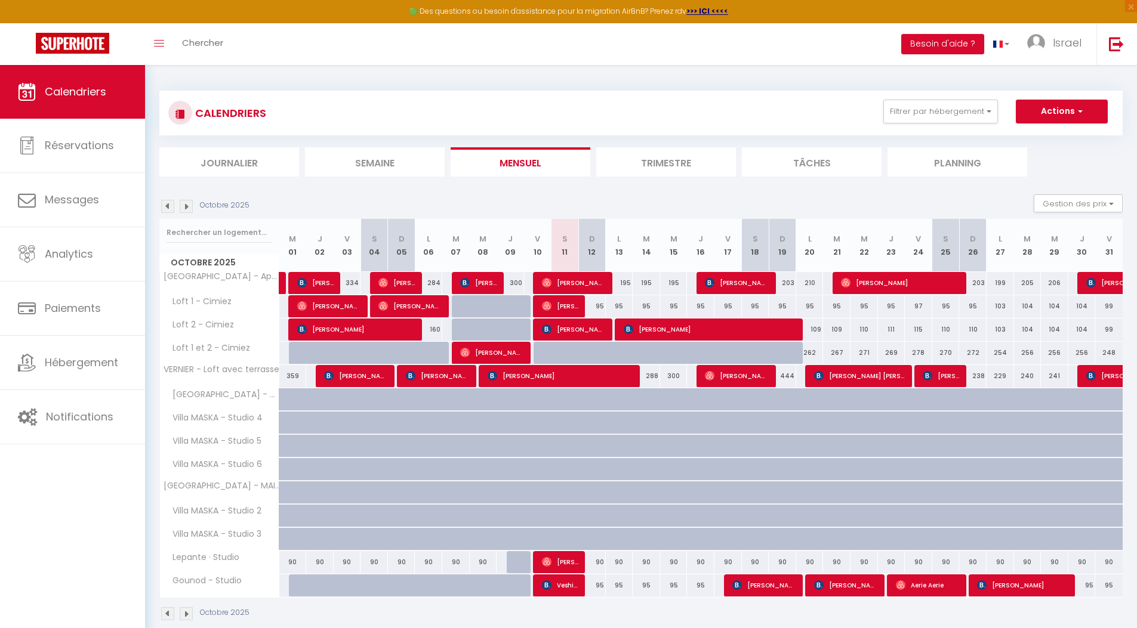
click at [181, 206] on img at bounding box center [186, 206] width 13 height 13
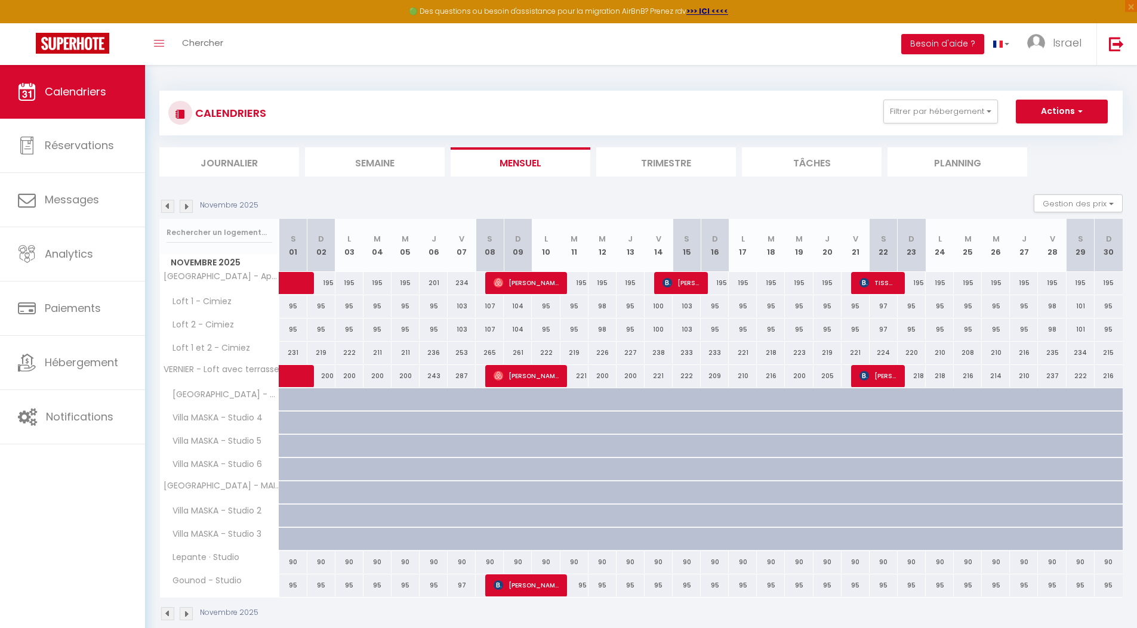
click at [186, 209] on img at bounding box center [186, 206] width 13 height 13
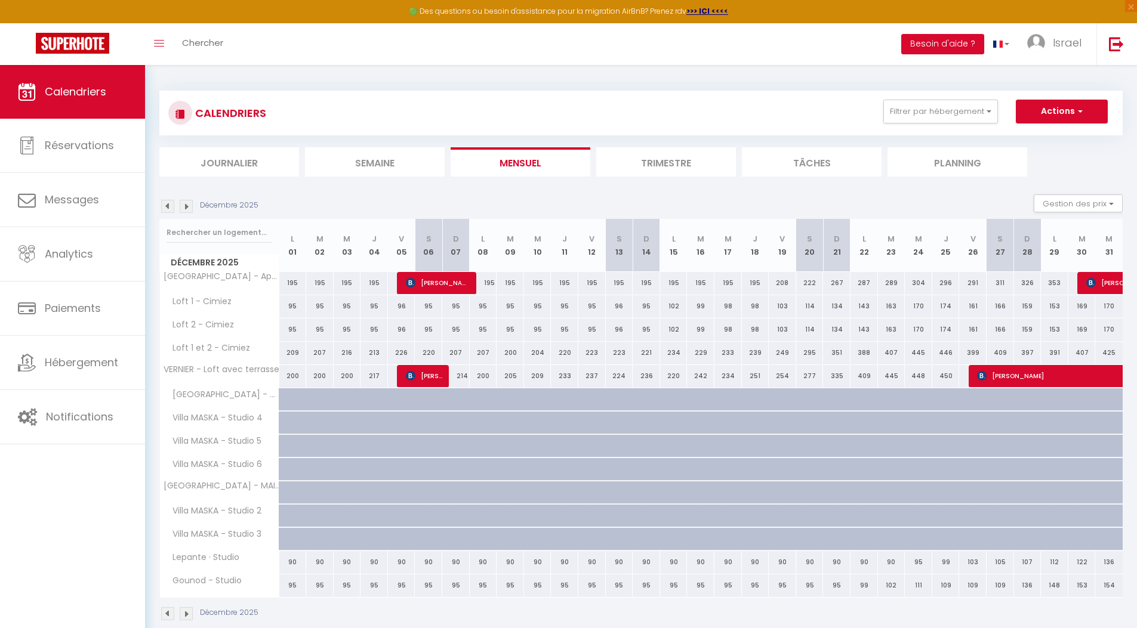
click at [186, 209] on img at bounding box center [186, 206] width 13 height 13
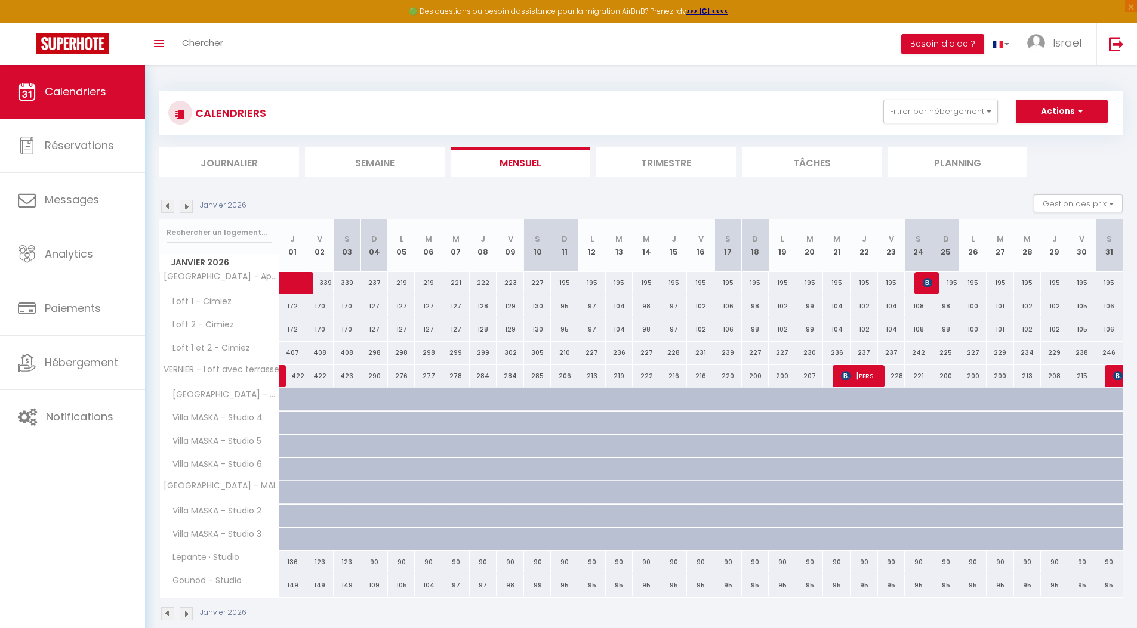
click at [183, 208] on img at bounding box center [186, 206] width 13 height 13
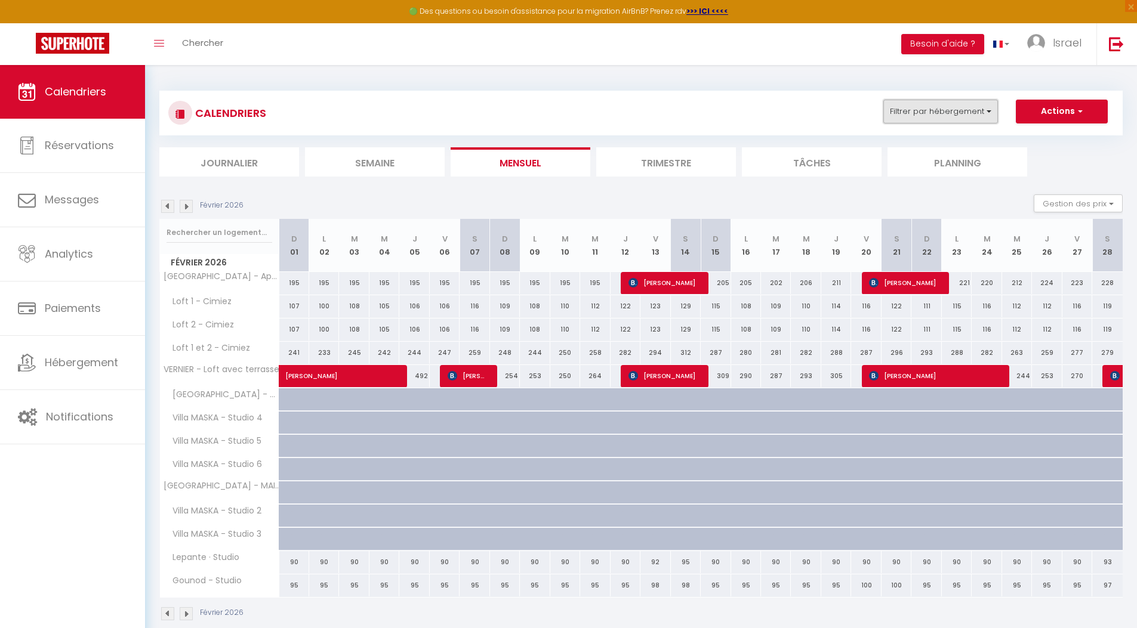
click at [958, 112] on button "Filtrer par hébergement" at bounding box center [940, 112] width 115 height 24
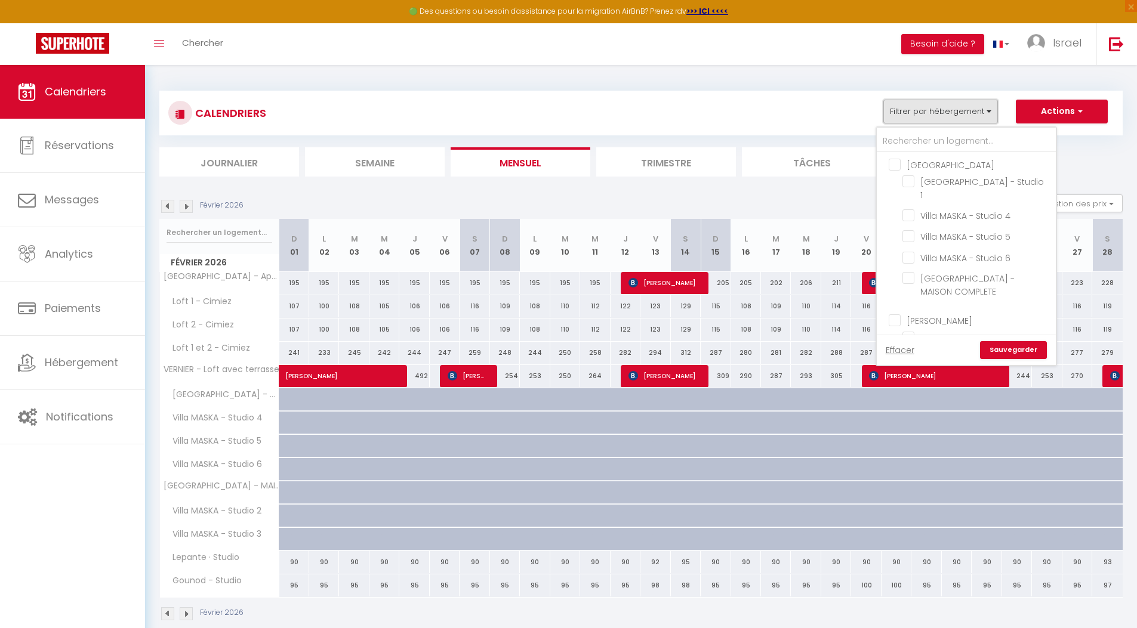
click at [958, 112] on button "Filtrer par hébergement" at bounding box center [940, 112] width 115 height 24
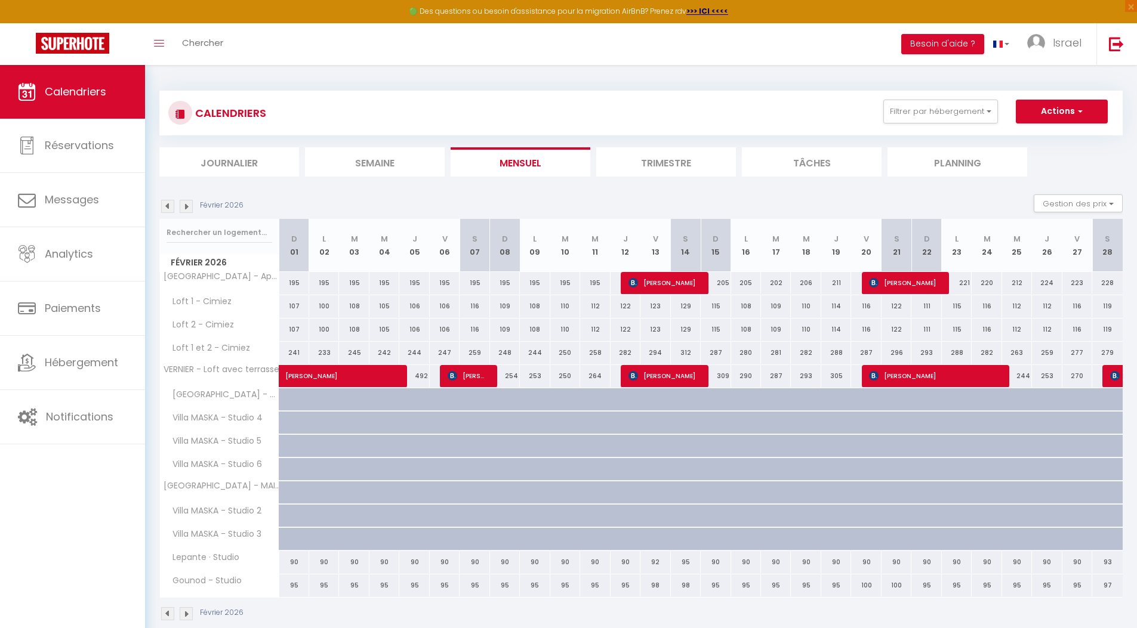
click at [184, 203] on img at bounding box center [186, 206] width 13 height 13
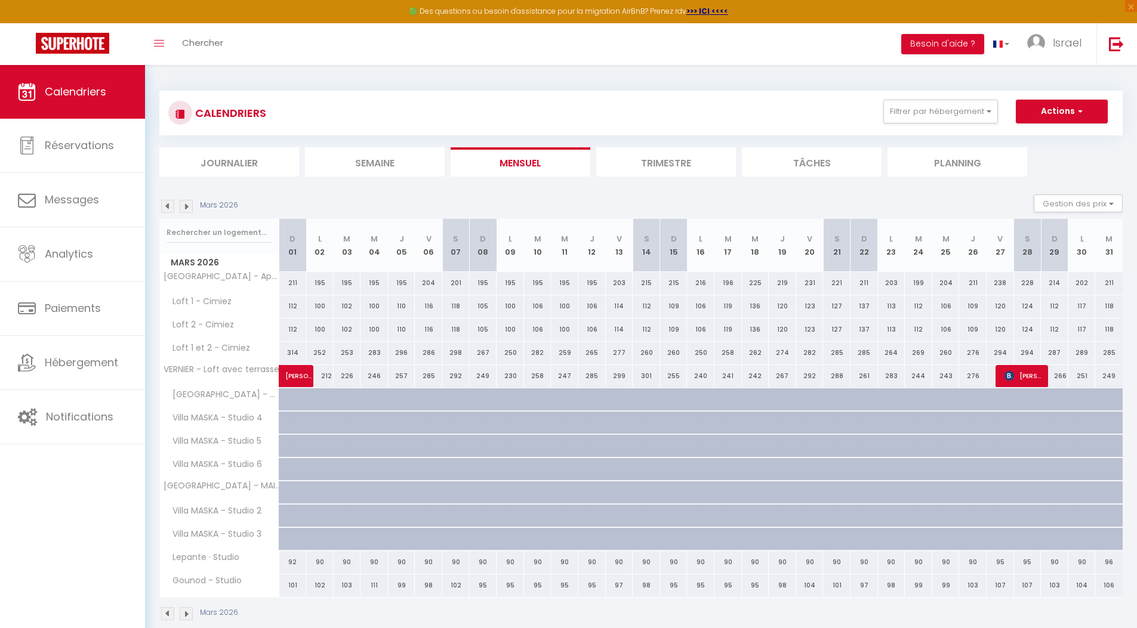
click at [166, 204] on img at bounding box center [167, 206] width 13 height 13
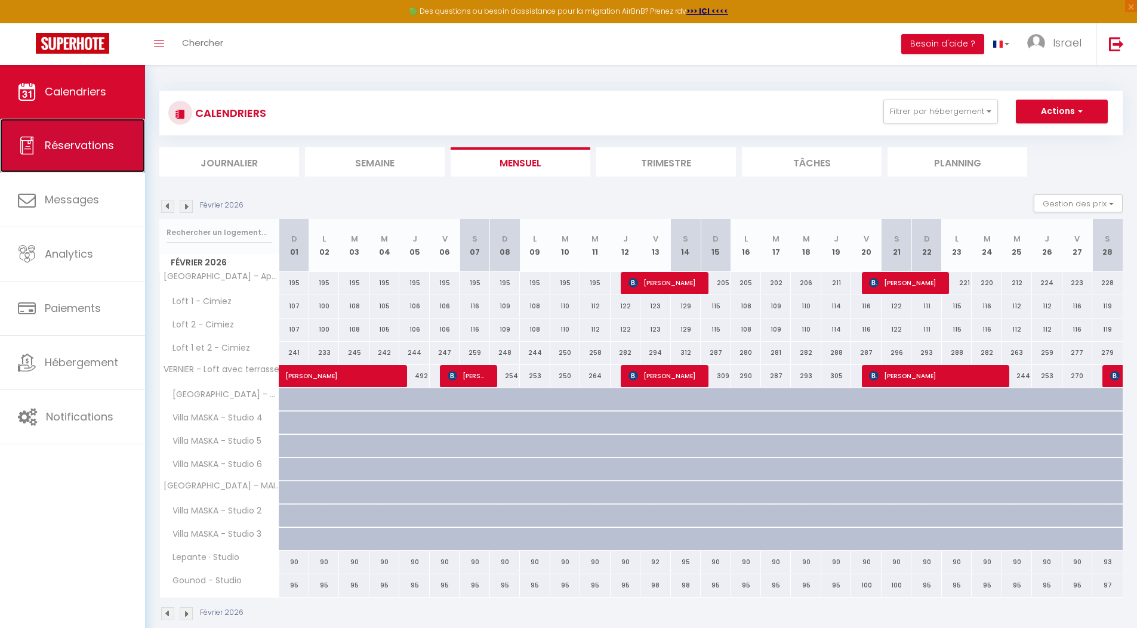
click at [67, 156] on link "Réservations" at bounding box center [72, 146] width 145 height 54
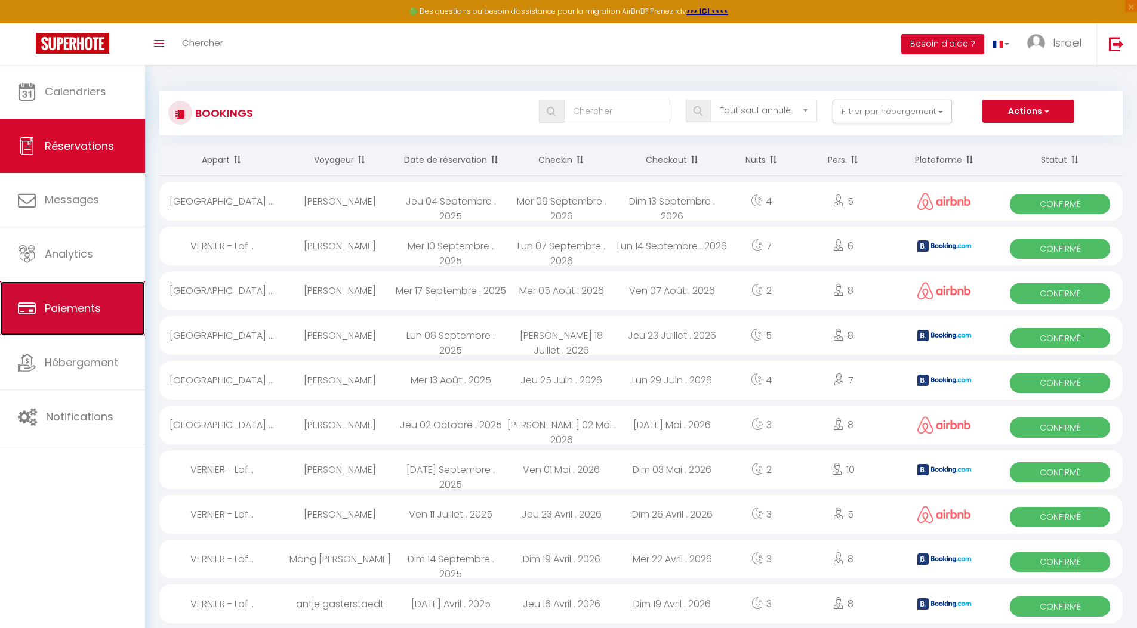
click at [42, 286] on link "Paiements" at bounding box center [72, 309] width 145 height 54
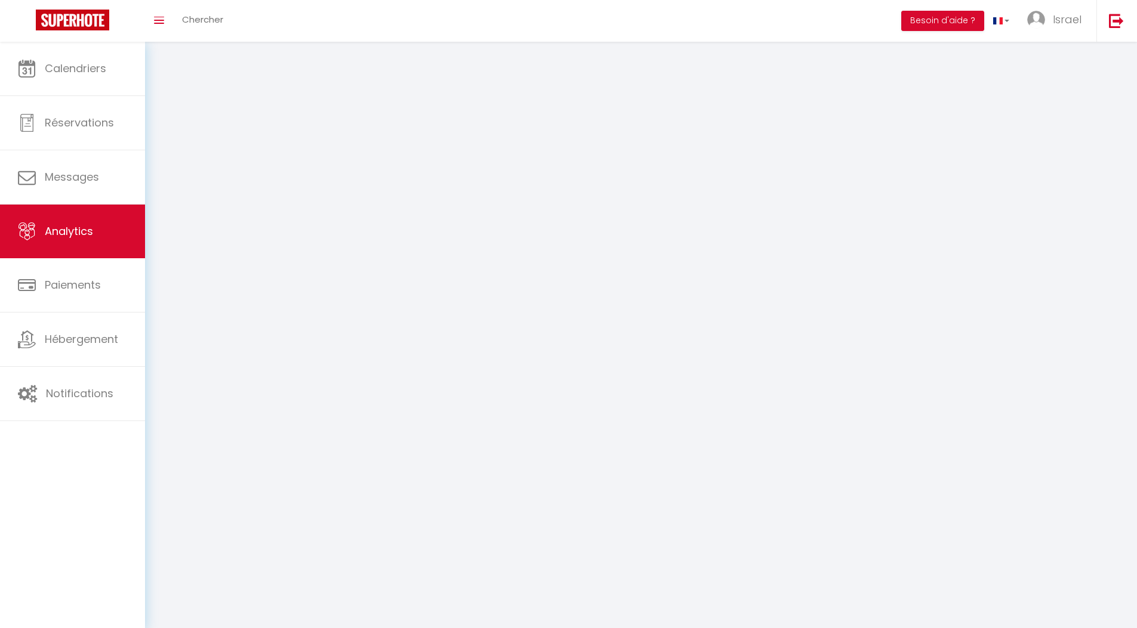
select select "2025"
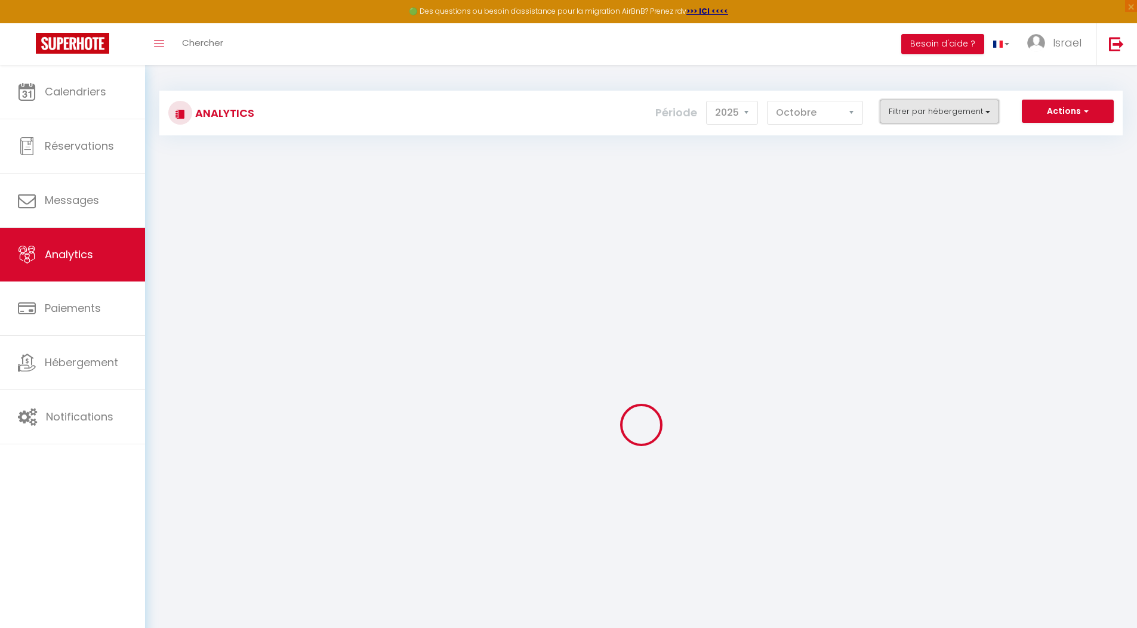
click at [917, 115] on button "Filtrer par hébergement" at bounding box center [939, 112] width 119 height 24
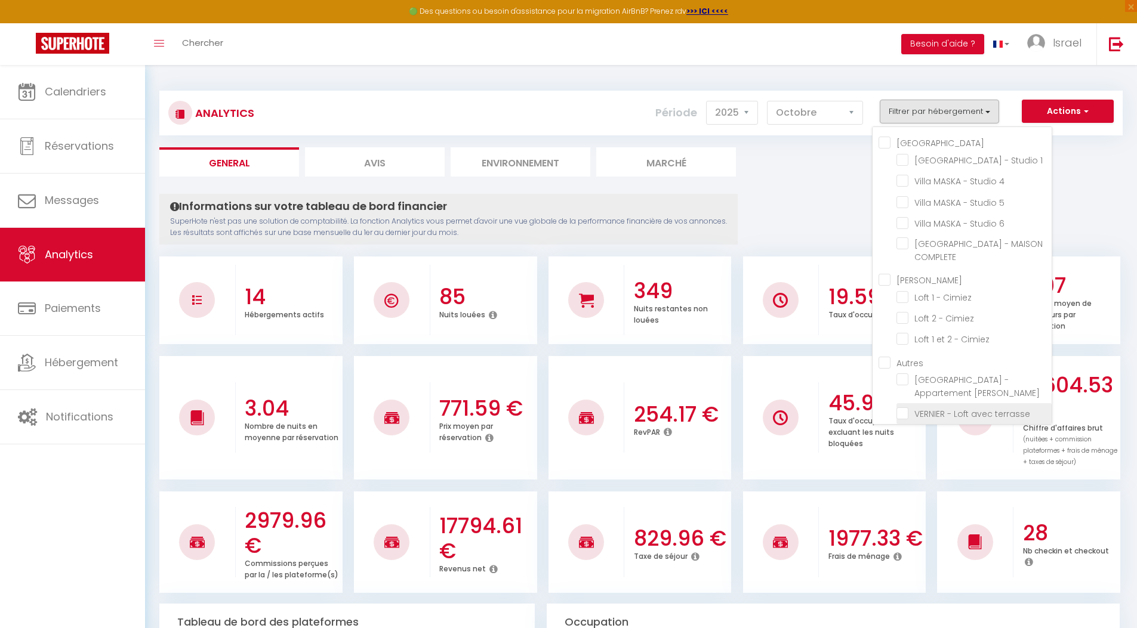
click at [909, 409] on terrasse "checkbox" at bounding box center [973, 413] width 155 height 12
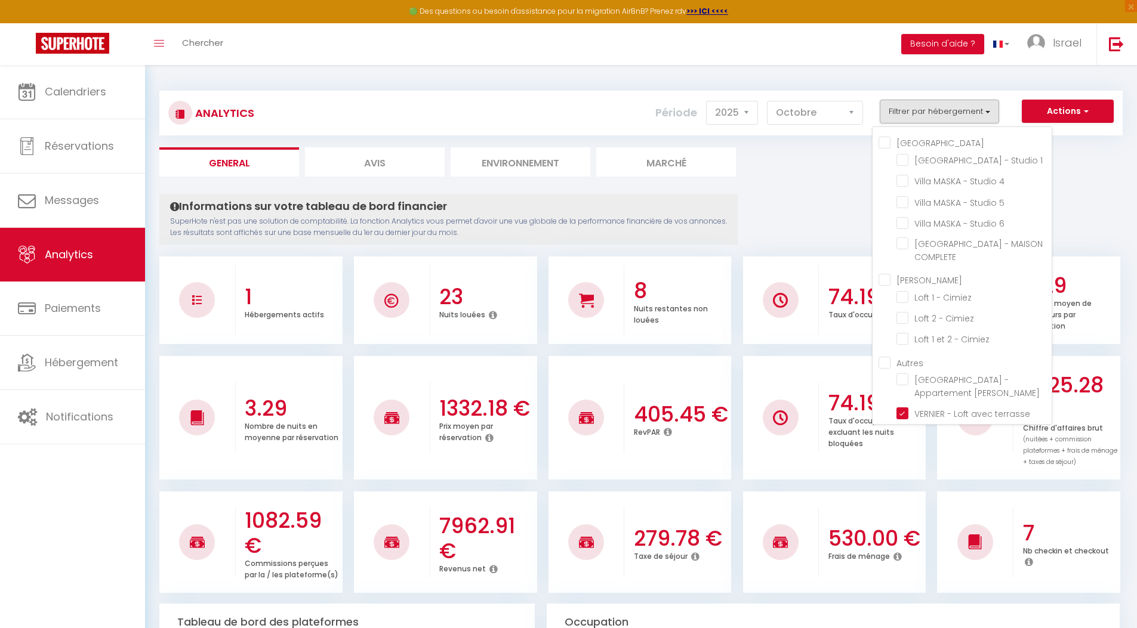
click at [748, 135] on div "Analytics Actions Génération SuperConciergerie Génération SuperAnalyzer Générat…" at bounding box center [640, 113] width 963 height 45
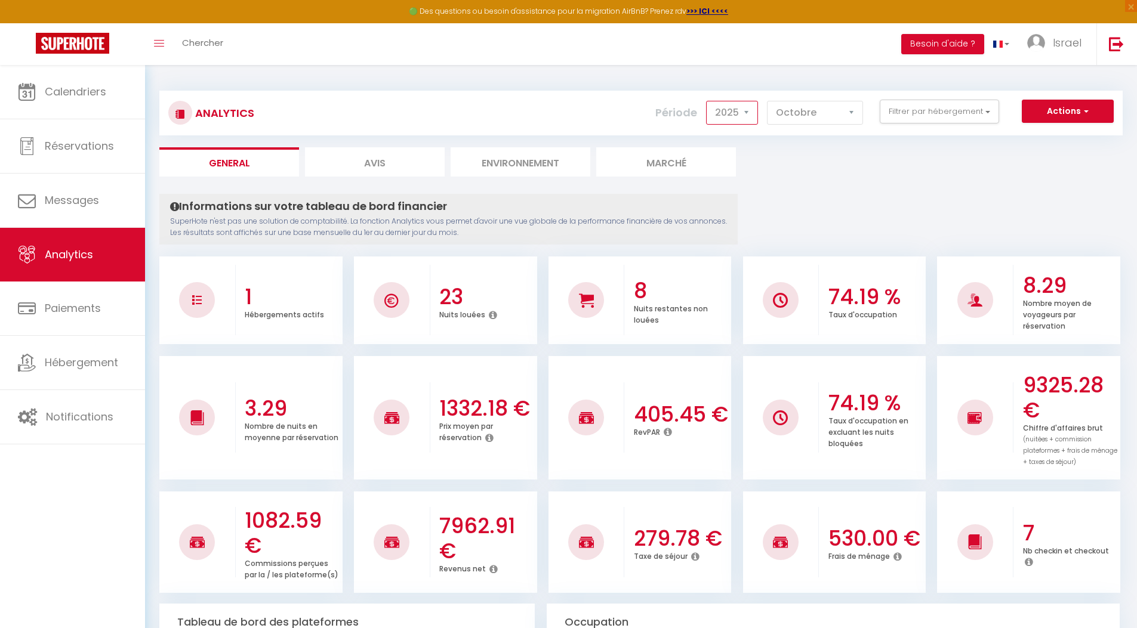
click at [737, 112] on select "2014 2015 2016 2017 2018 2019 2020 2021 2022 2023 2024 2025 2026 2027" at bounding box center [732, 113] width 52 height 24
click at [709, 101] on select "2014 2015 2016 2017 2018 2019 2020 2021 2022 2023 2024 2025 2026 2027" at bounding box center [732, 113] width 52 height 24
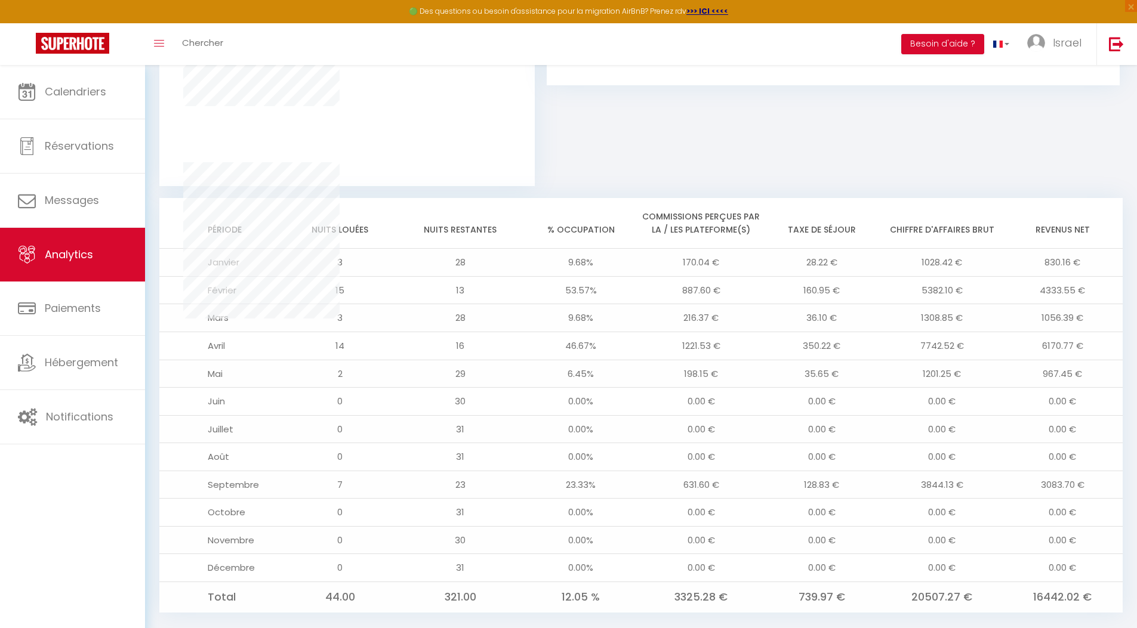
scroll to position [834, 0]
